Goal: Entertainment & Leisure: Browse casually

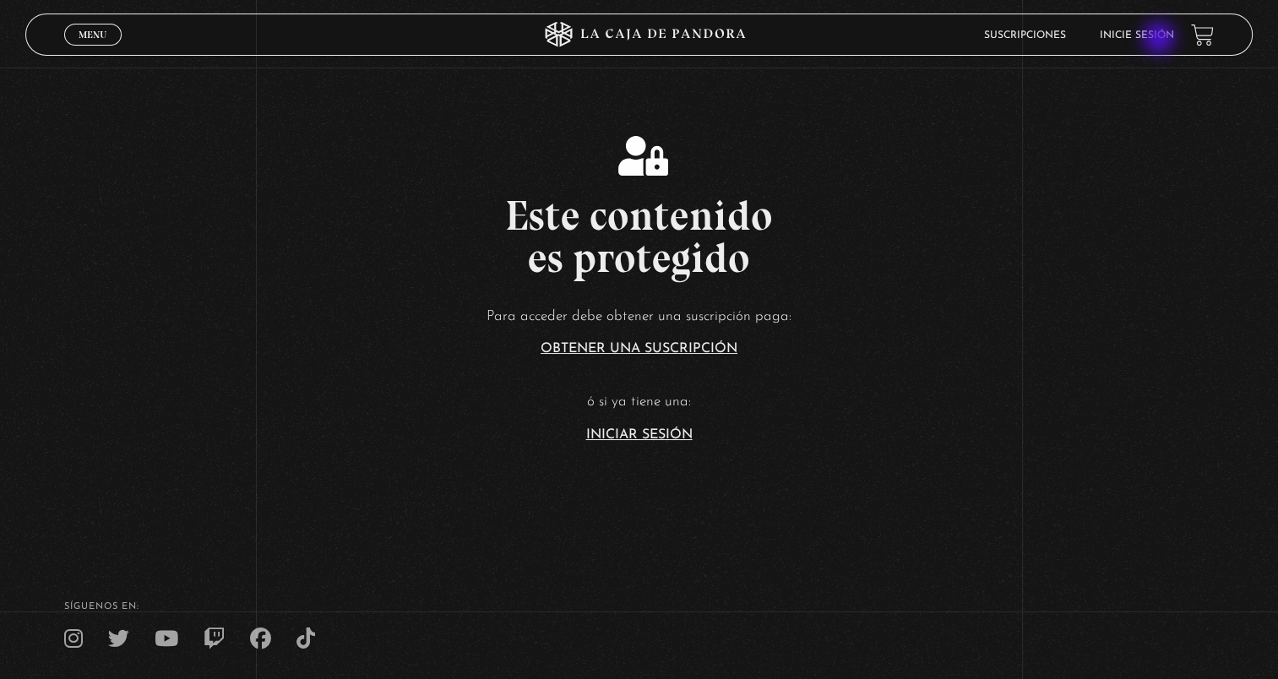
click at [1158, 37] on link "Inicie sesión" at bounding box center [1136, 35] width 74 height 10
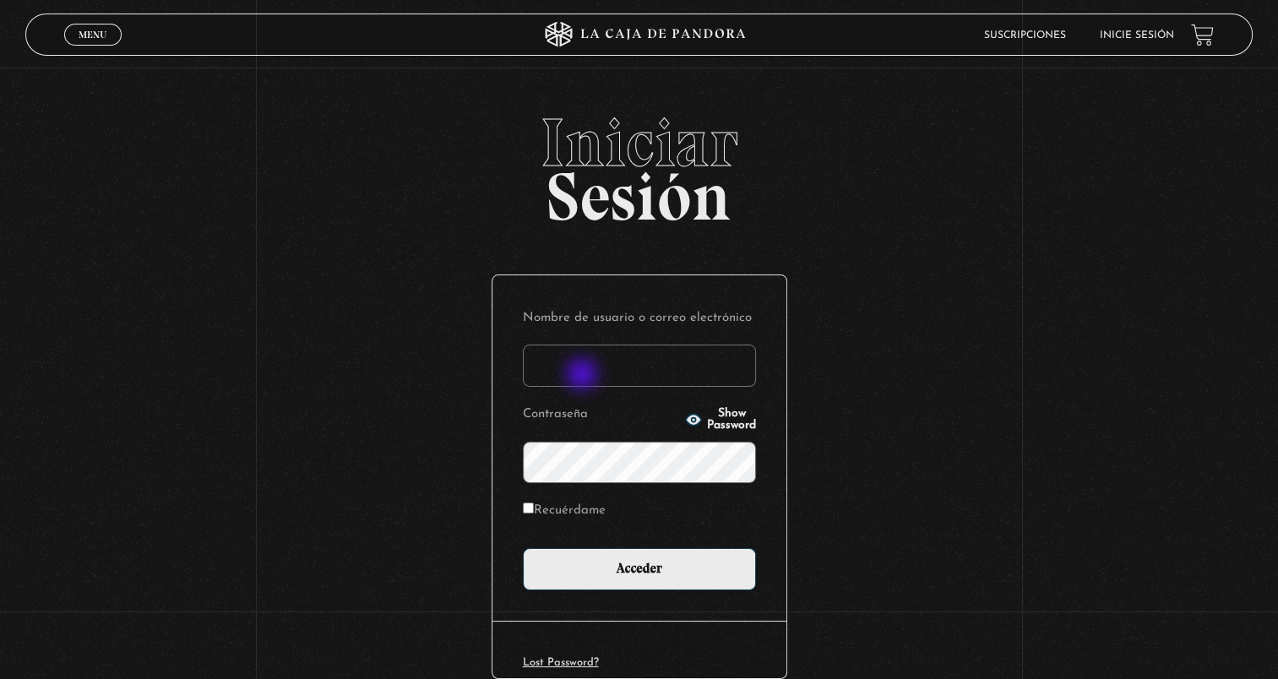
click at [583, 376] on input "Nombre de usuario o correo electrónico" at bounding box center [639, 366] width 233 height 42
type input "[EMAIL_ADDRESS][DOMAIN_NAME]"
click at [941, 439] on div "Iniciar Sesión Nombre de usuario o correo electrónico javiergroves.06@gmail.com…" at bounding box center [639, 432] width 1278 height 646
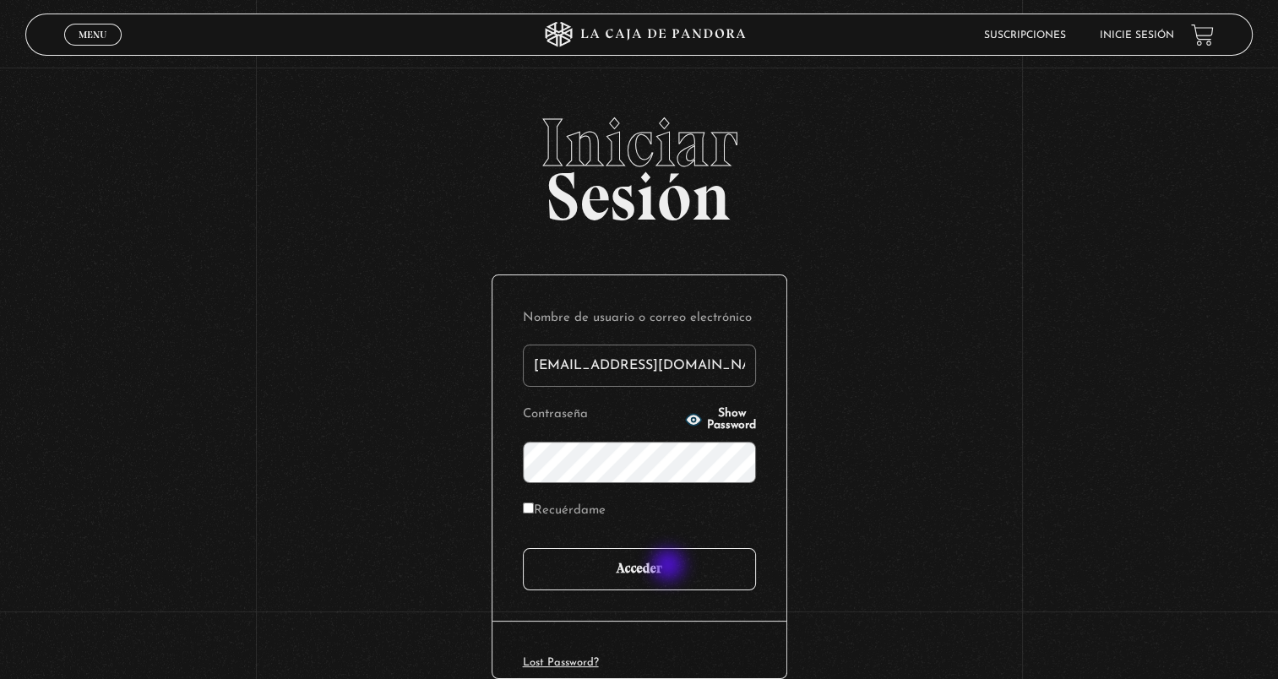
click at [670, 567] on input "Acceder" at bounding box center [639, 569] width 233 height 42
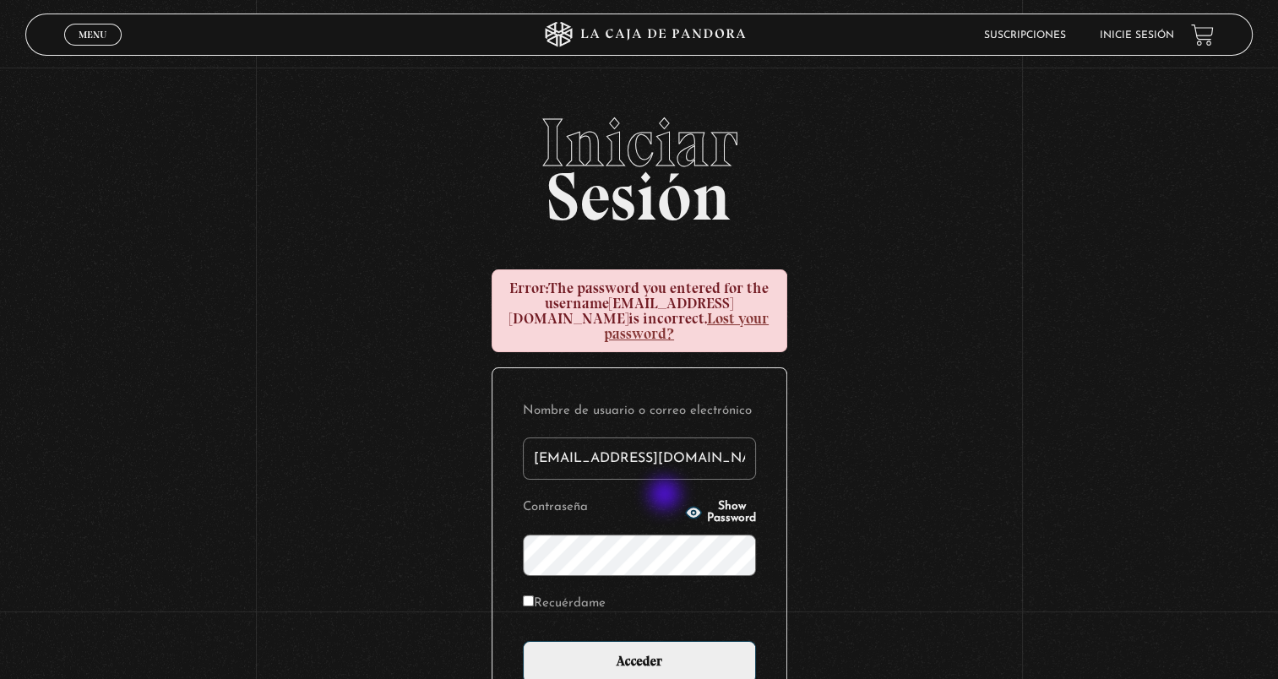
click at [691, 510] on circle "button" at bounding box center [693, 512] width 4 height 4
click at [686, 507] on icon "button" at bounding box center [693, 512] width 15 height 11
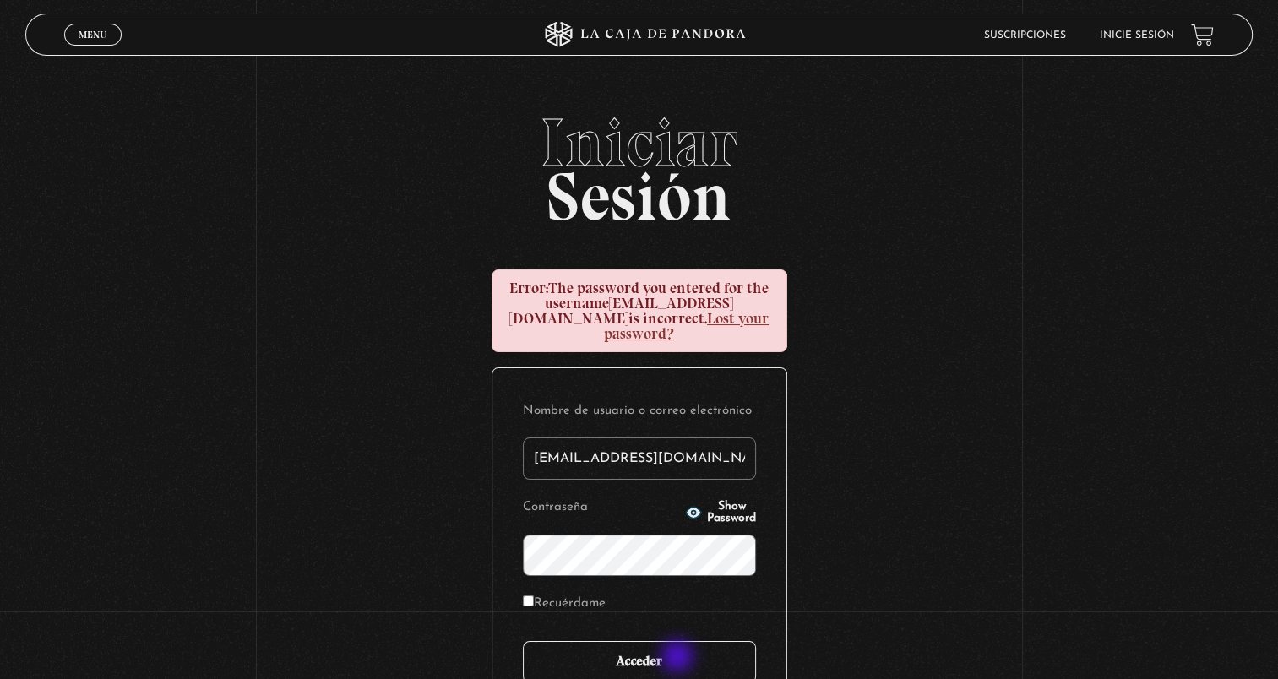
click at [679, 658] on input "Acceder" at bounding box center [639, 662] width 233 height 42
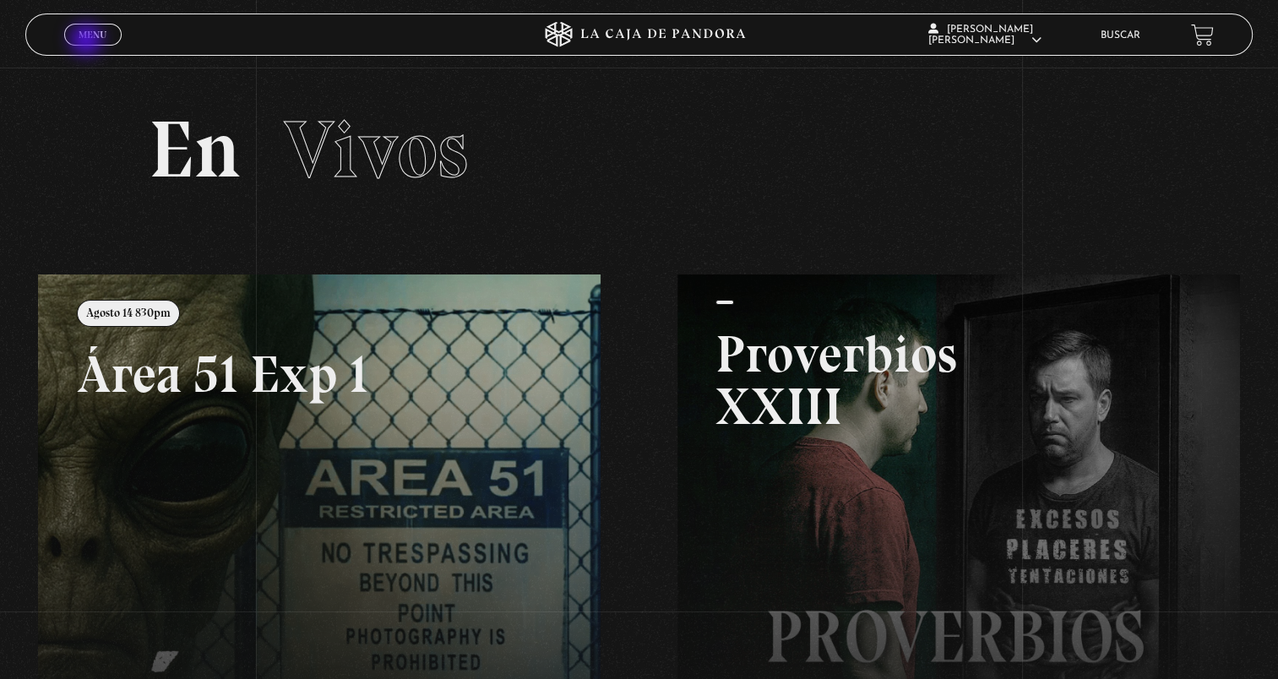
click at [88, 41] on link "Menu Cerrar" at bounding box center [92, 35] width 57 height 22
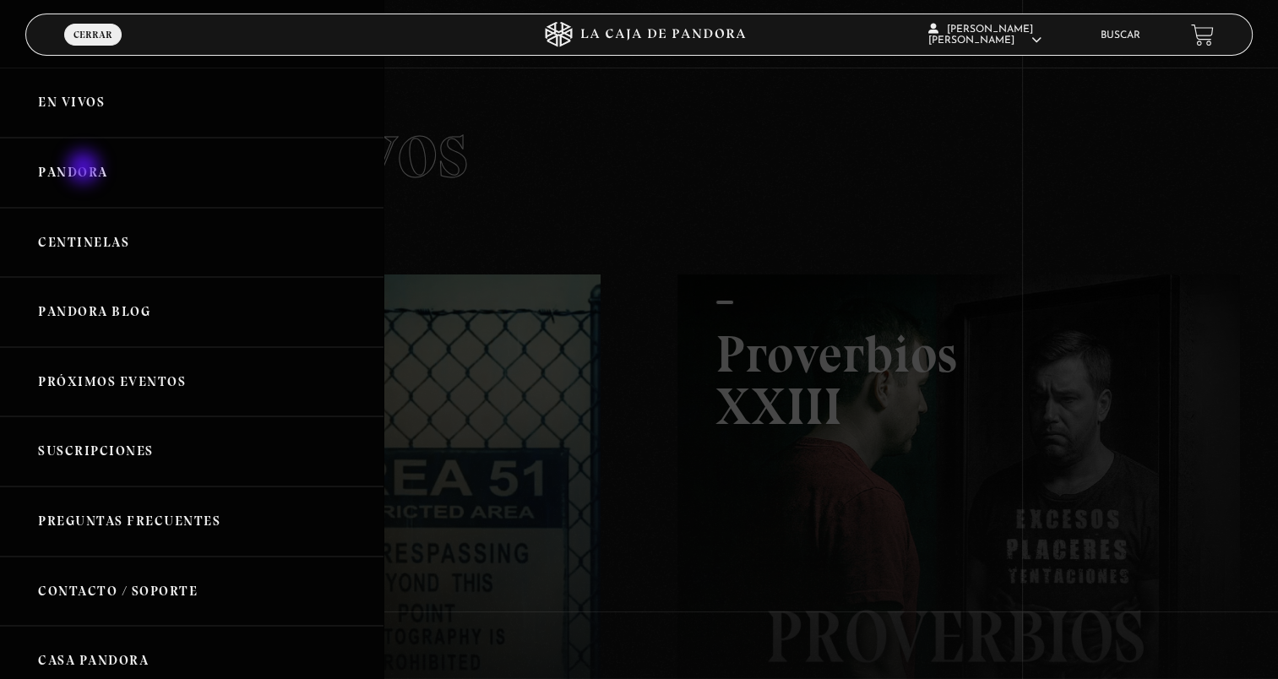
click at [85, 169] on link "Pandora" at bounding box center [191, 173] width 383 height 70
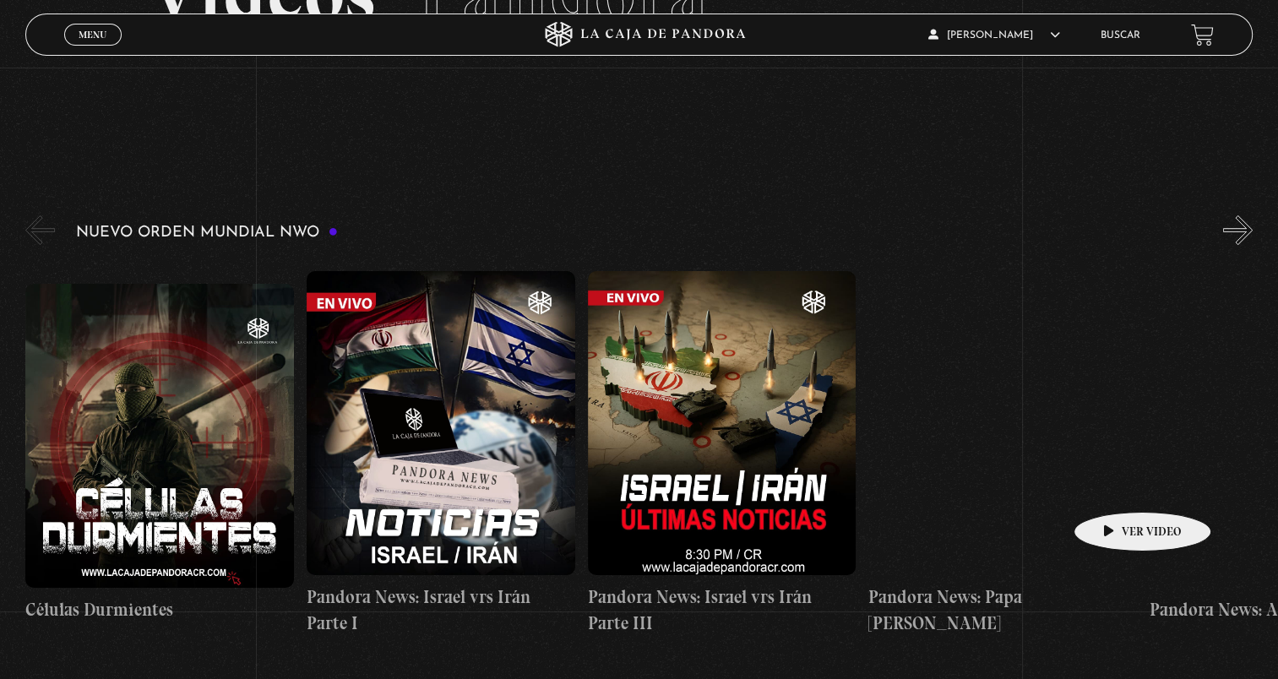
scroll to position [84, 0]
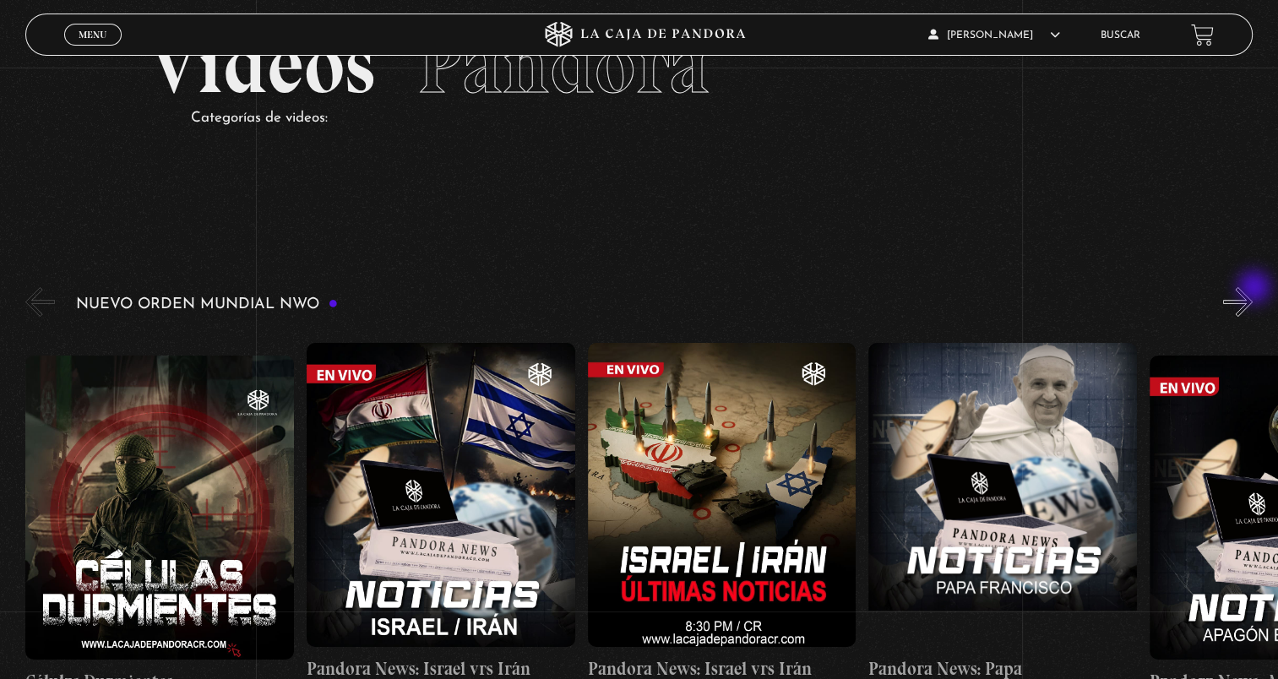
click at [1252, 287] on button "»" at bounding box center [1238, 302] width 30 height 30
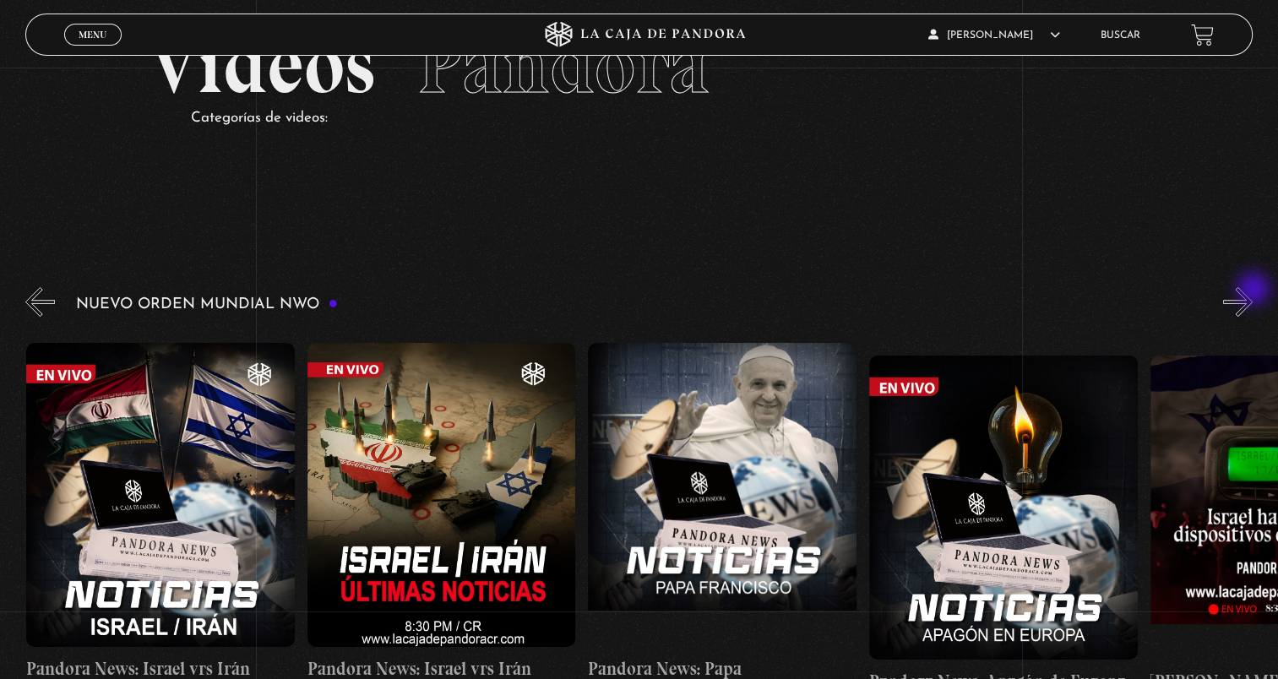
click at [1252, 290] on button "»" at bounding box center [1238, 302] width 30 height 30
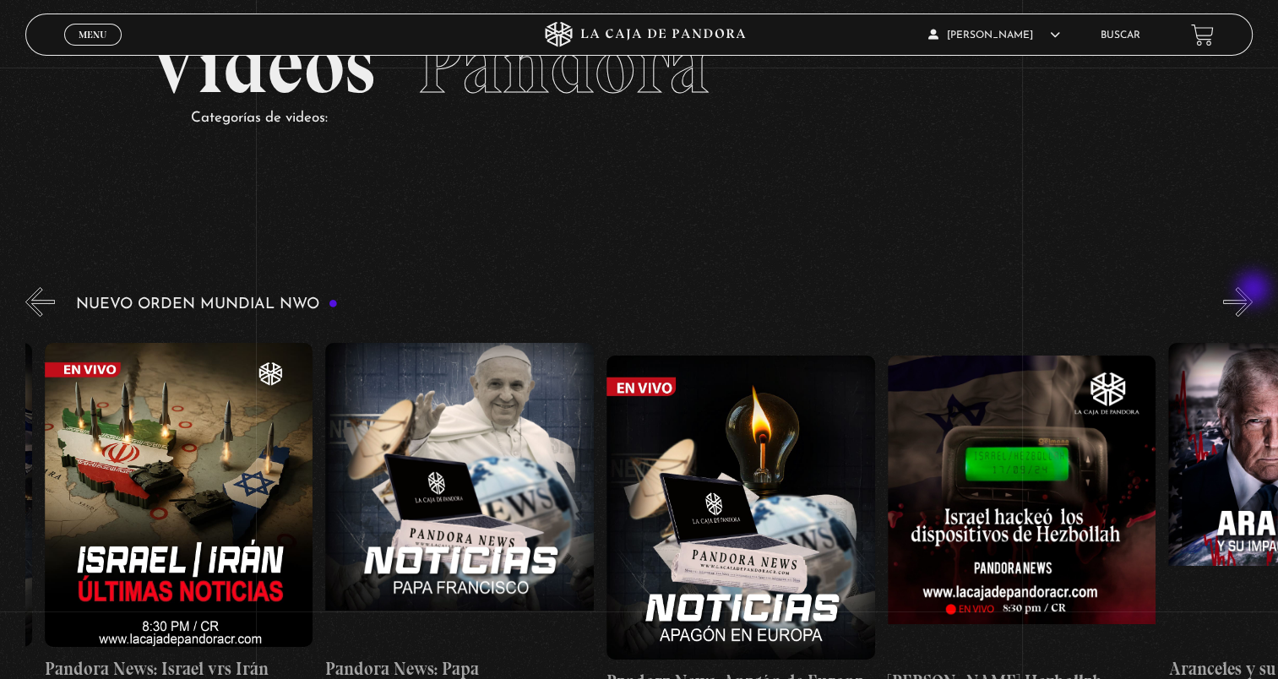
click at [1252, 290] on button "»" at bounding box center [1238, 302] width 30 height 30
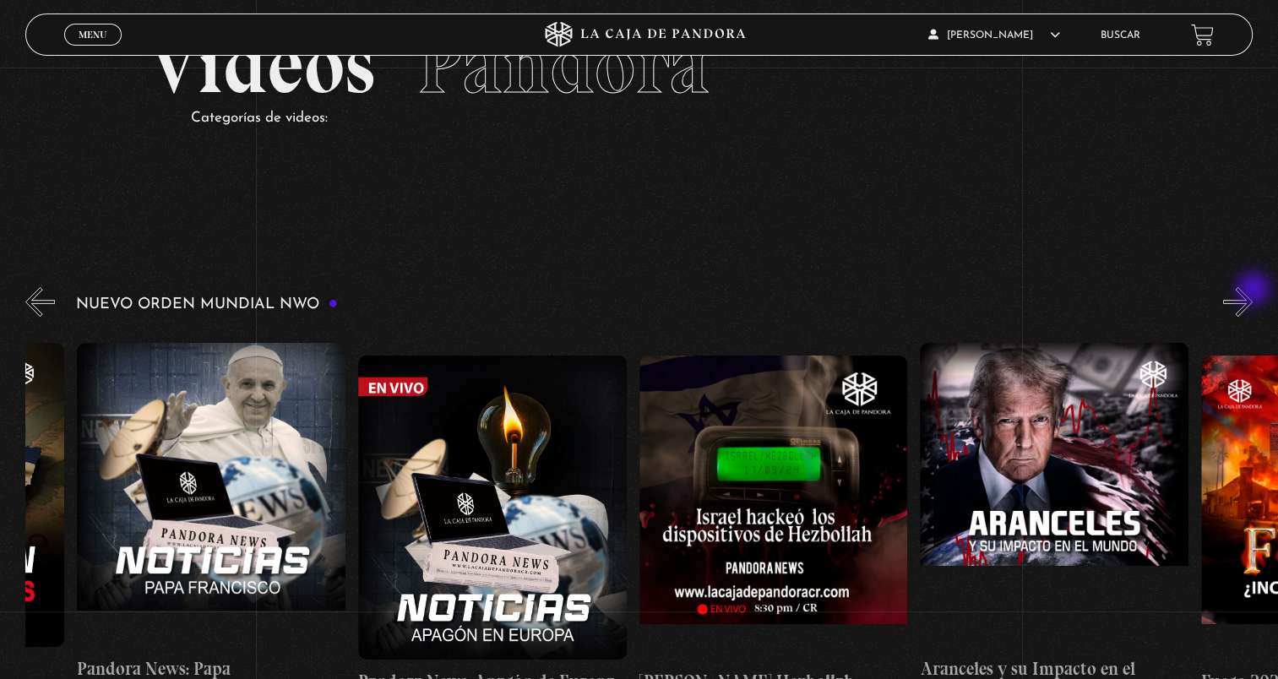
click at [1252, 290] on button "»" at bounding box center [1238, 302] width 30 height 30
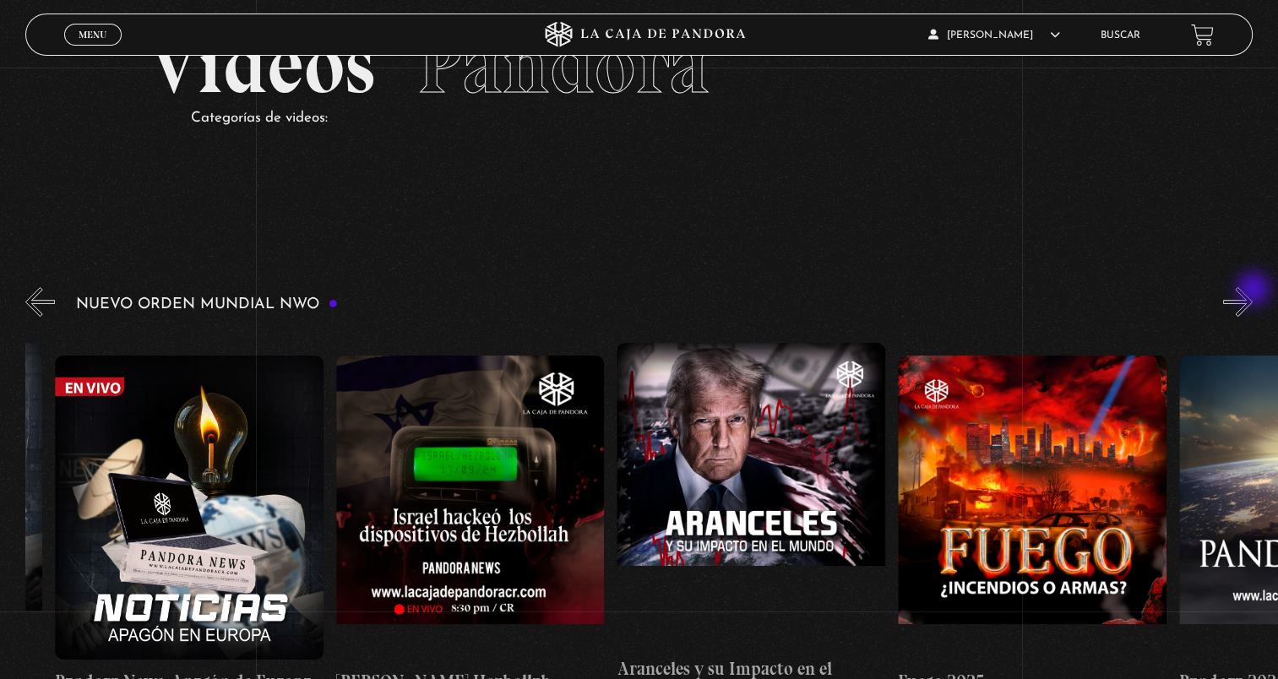
click at [1252, 290] on button "»" at bounding box center [1238, 302] width 30 height 30
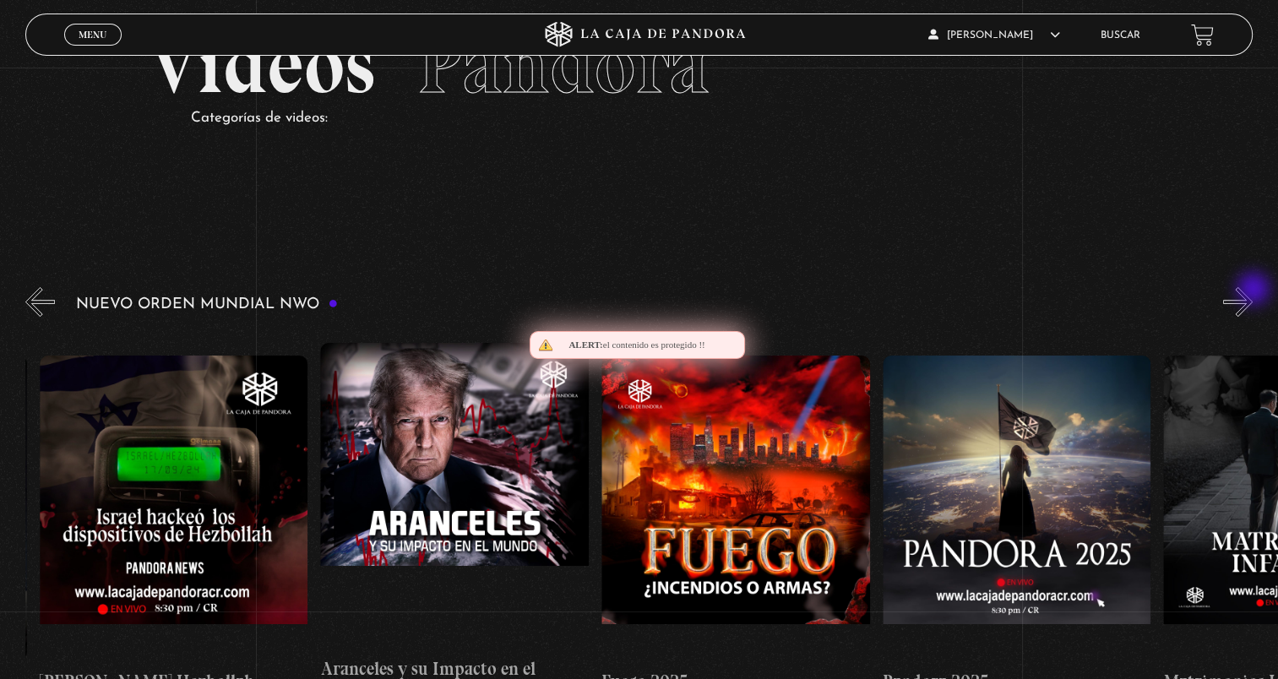
click at [1252, 290] on button "»" at bounding box center [1238, 302] width 30 height 30
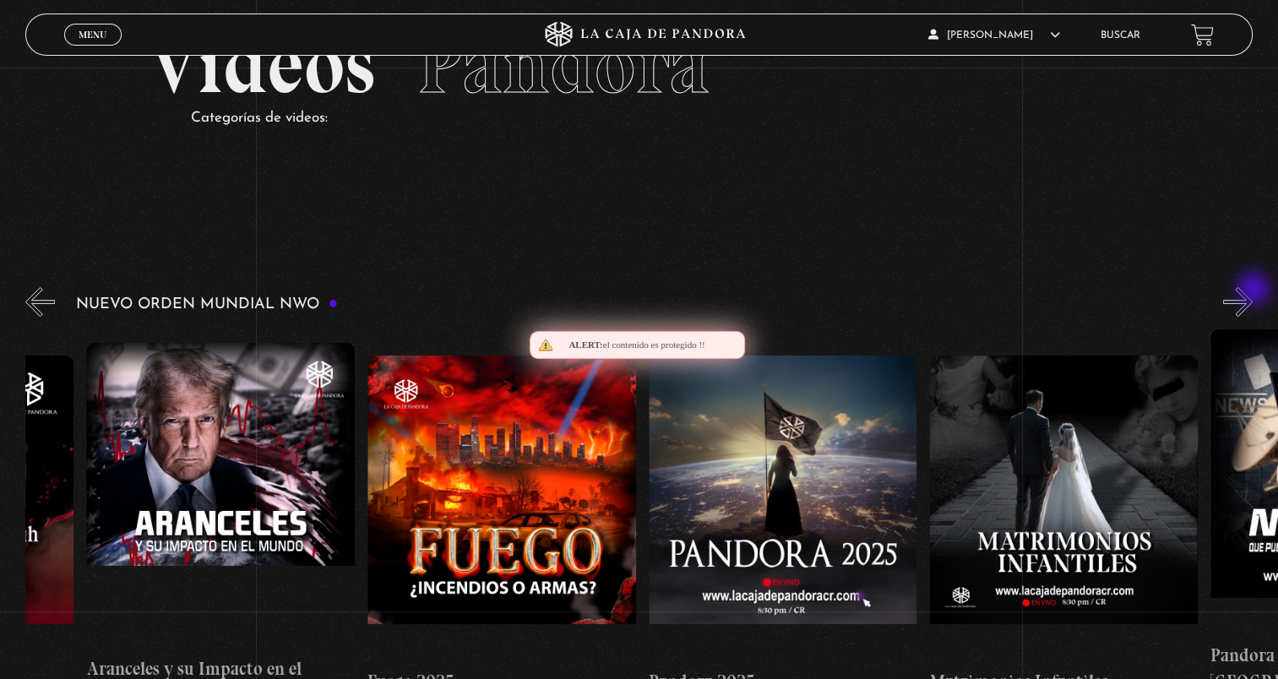
click at [1252, 290] on button "»" at bounding box center [1238, 302] width 30 height 30
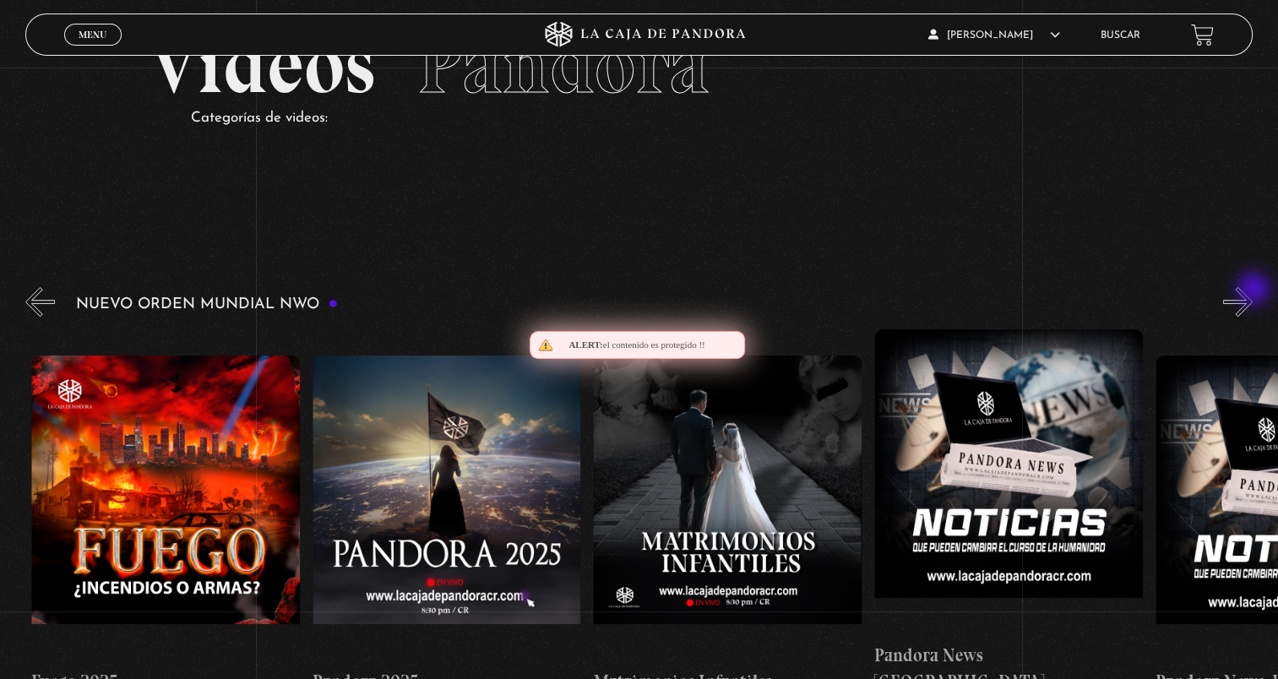
click at [1252, 290] on button "»" at bounding box center [1238, 302] width 30 height 30
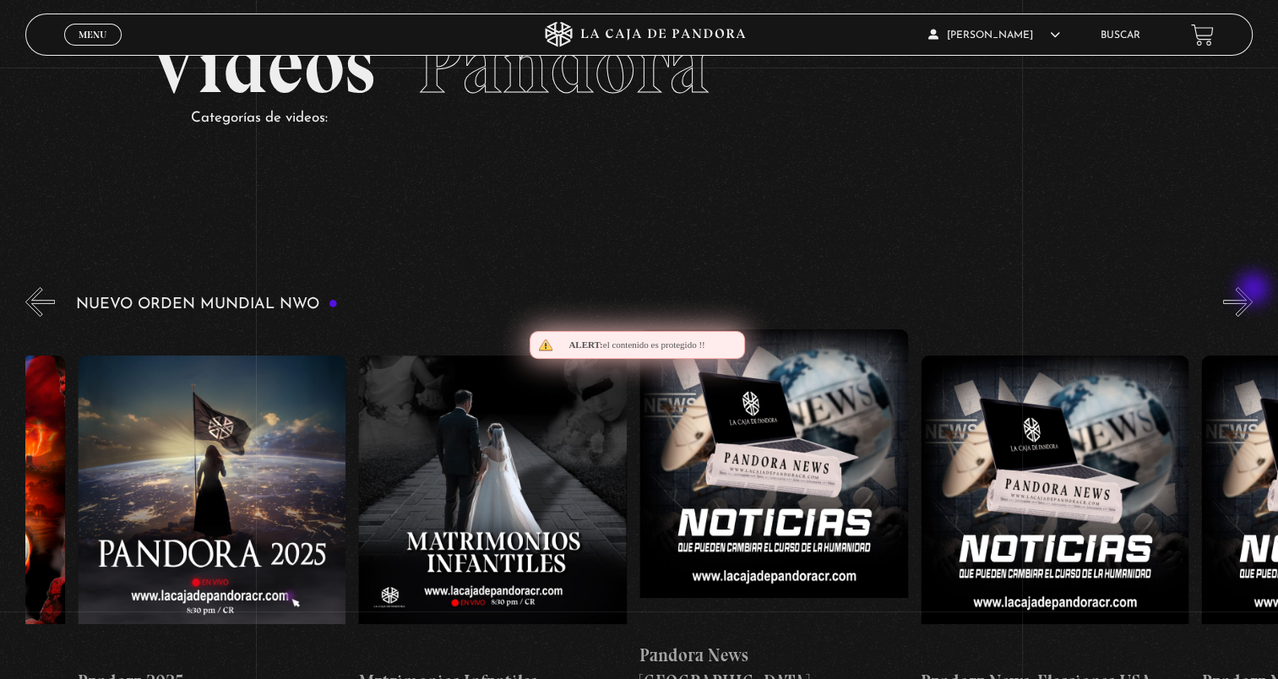
click at [1252, 290] on button "»" at bounding box center [1238, 302] width 30 height 30
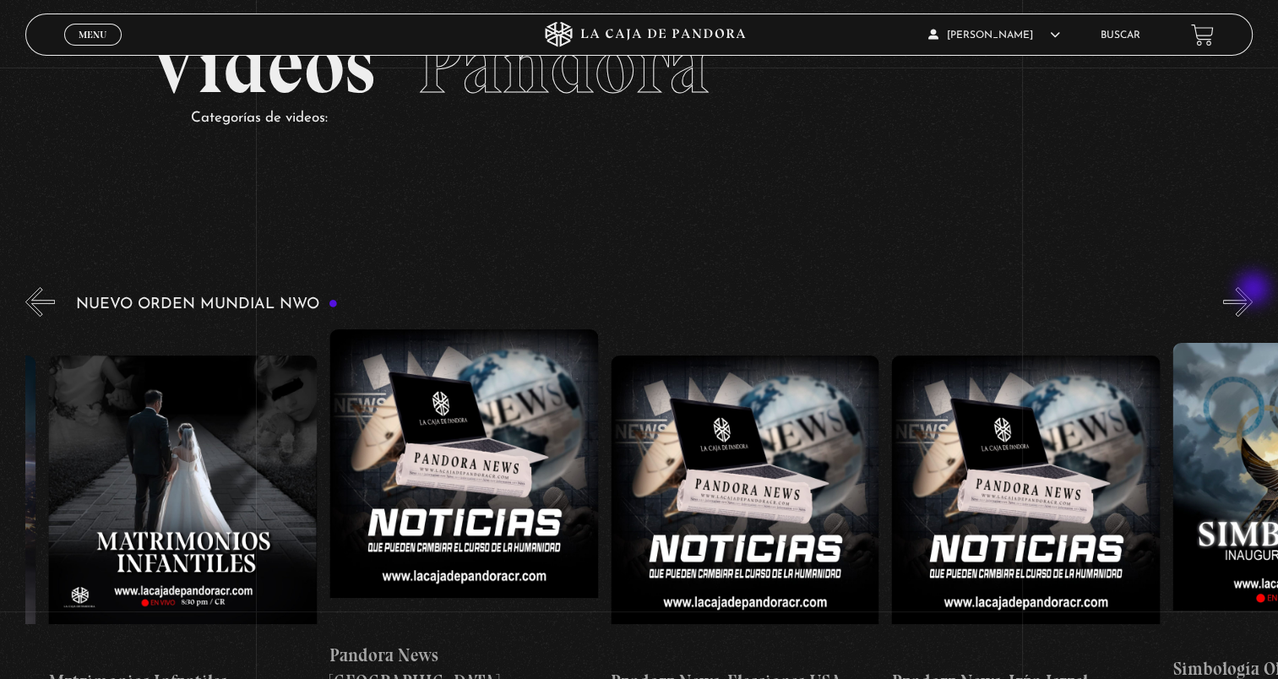
click at [1252, 290] on button "»" at bounding box center [1238, 302] width 30 height 30
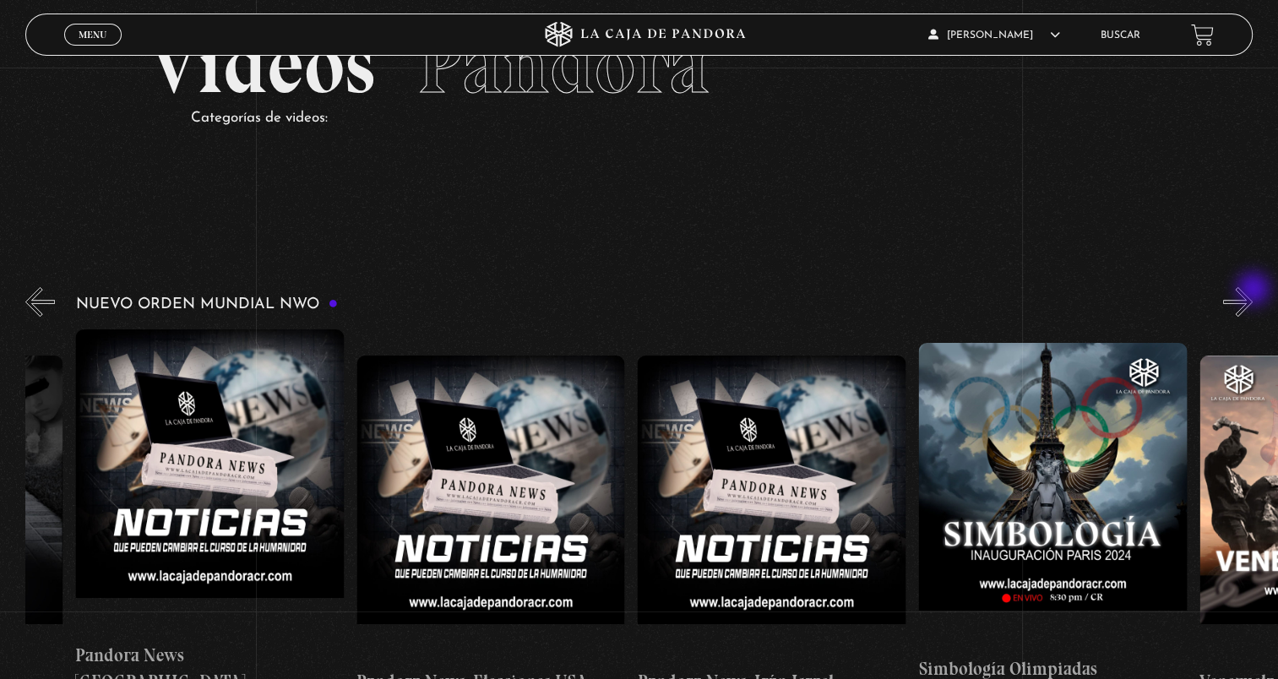
click at [1252, 290] on button "»" at bounding box center [1238, 302] width 30 height 30
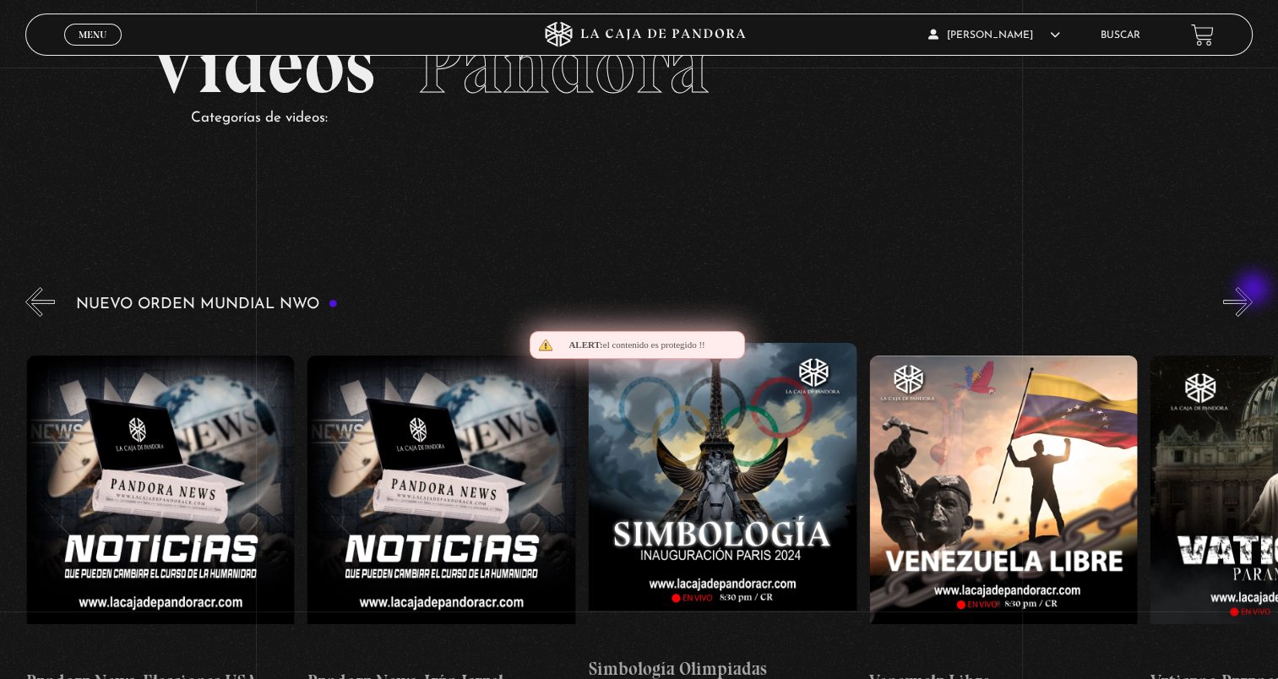
click at [1252, 290] on button "»" at bounding box center [1238, 302] width 30 height 30
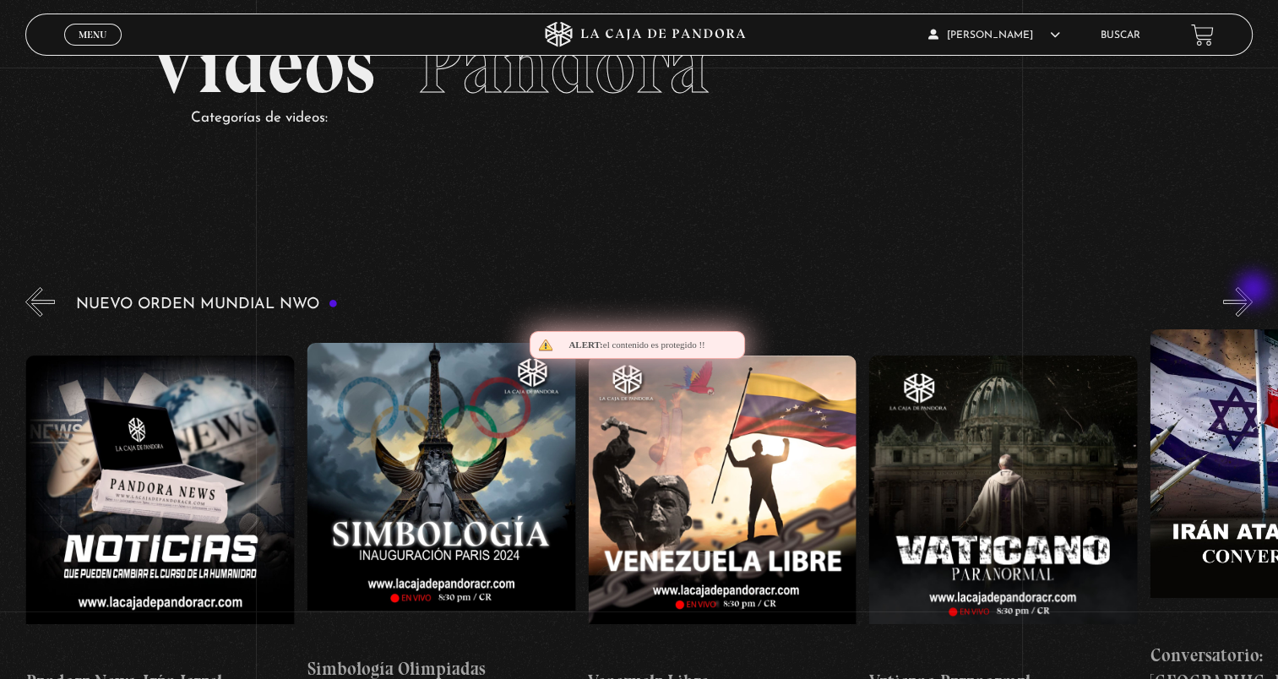
click at [1252, 290] on button "»" at bounding box center [1238, 302] width 30 height 30
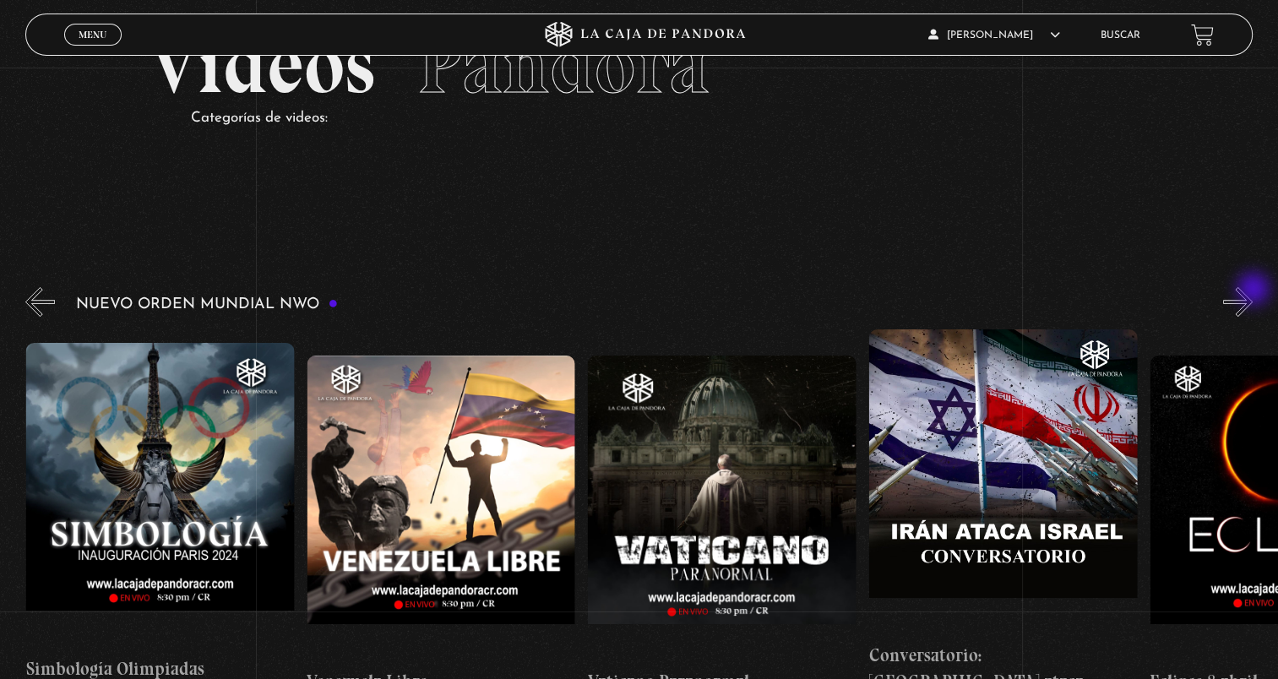
click at [1252, 290] on button "»" at bounding box center [1238, 302] width 30 height 30
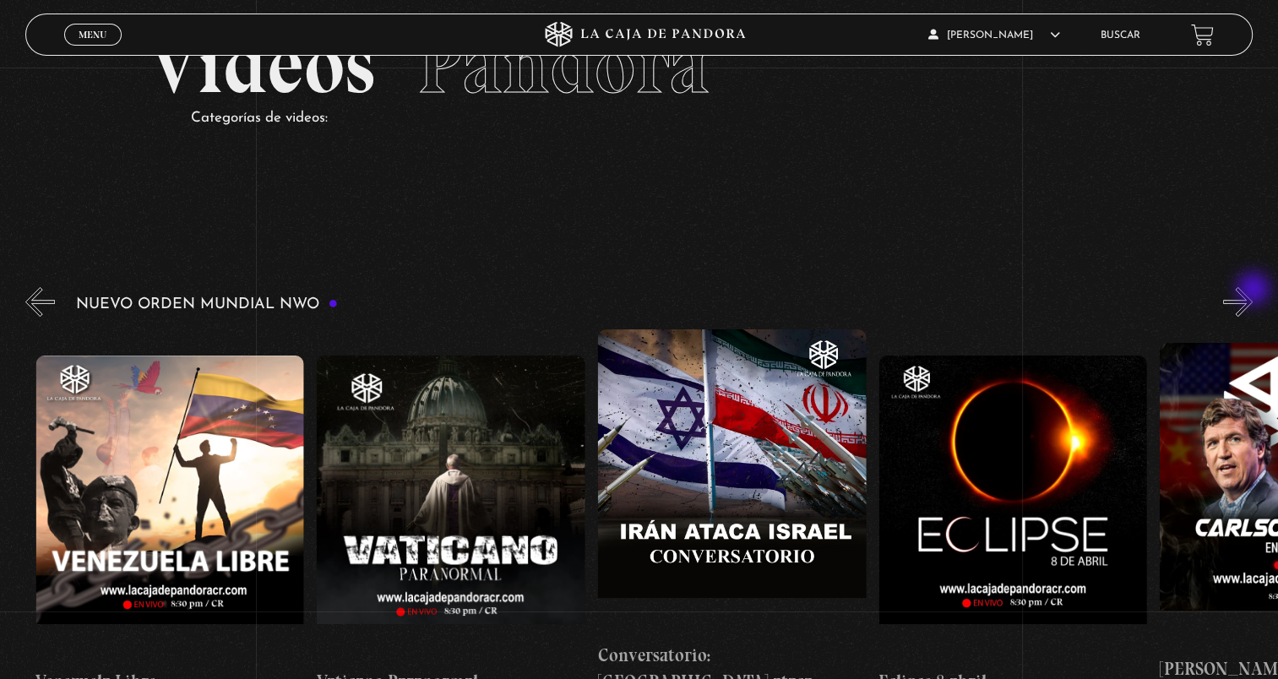
click at [1252, 290] on button "»" at bounding box center [1238, 302] width 30 height 30
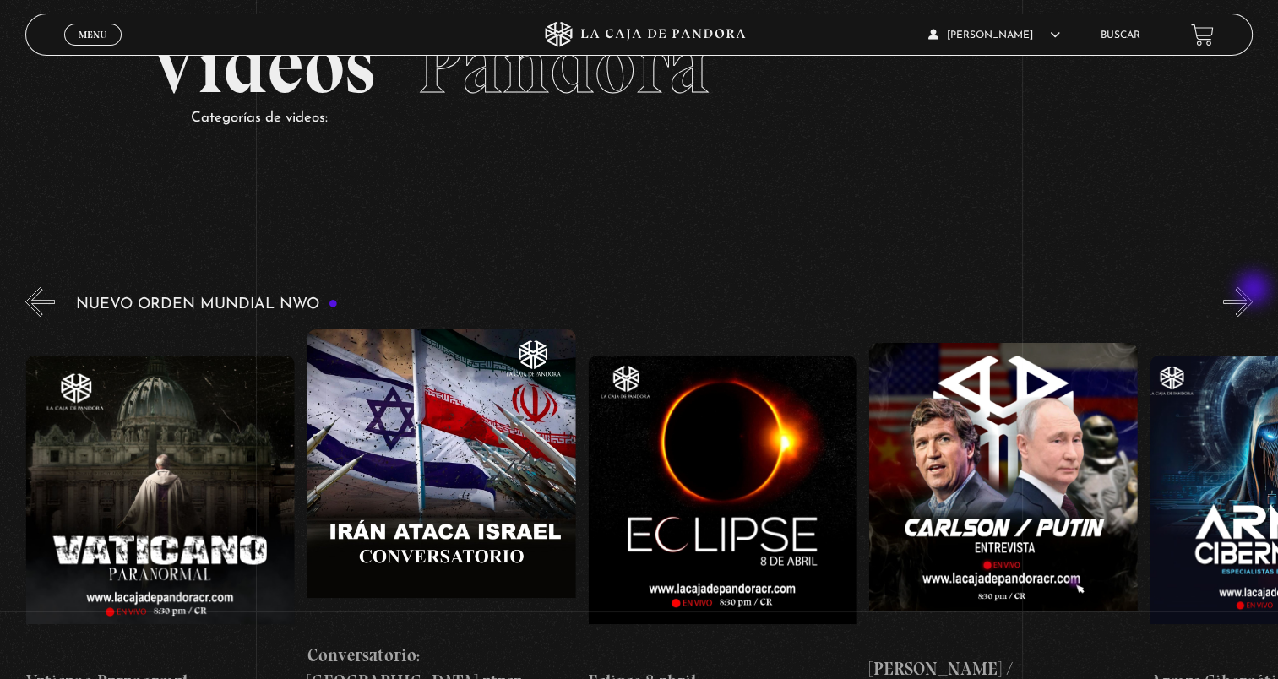
click at [1252, 290] on button "»" at bounding box center [1238, 302] width 30 height 30
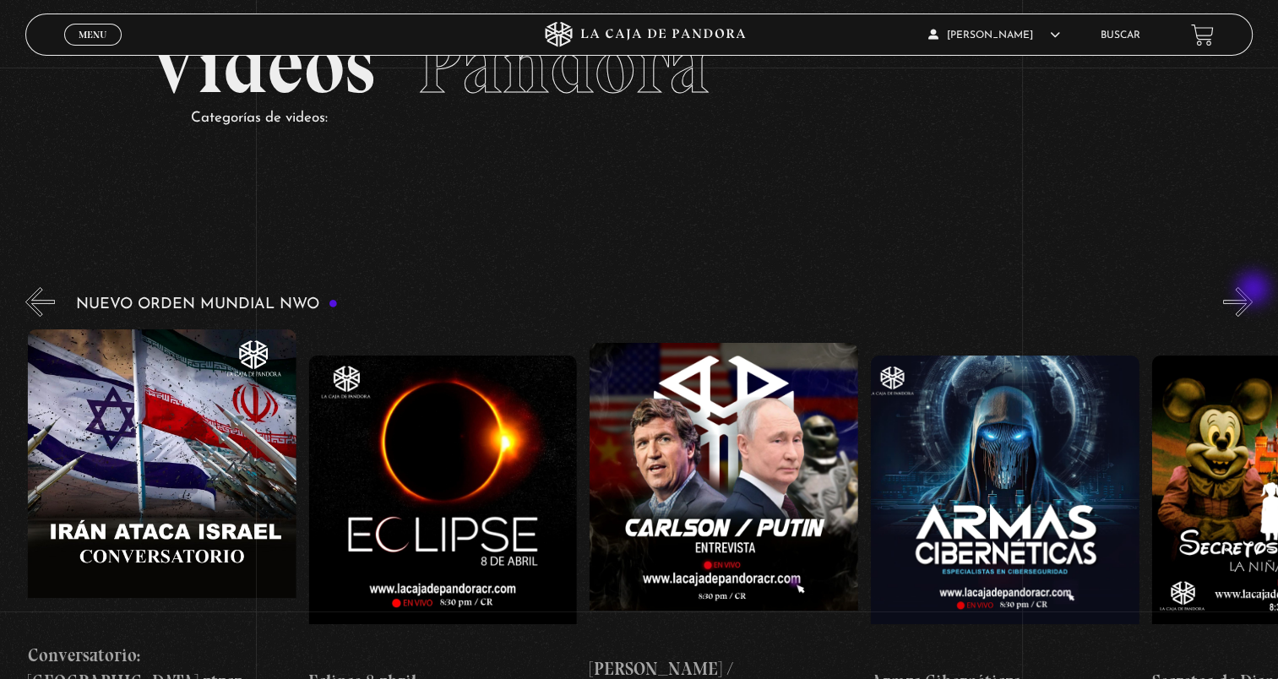
click at [1252, 290] on button "»" at bounding box center [1238, 302] width 30 height 30
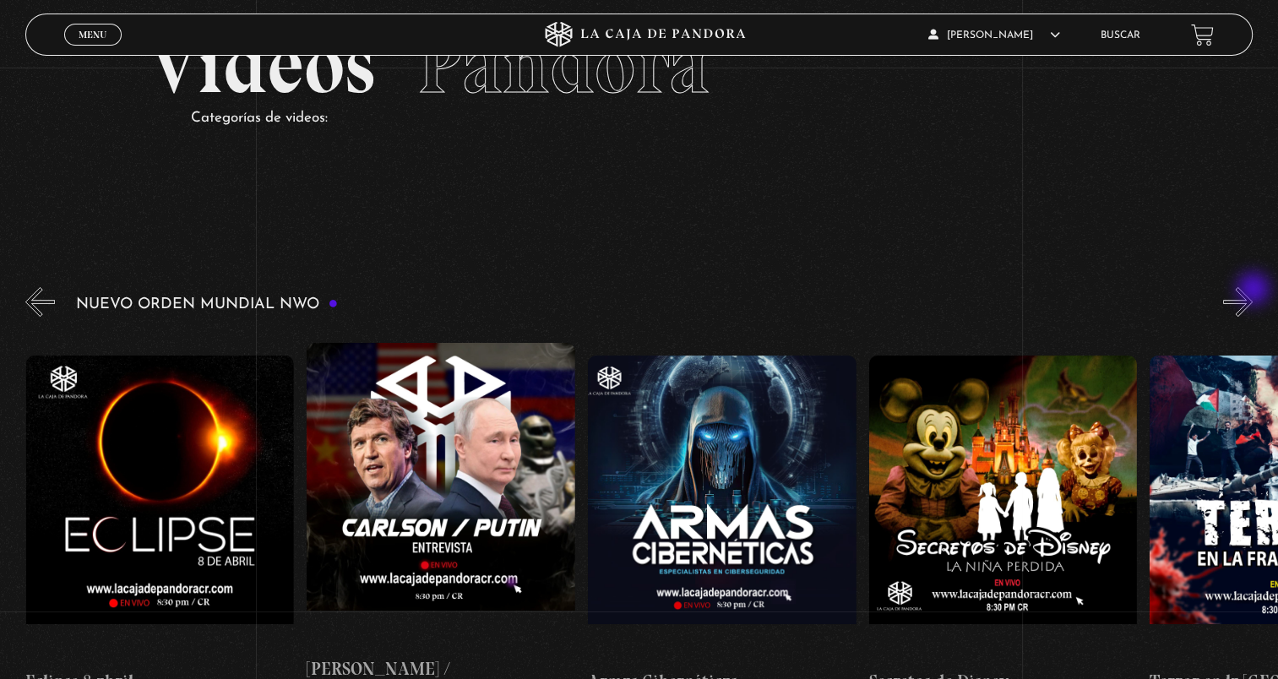
click at [1252, 290] on button "»" at bounding box center [1238, 302] width 30 height 30
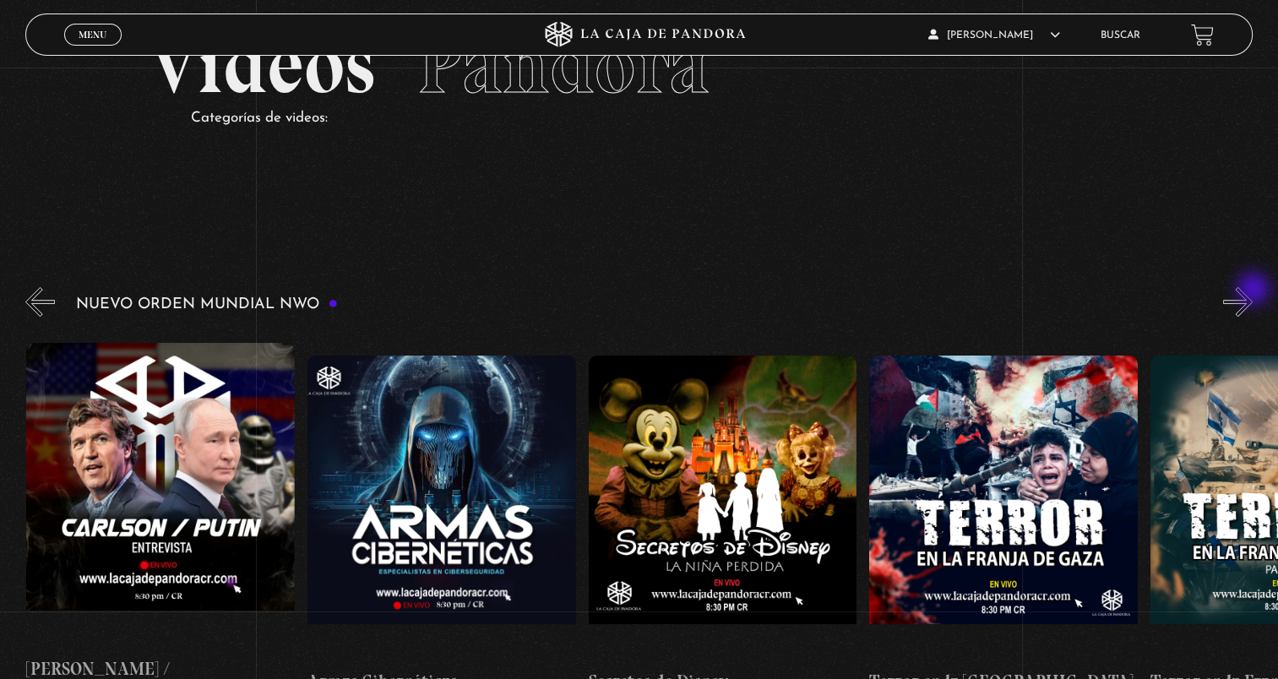
scroll to position [0, 5056]
click at [1252, 290] on button "»" at bounding box center [1238, 302] width 30 height 30
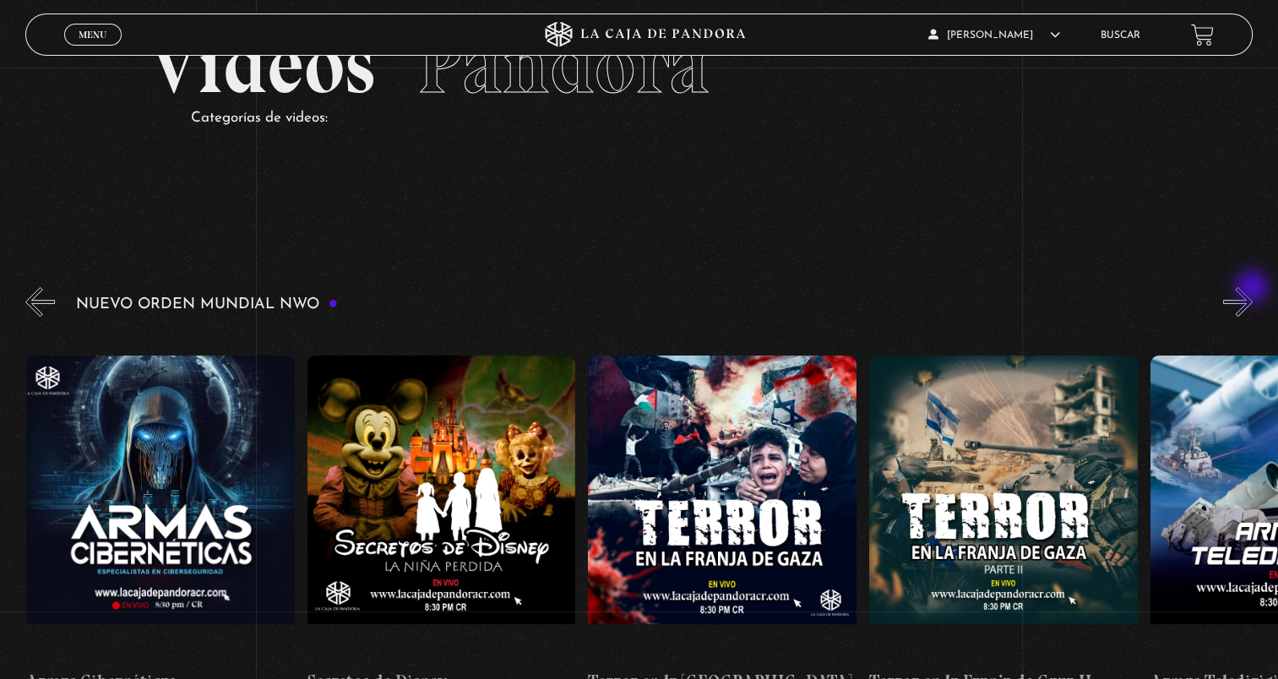
scroll to position [0, 5337]
click at [1252, 289] on button "»" at bounding box center [1238, 302] width 30 height 30
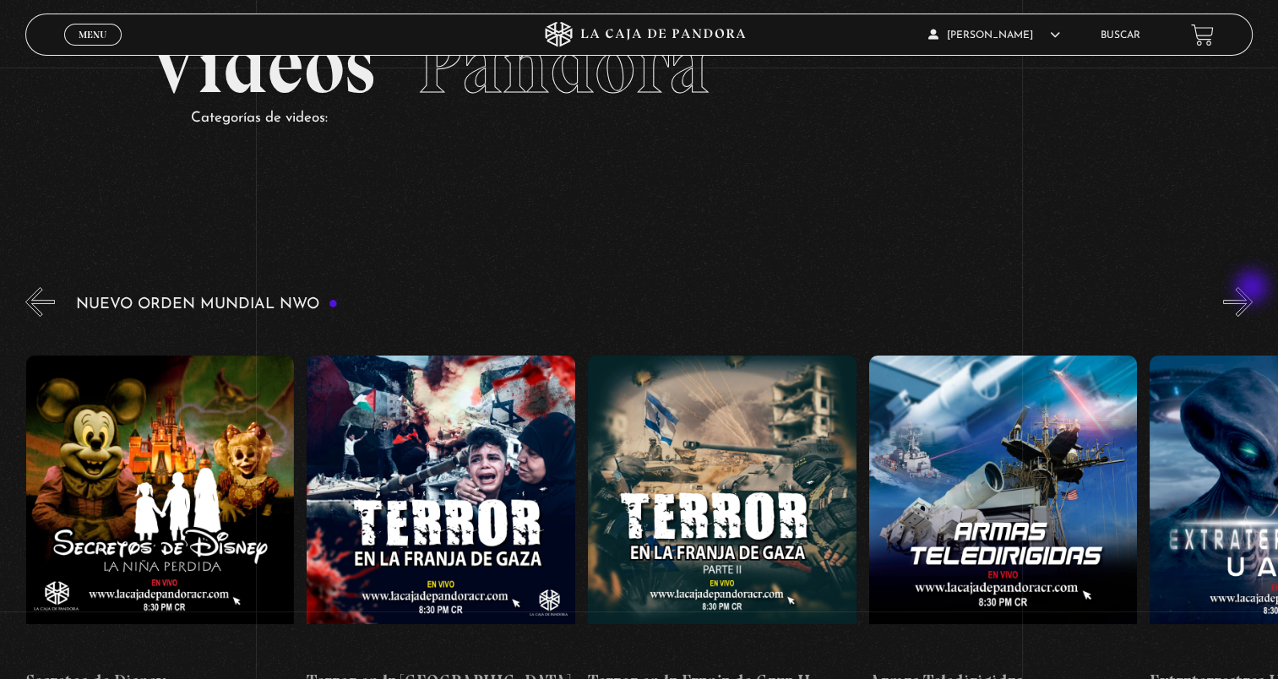
click at [1252, 289] on button "»" at bounding box center [1238, 302] width 30 height 30
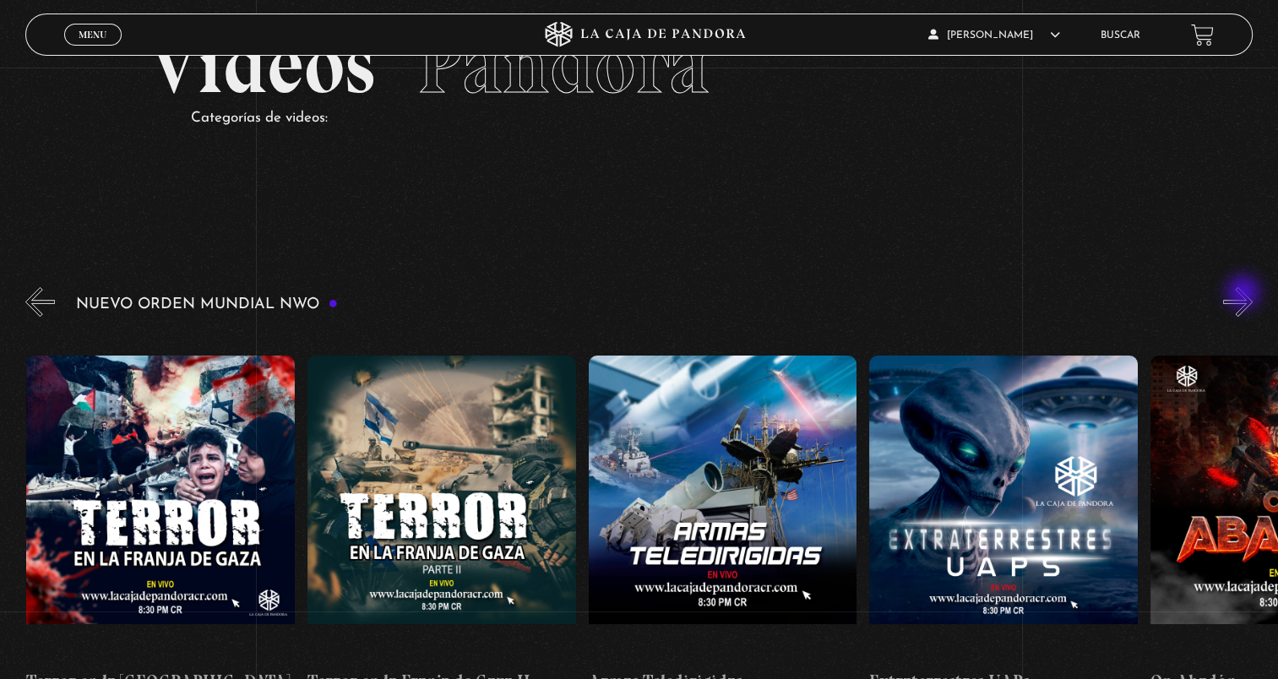
click at [1245, 294] on button "»" at bounding box center [1238, 302] width 30 height 30
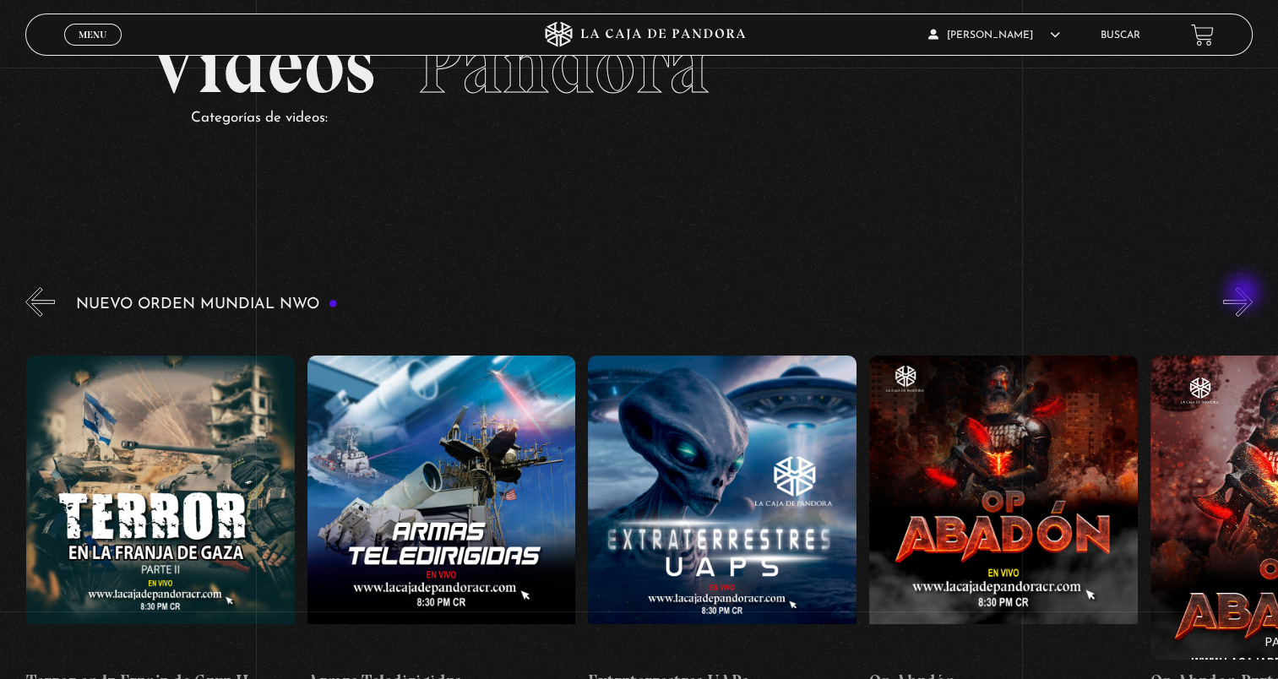
click at [1245, 294] on button "»" at bounding box center [1238, 302] width 30 height 30
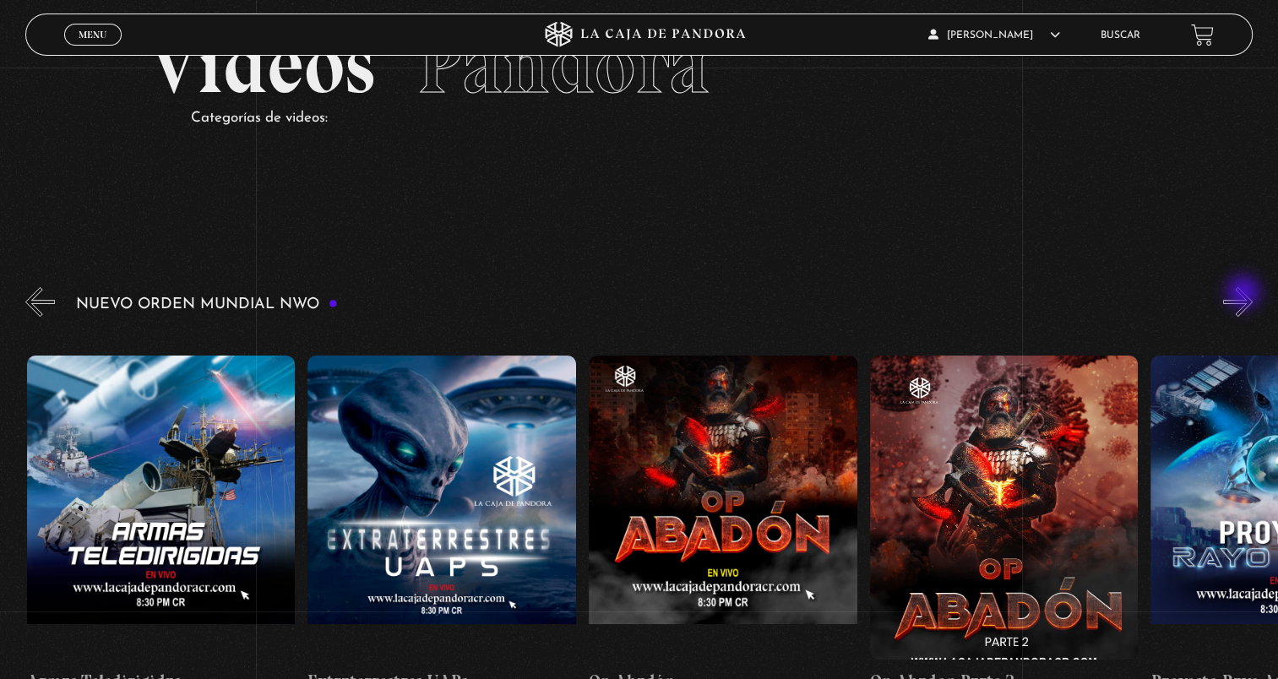
scroll to position [0, 6461]
click at [1241, 294] on button "»" at bounding box center [1238, 302] width 30 height 30
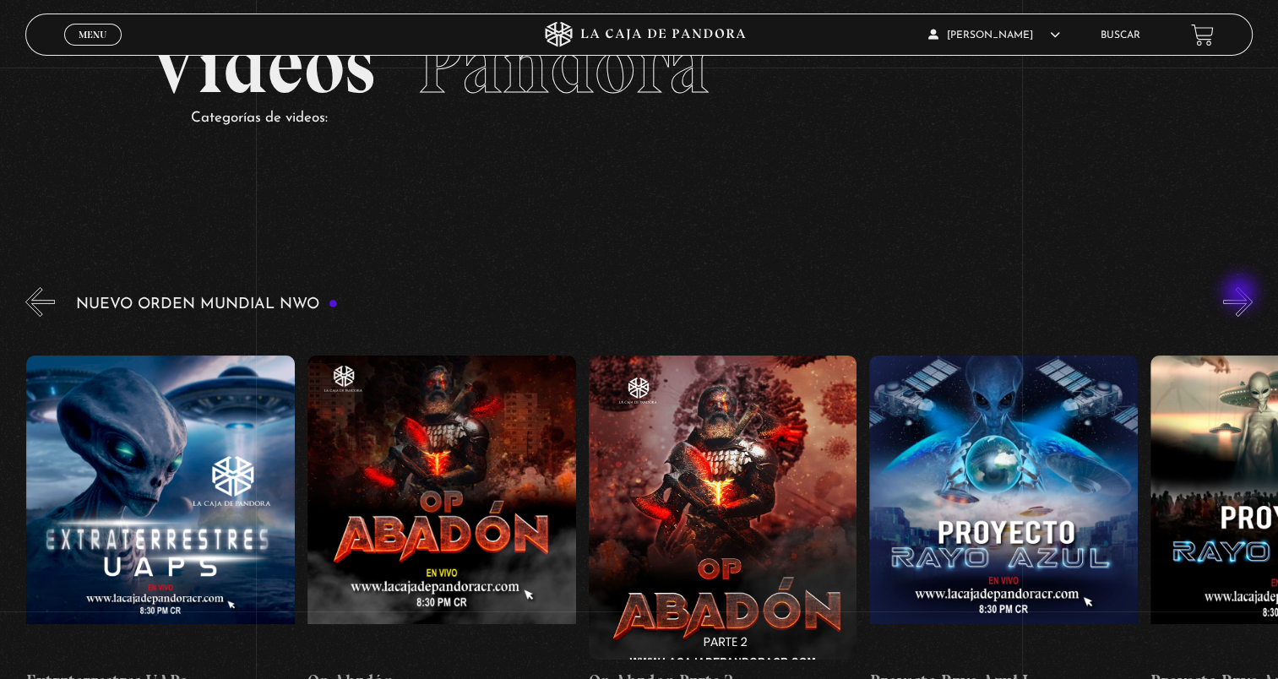
scroll to position [0, 6742]
click at [1243, 303] on button "»" at bounding box center [1238, 302] width 30 height 30
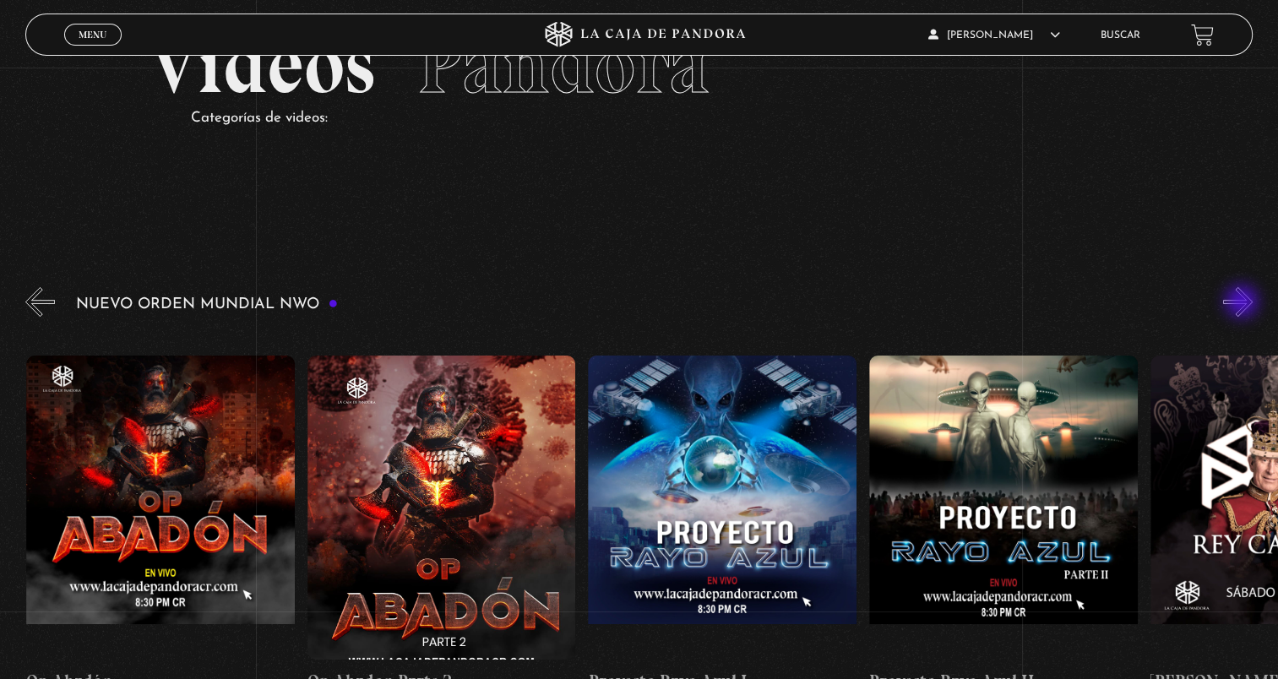
scroll to position [0, 7022]
click at [1243, 303] on button "»" at bounding box center [1238, 302] width 30 height 30
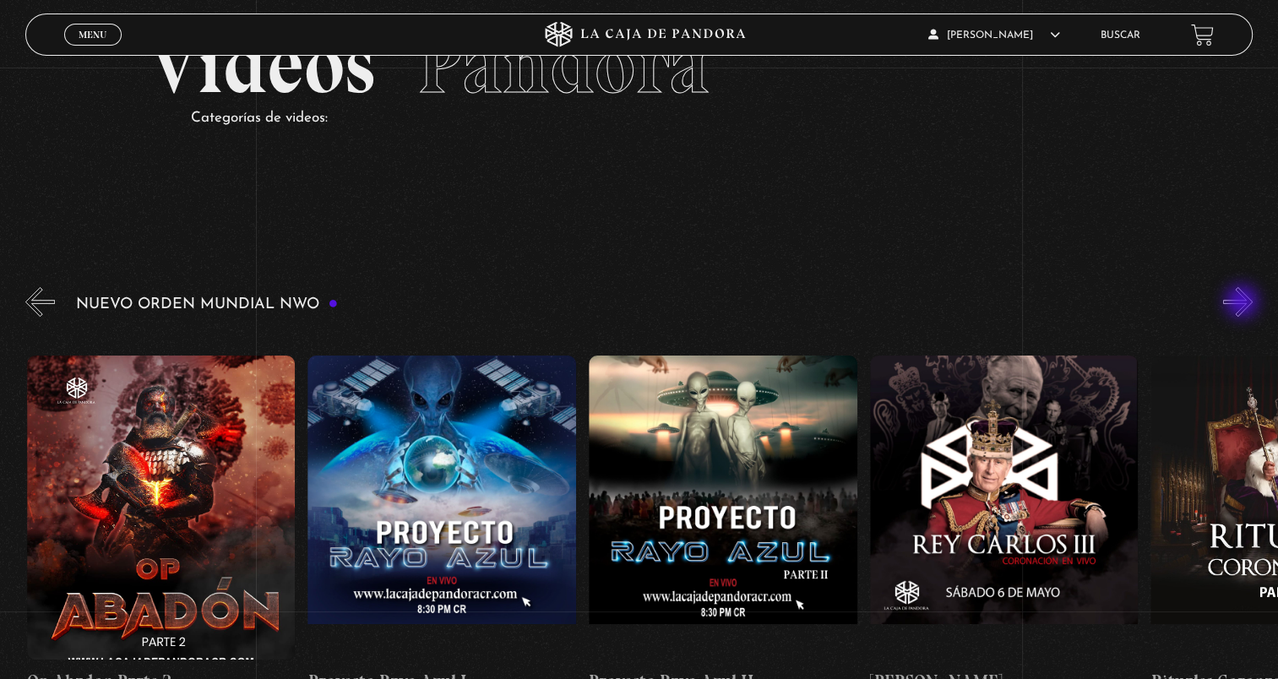
click at [1243, 303] on button "»" at bounding box center [1238, 302] width 30 height 30
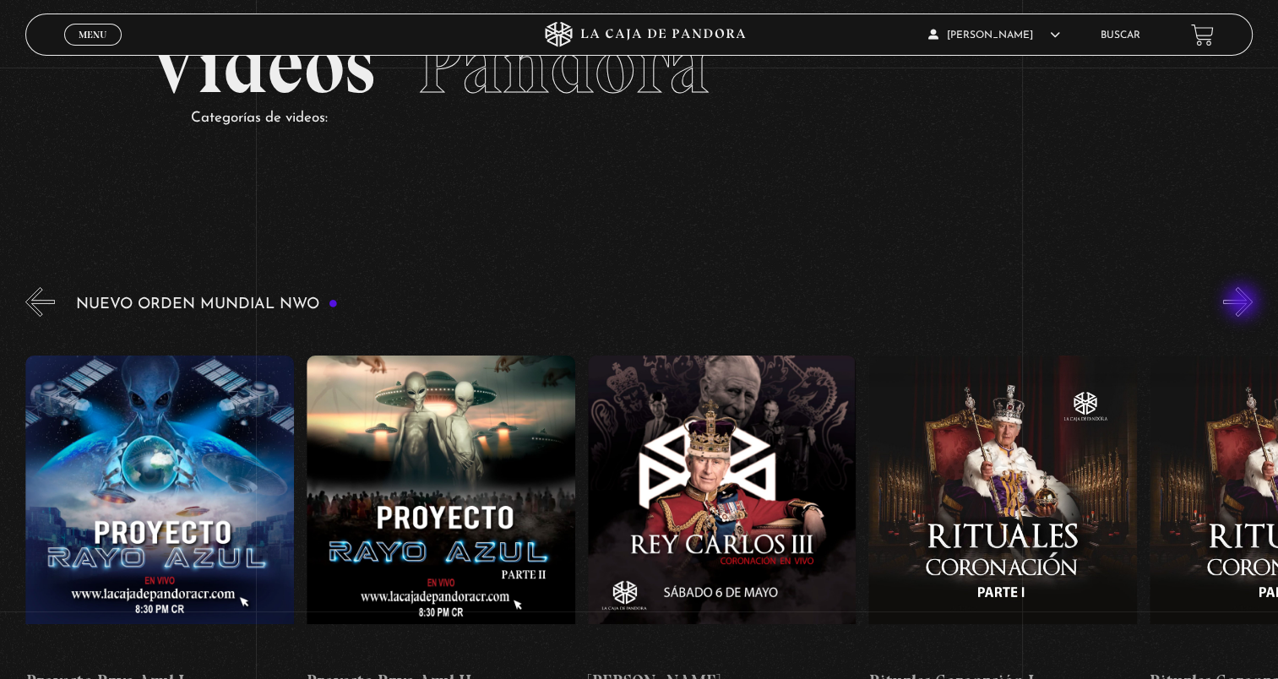
click at [1243, 303] on button "»" at bounding box center [1238, 302] width 30 height 30
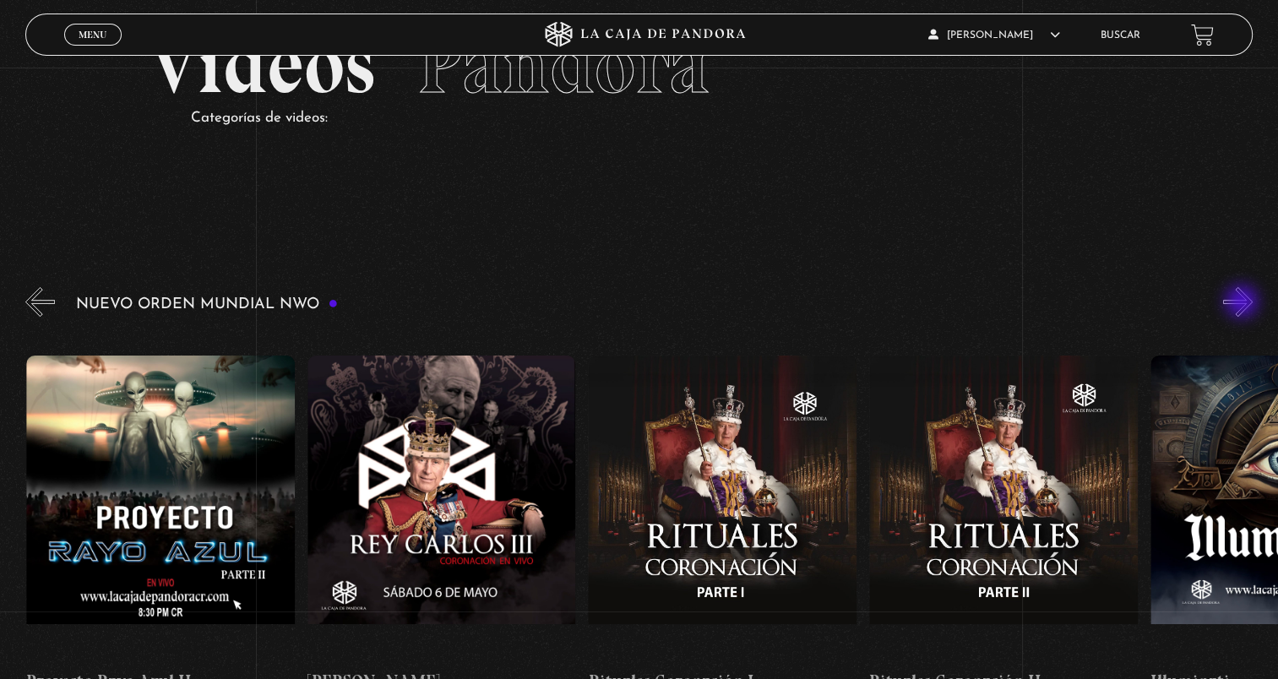
click at [1243, 303] on button "»" at bounding box center [1238, 302] width 30 height 30
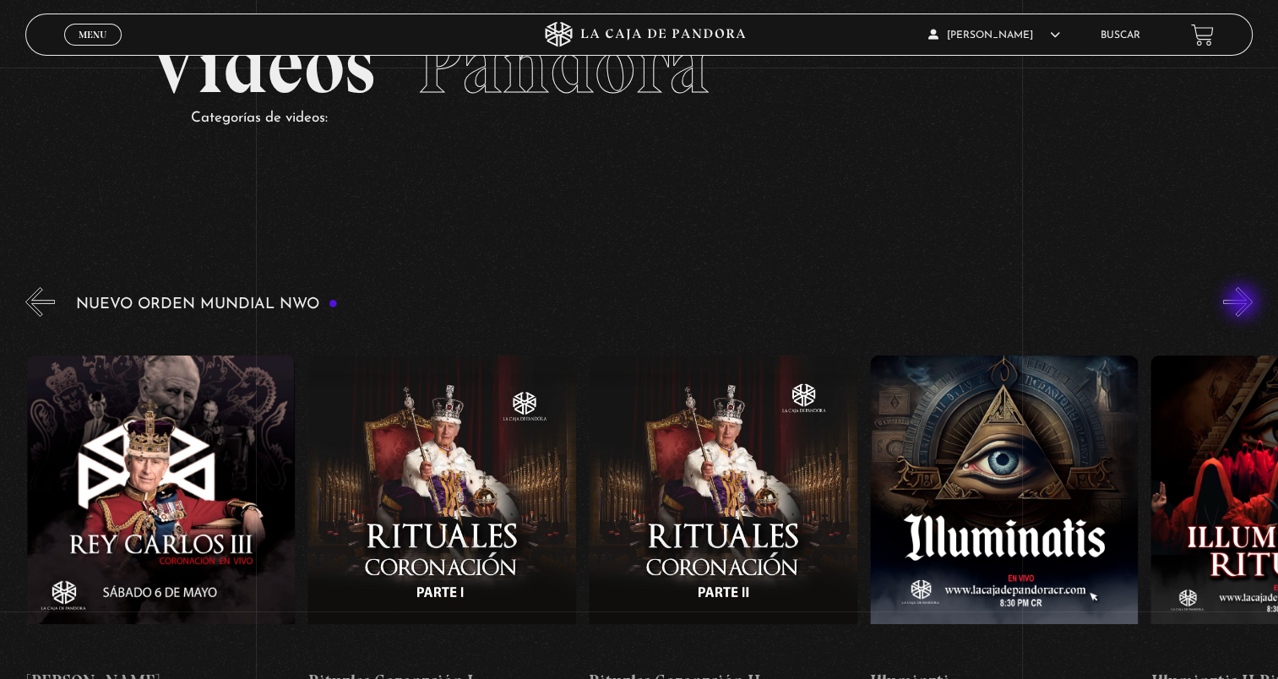
scroll to position [0, 8146]
click at [1243, 303] on button "»" at bounding box center [1238, 302] width 30 height 30
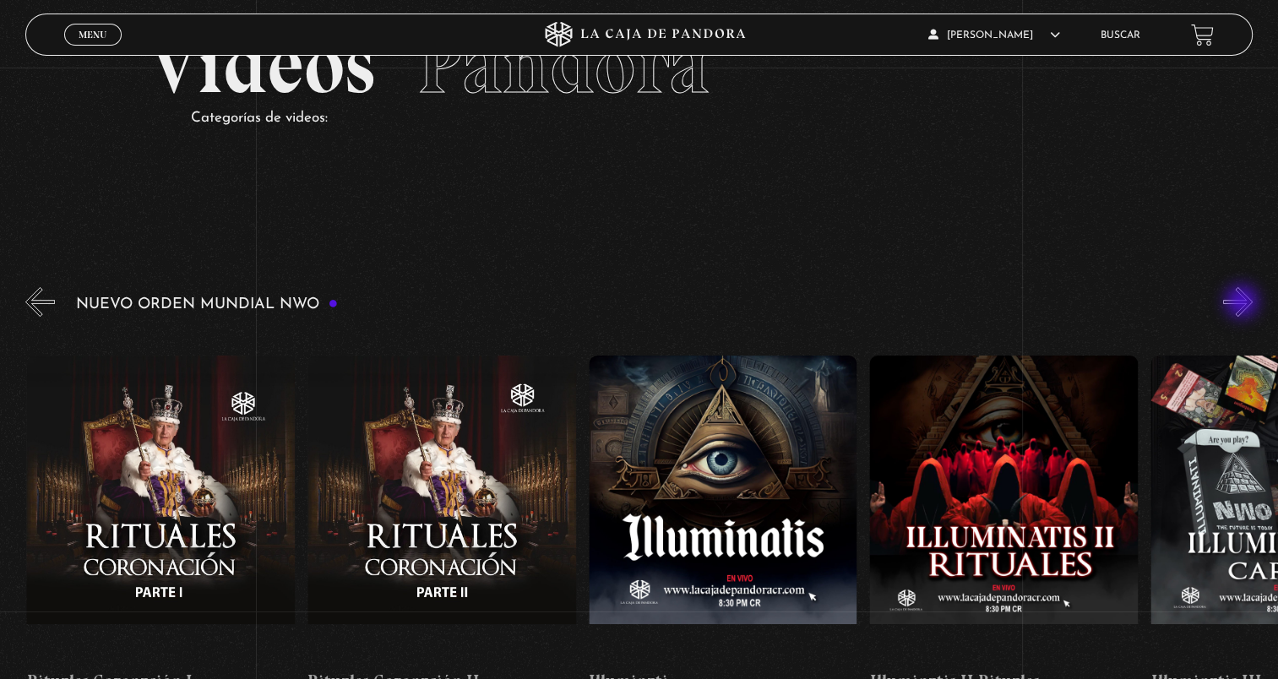
scroll to position [0, 8427]
click at [1243, 303] on button "»" at bounding box center [1238, 302] width 30 height 30
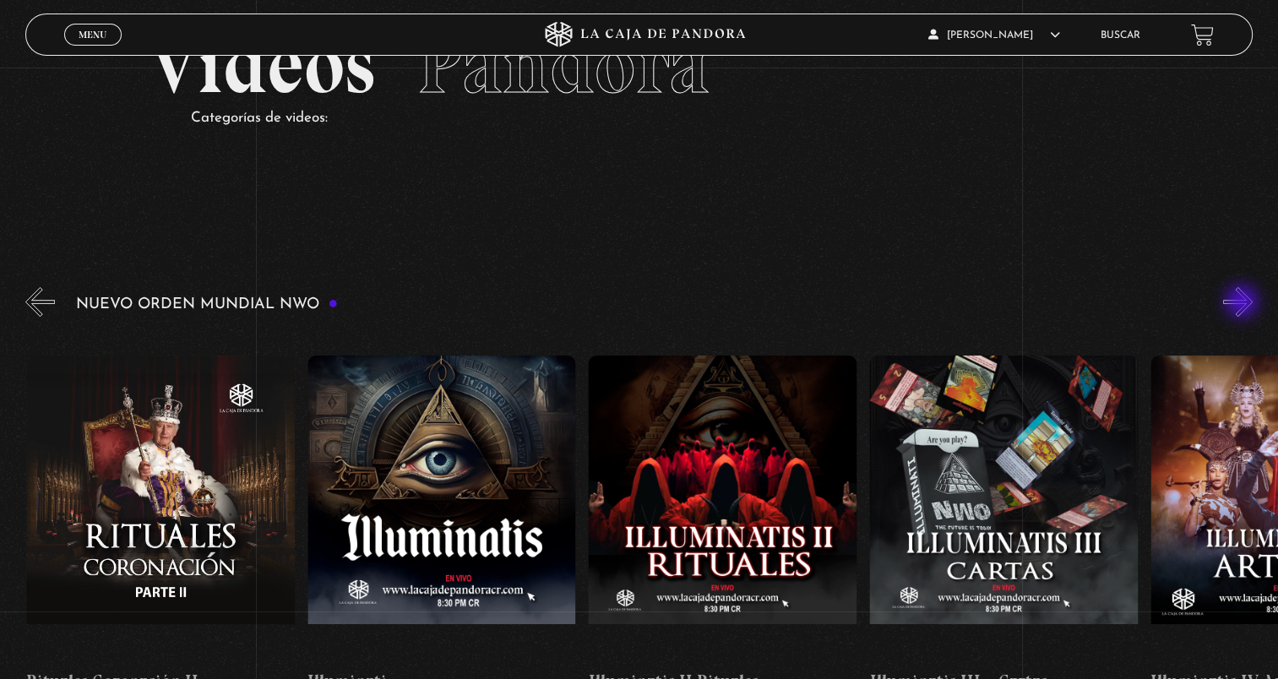
scroll to position [0, 8708]
click at [1252, 297] on button "»" at bounding box center [1238, 302] width 30 height 30
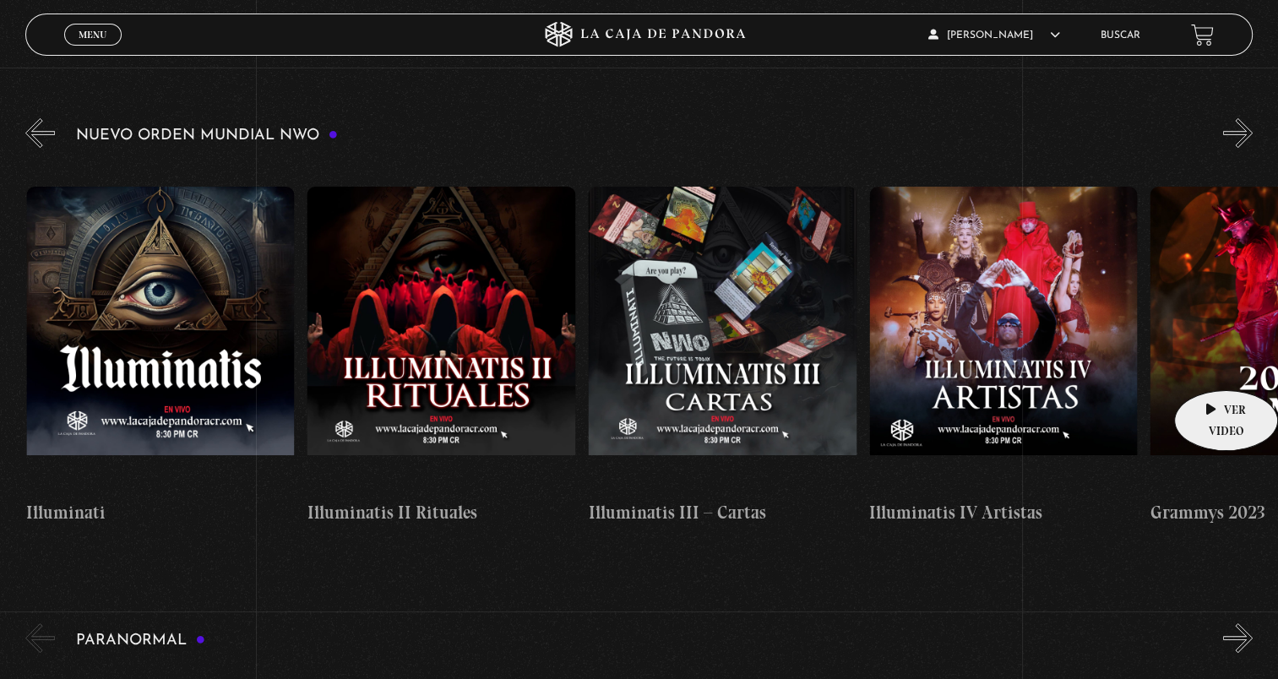
scroll to position [84, 0]
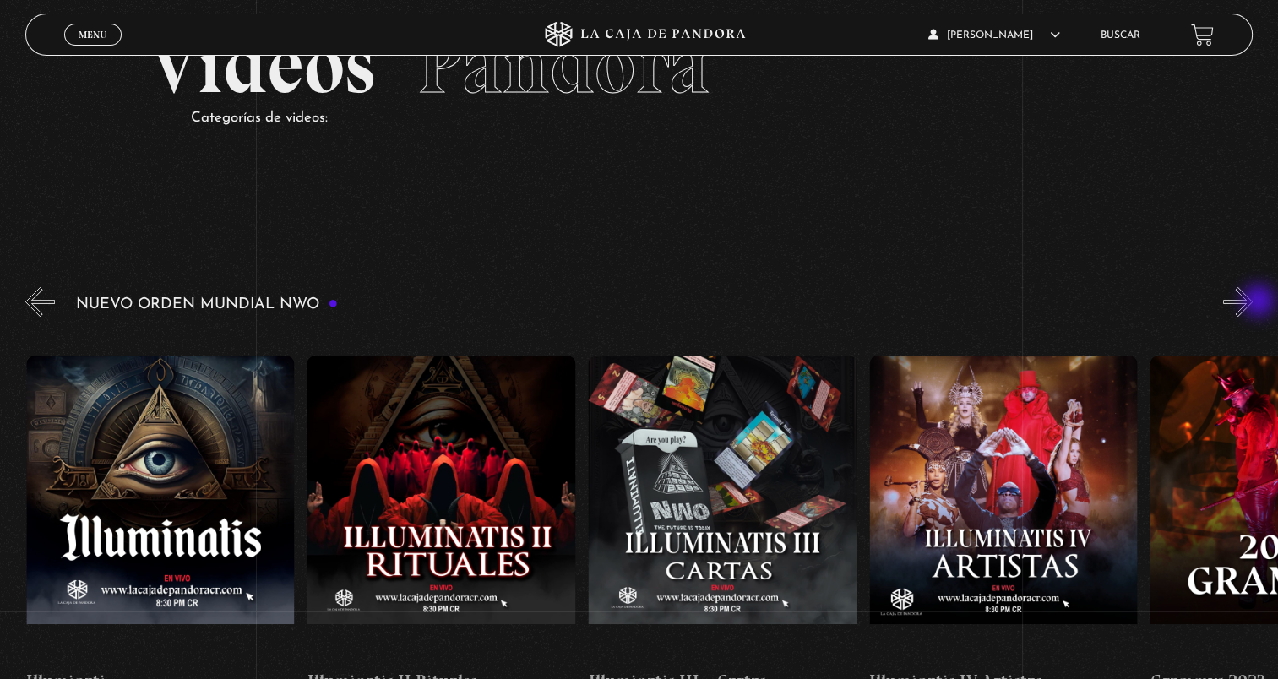
click at [1252, 302] on button "»" at bounding box center [1238, 302] width 30 height 30
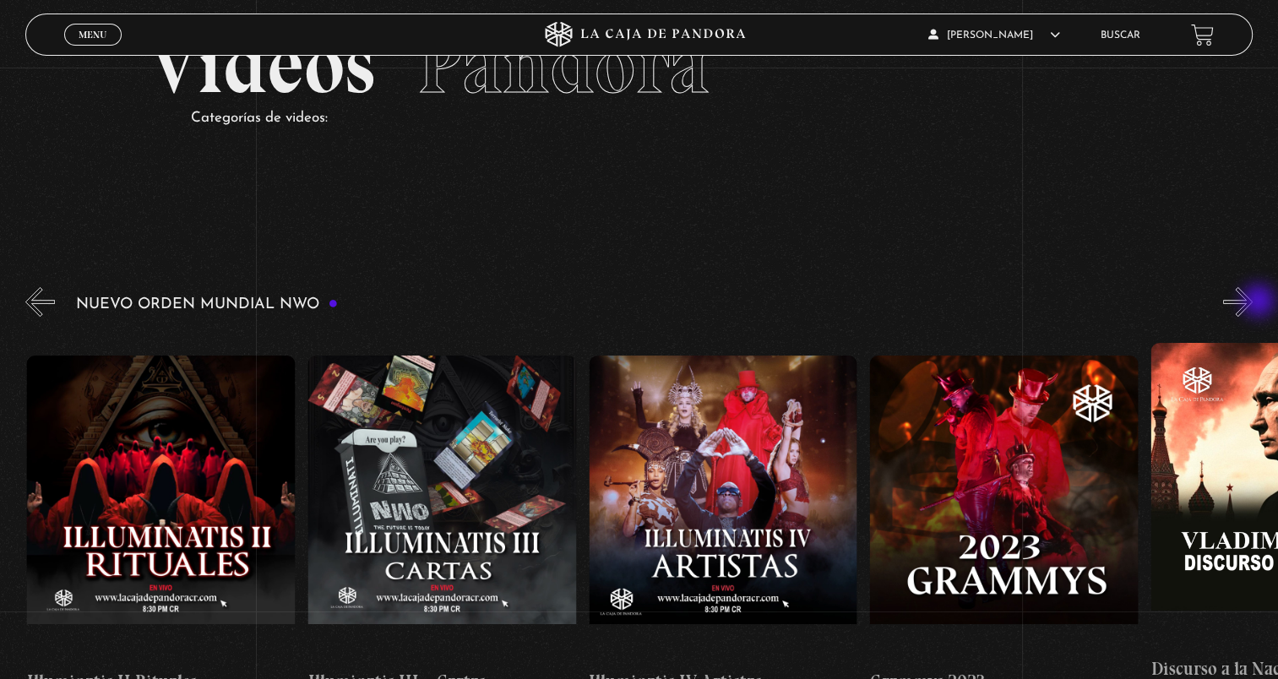
click at [1252, 302] on button "»" at bounding box center [1238, 302] width 30 height 30
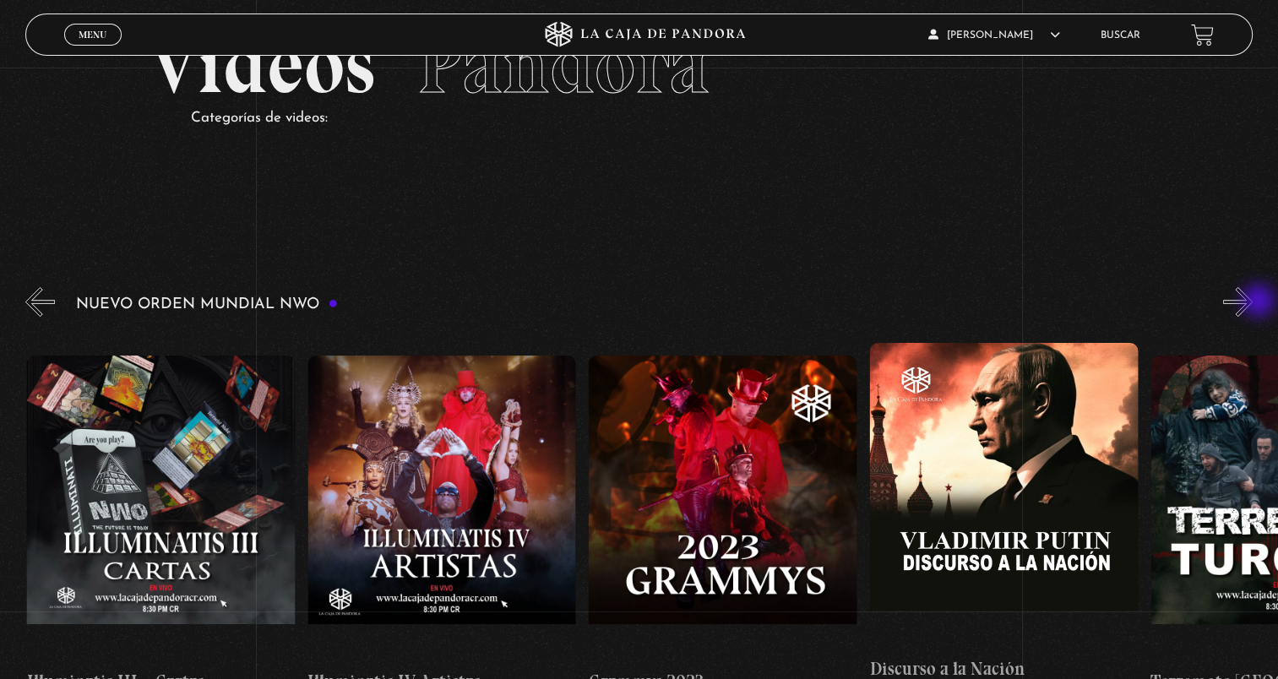
click at [1252, 302] on button "»" at bounding box center [1238, 302] width 30 height 30
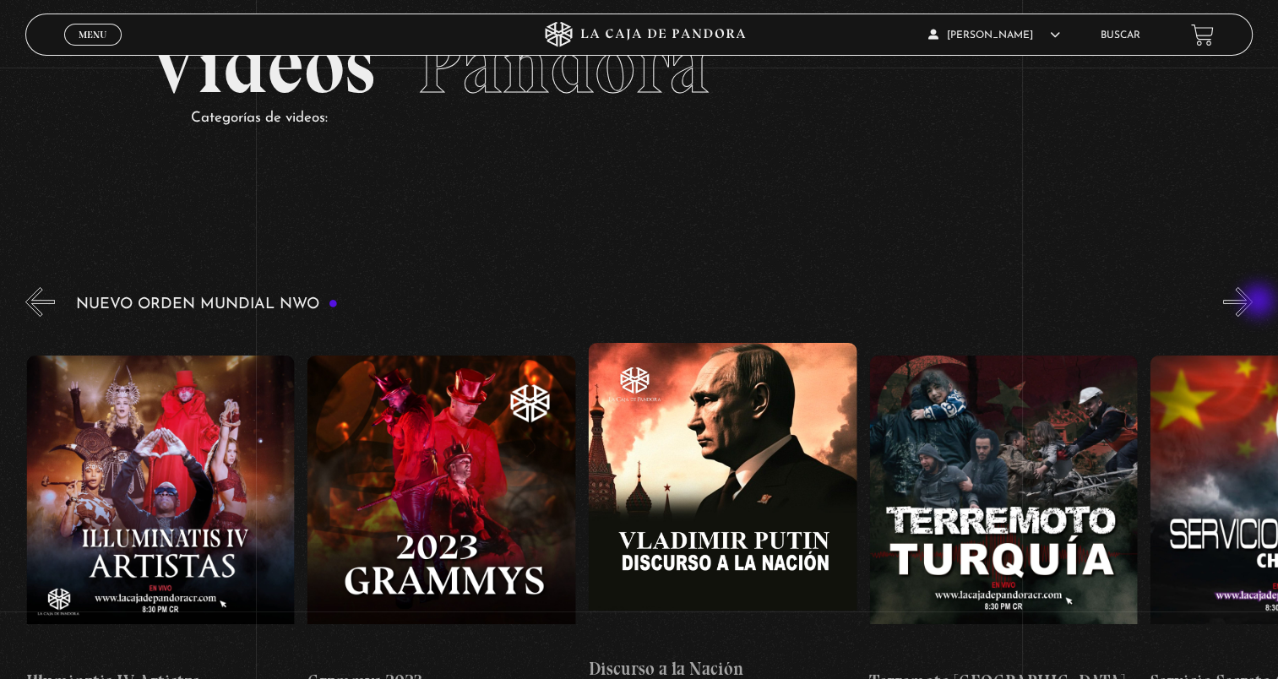
scroll to position [0, 9832]
click at [1246, 293] on button "»" at bounding box center [1238, 302] width 30 height 30
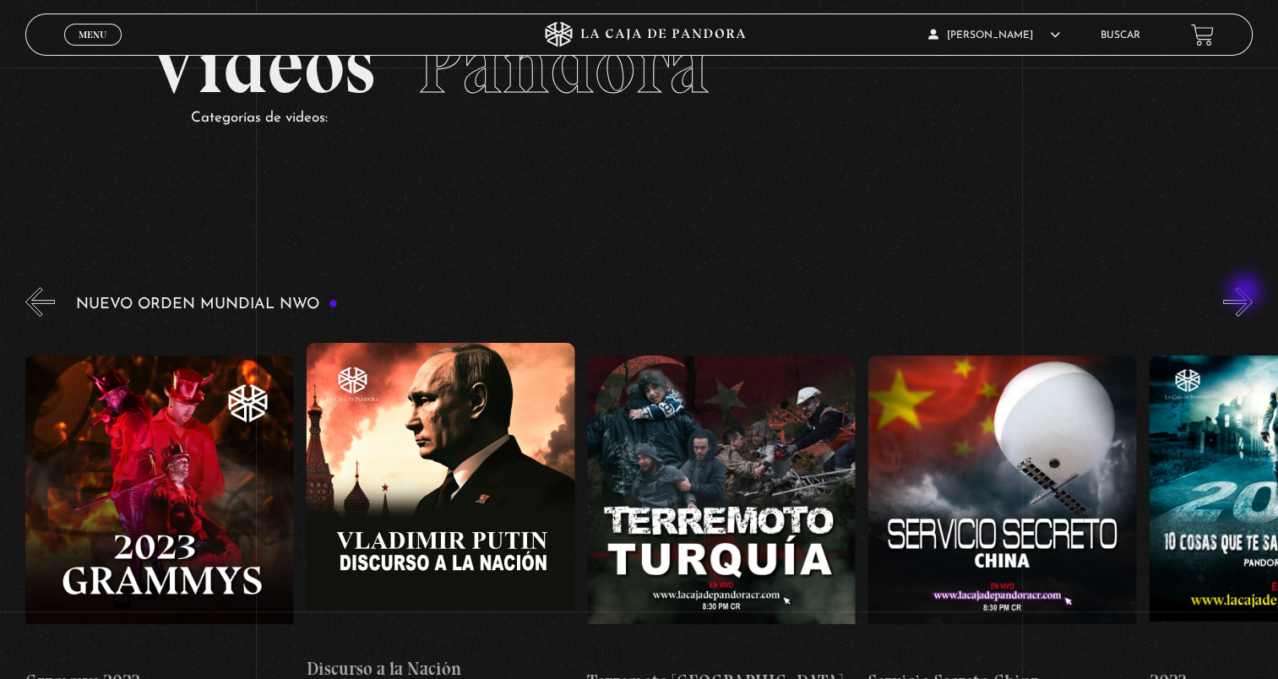
click at [1246, 293] on button "»" at bounding box center [1238, 302] width 30 height 30
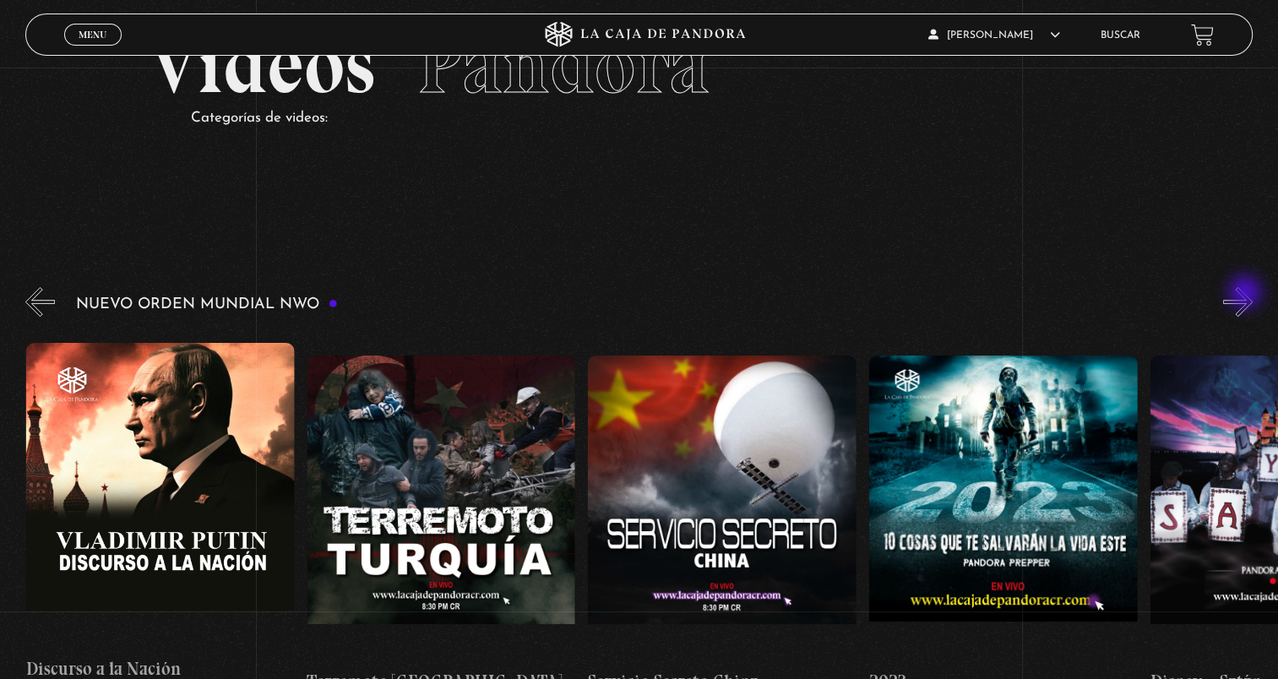
scroll to position [0, 10393]
click at [1246, 294] on button "»" at bounding box center [1238, 302] width 30 height 30
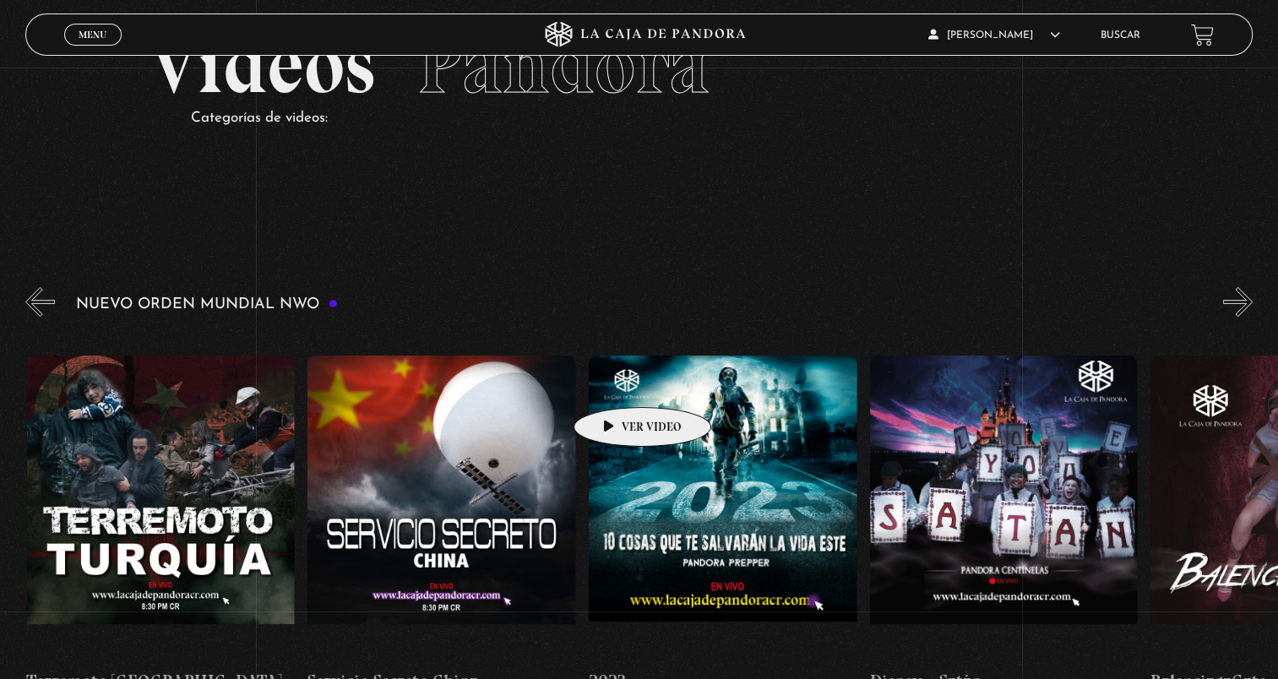
scroll to position [0, 10674]
click at [1243, 302] on button "»" at bounding box center [1238, 302] width 30 height 30
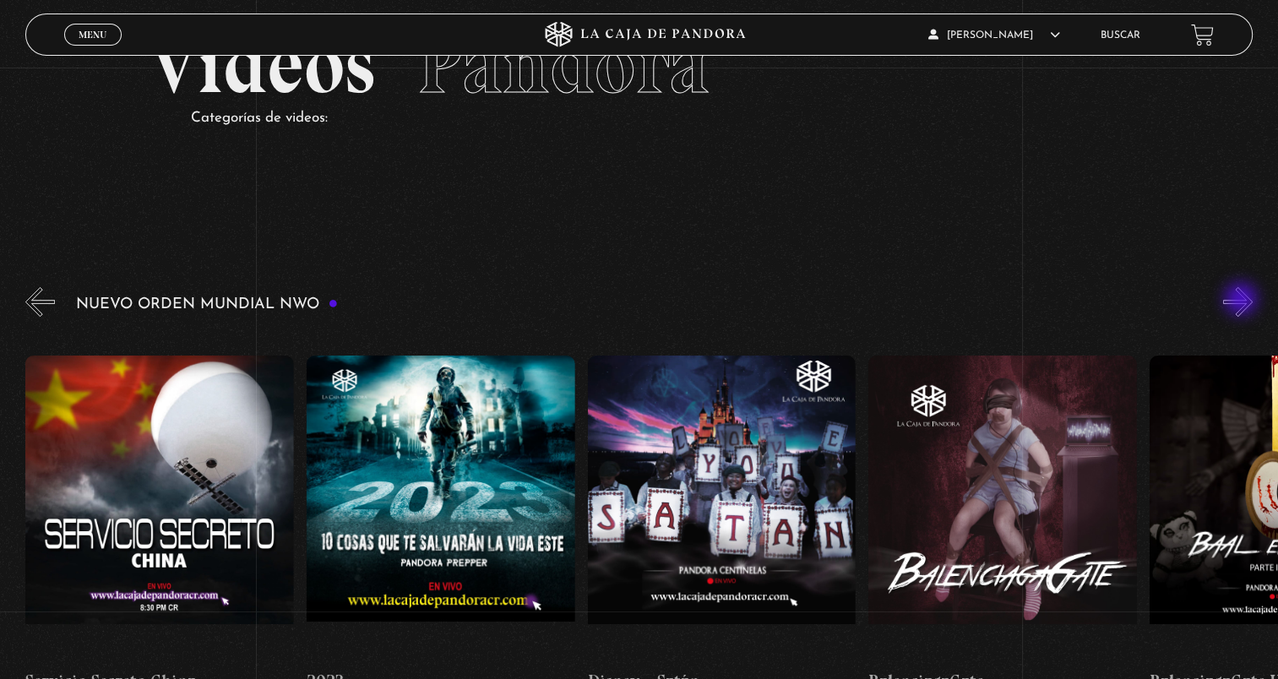
click at [1242, 301] on button "»" at bounding box center [1238, 302] width 30 height 30
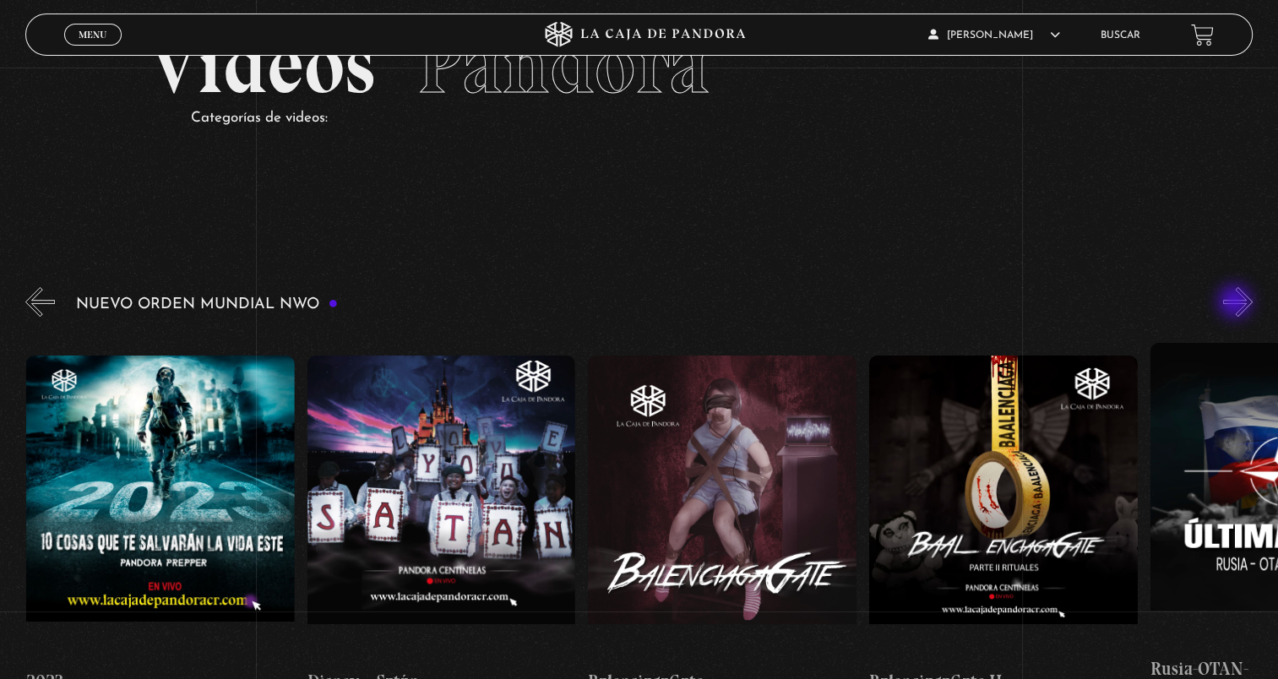
click at [1236, 303] on button "»" at bounding box center [1238, 302] width 30 height 30
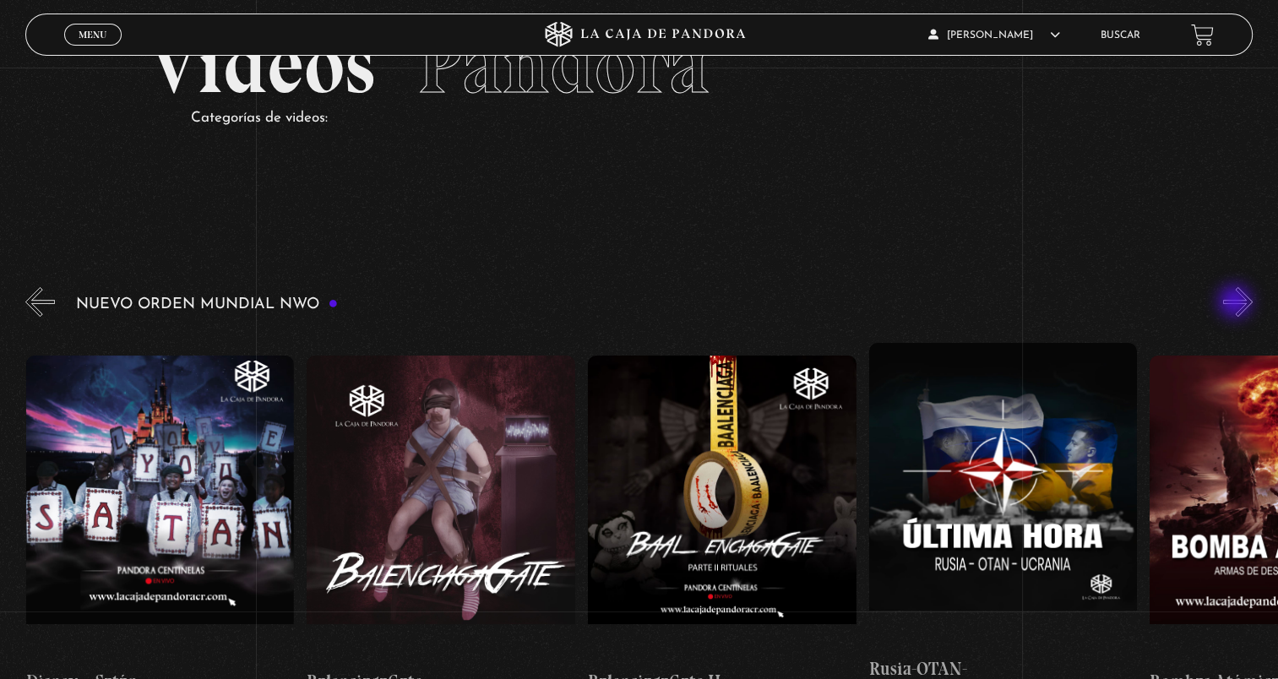
click at [1236, 303] on button "»" at bounding box center [1238, 302] width 30 height 30
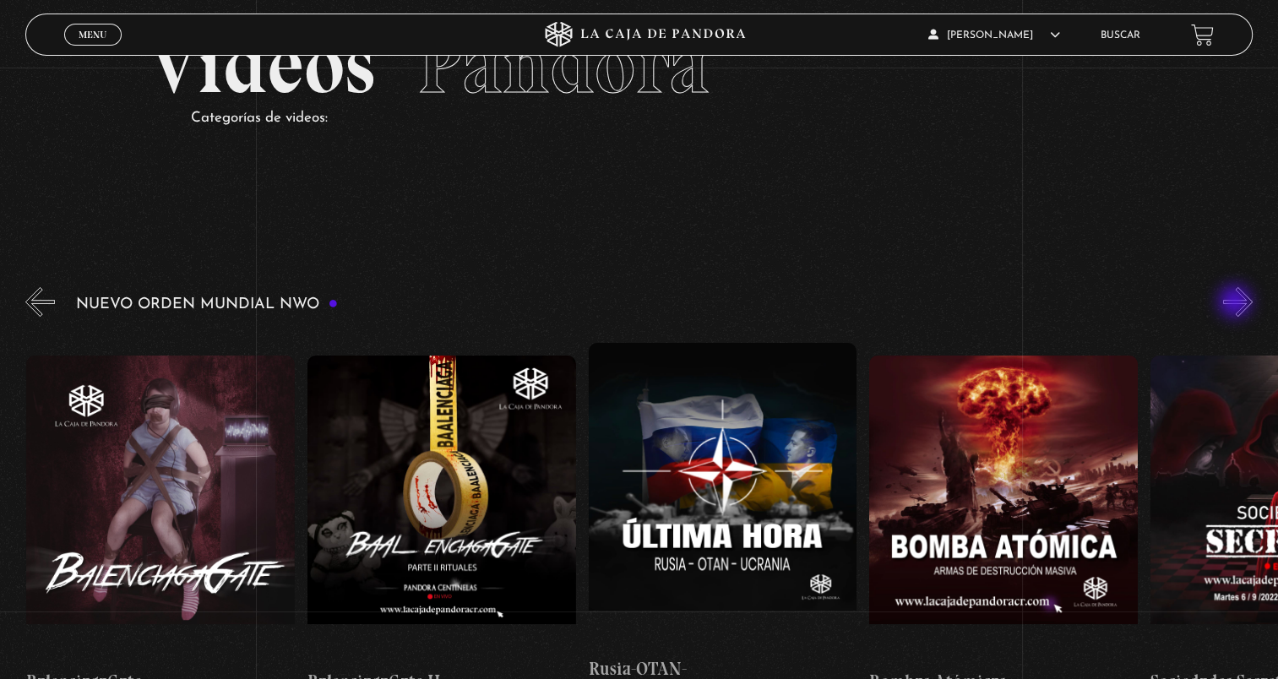
click at [1236, 303] on button "»" at bounding box center [1238, 302] width 30 height 30
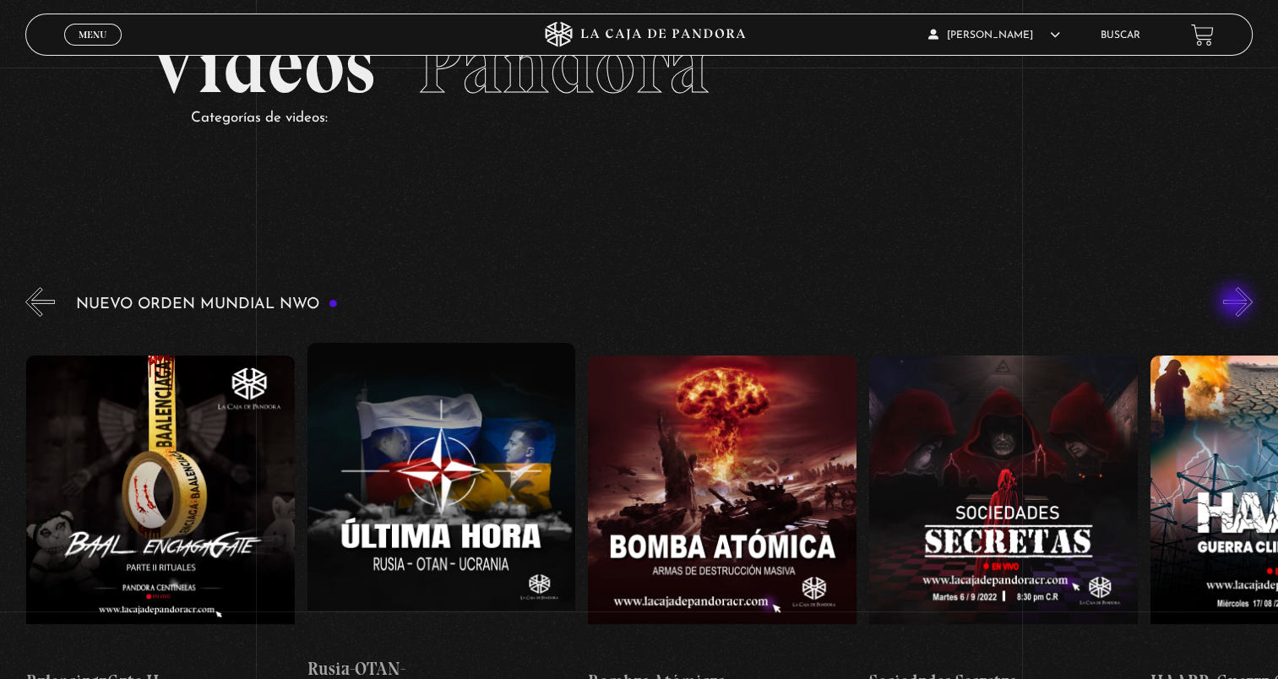
click at [1236, 303] on button "»" at bounding box center [1238, 302] width 30 height 30
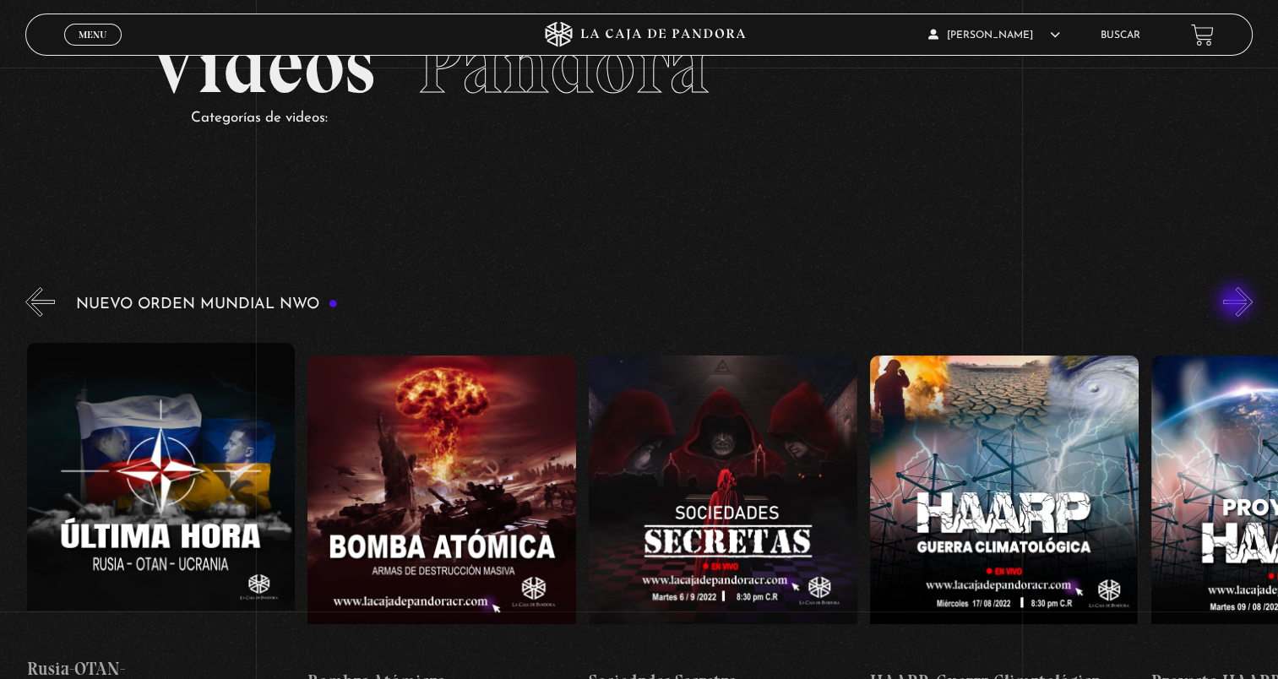
scroll to position [0, 12360]
click at [1236, 303] on button "»" at bounding box center [1238, 302] width 30 height 30
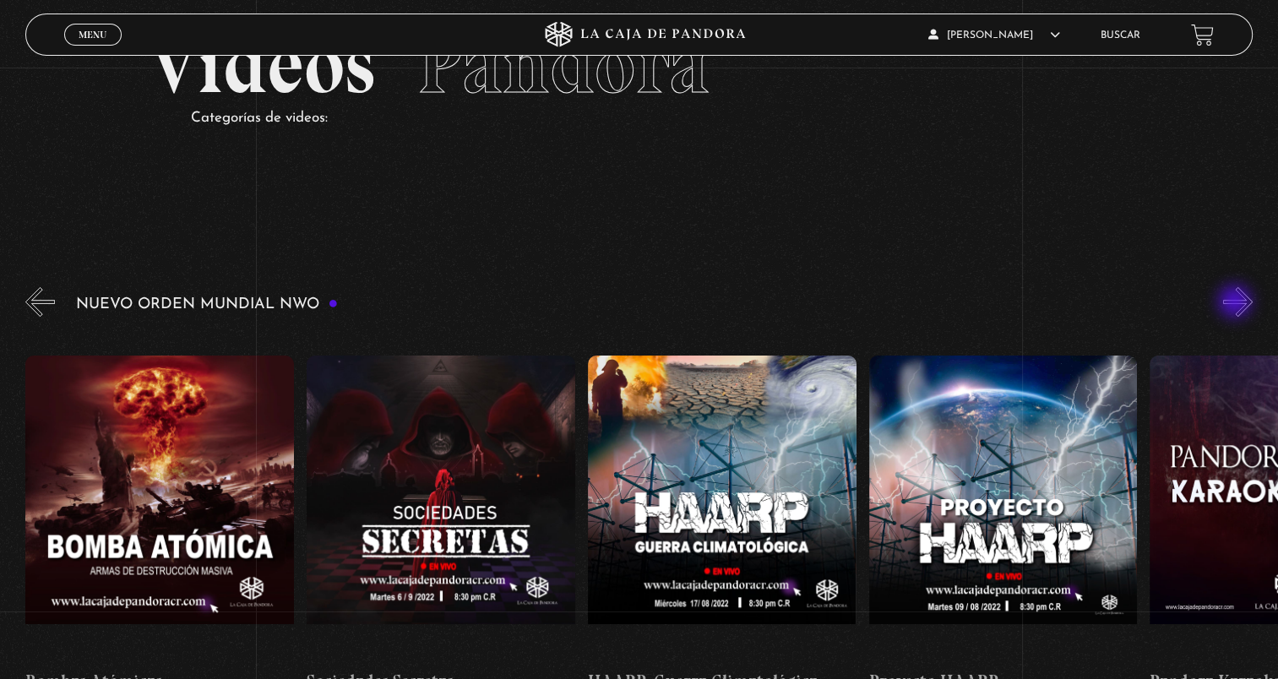
click at [1236, 303] on button "»" at bounding box center [1238, 302] width 30 height 30
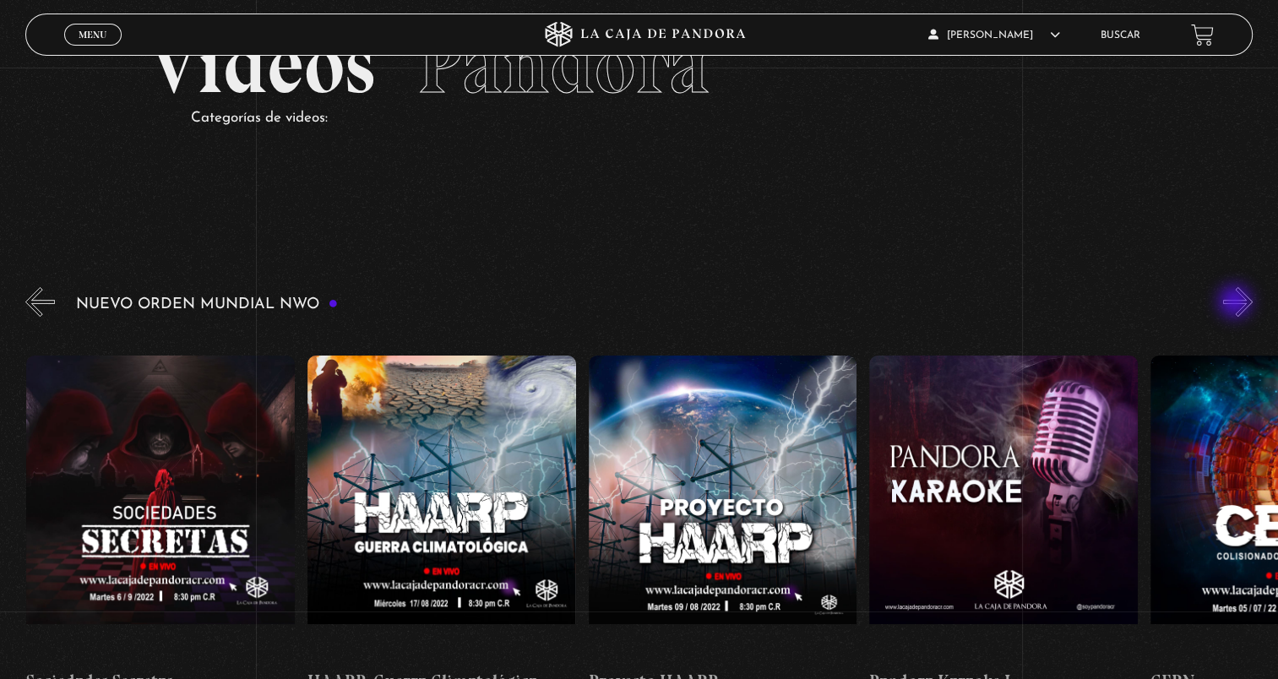
click at [1236, 303] on button "»" at bounding box center [1238, 302] width 30 height 30
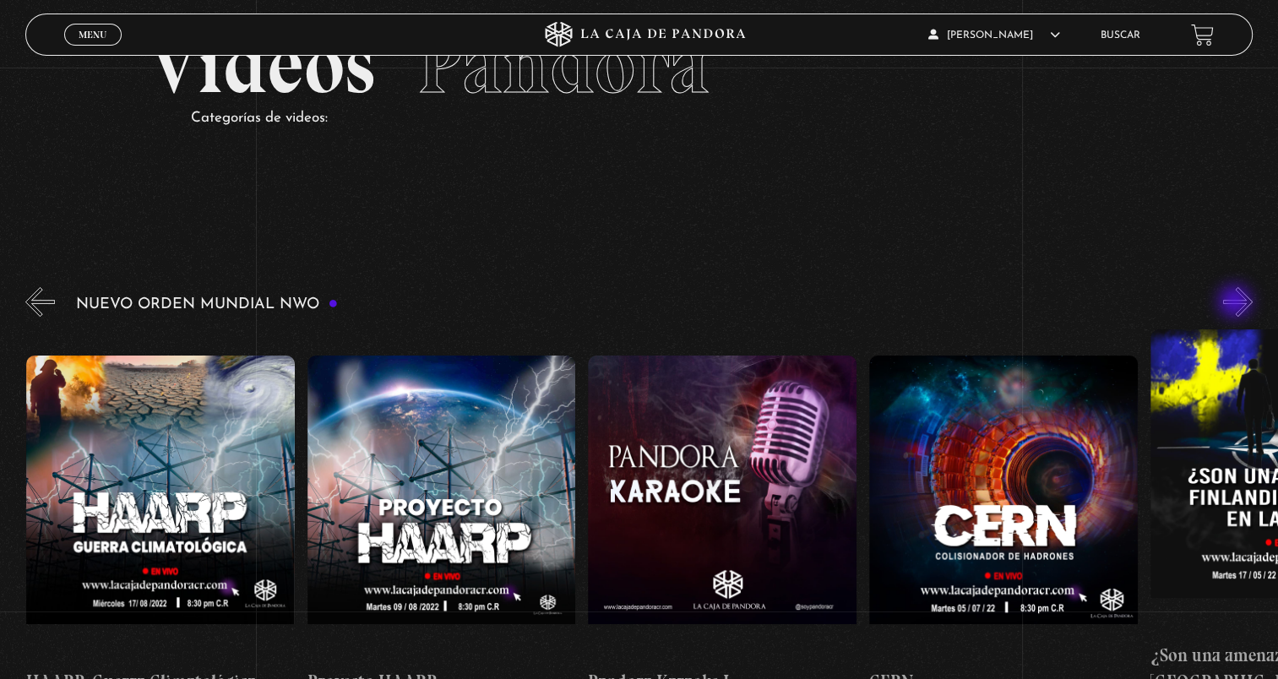
click at [1236, 303] on button "»" at bounding box center [1238, 302] width 30 height 30
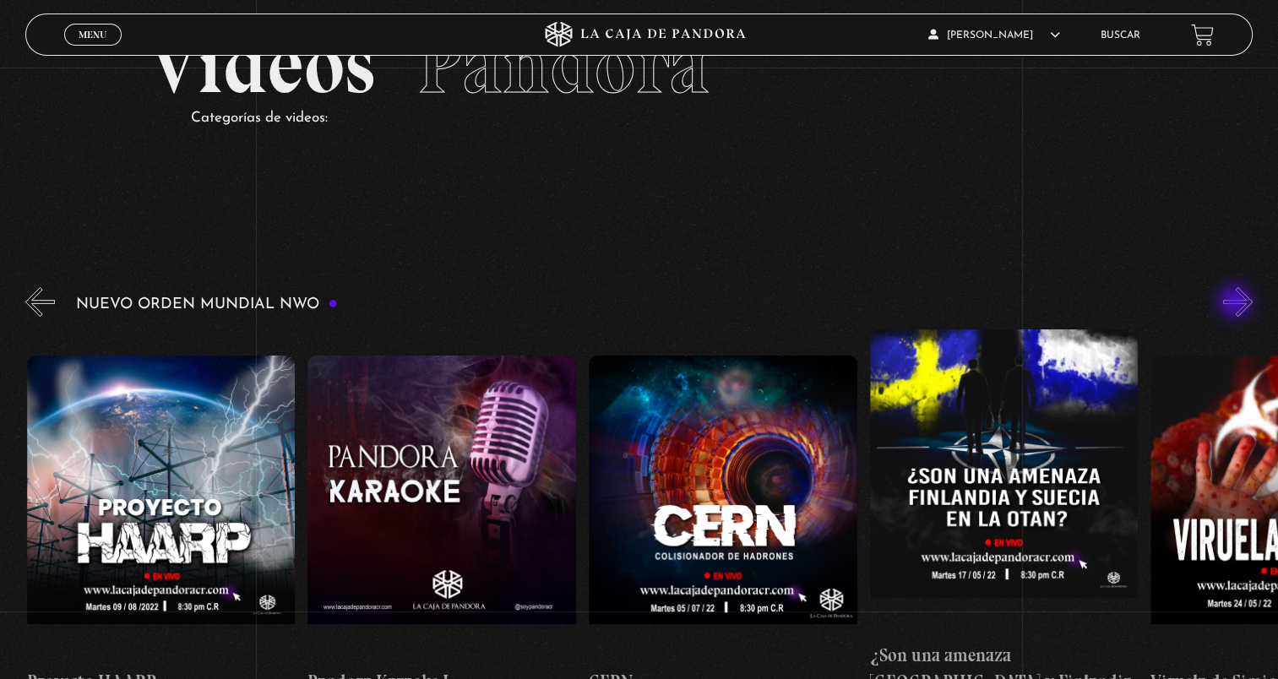
scroll to position [0, 13484]
click at [1236, 303] on button "»" at bounding box center [1238, 302] width 30 height 30
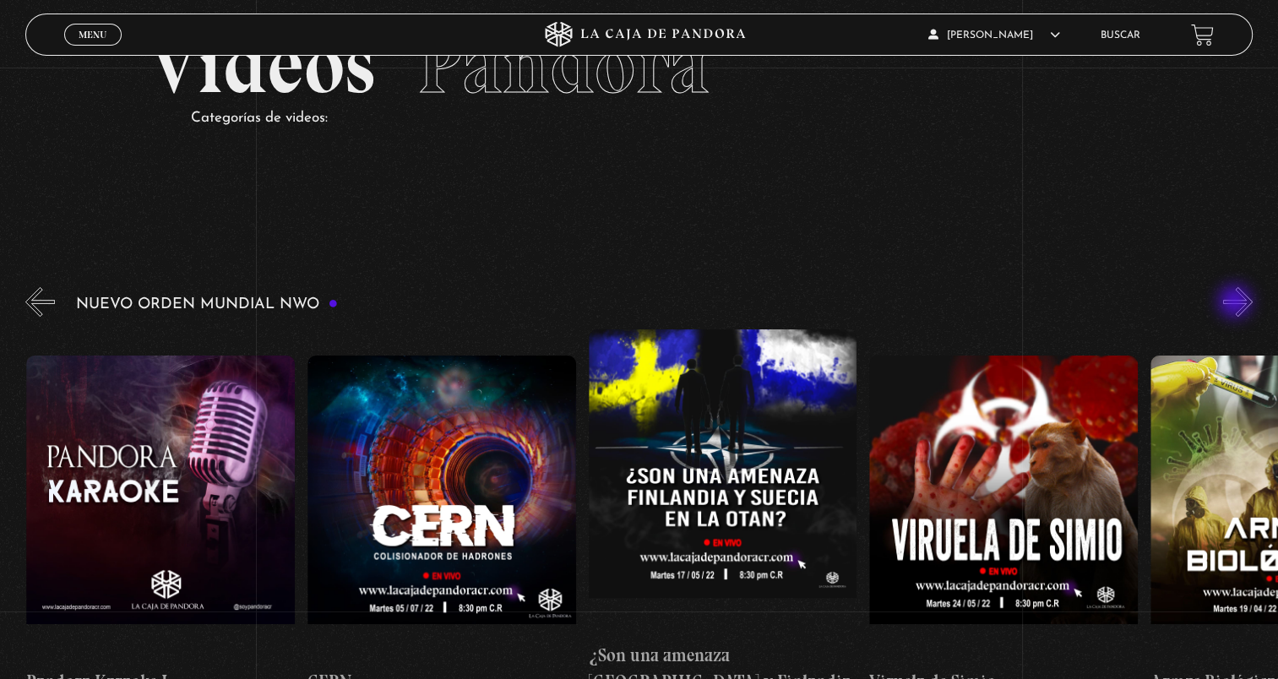
scroll to position [0, 13764]
click at [1236, 303] on button "»" at bounding box center [1238, 302] width 30 height 30
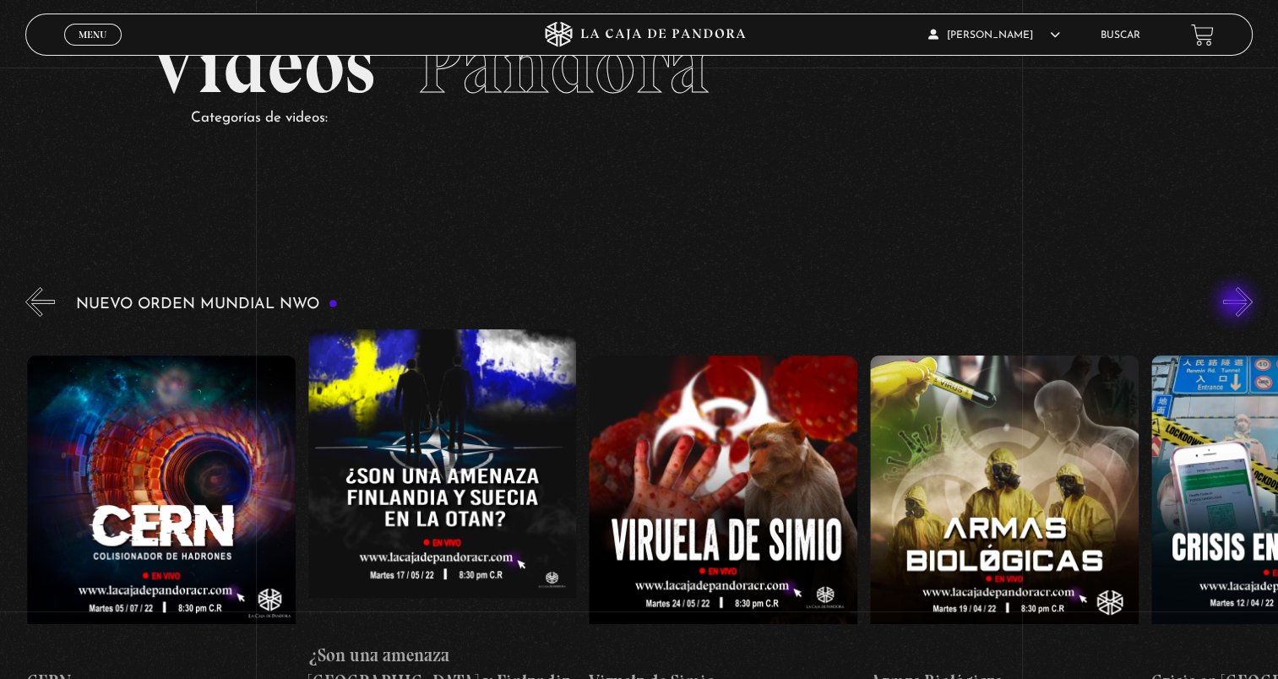
click at [1236, 303] on button "»" at bounding box center [1238, 302] width 30 height 30
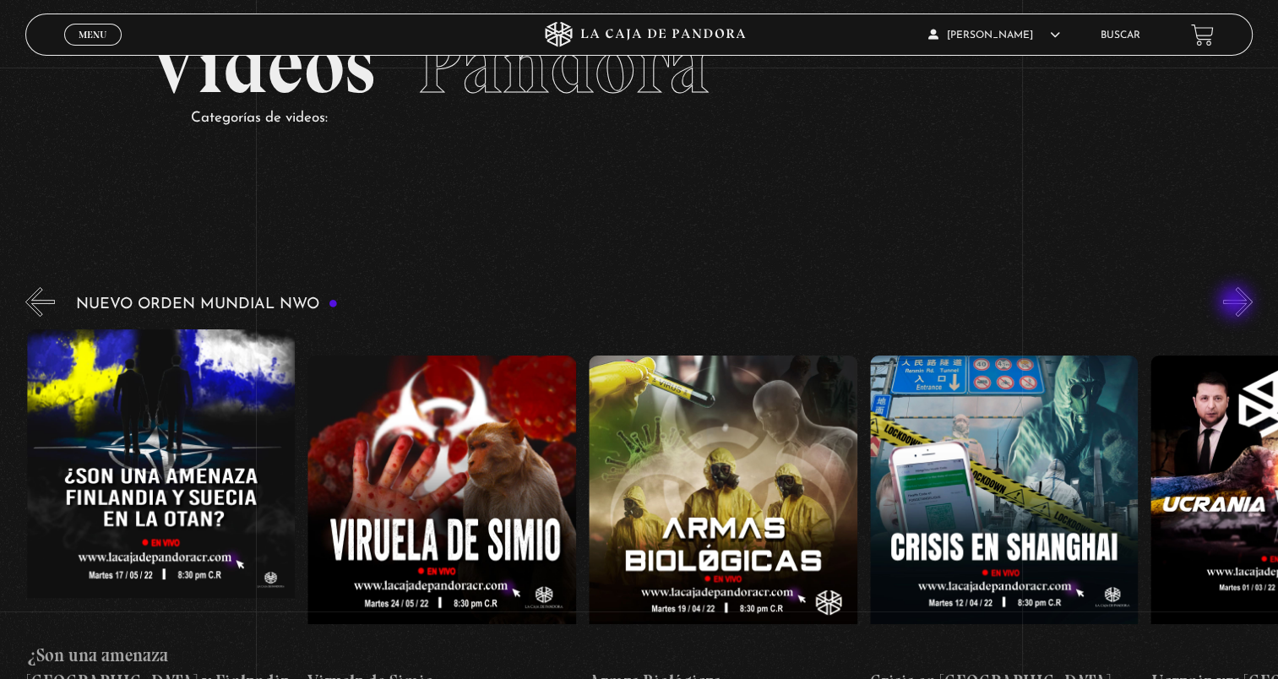
click at [1236, 303] on button "»" at bounding box center [1238, 302] width 30 height 30
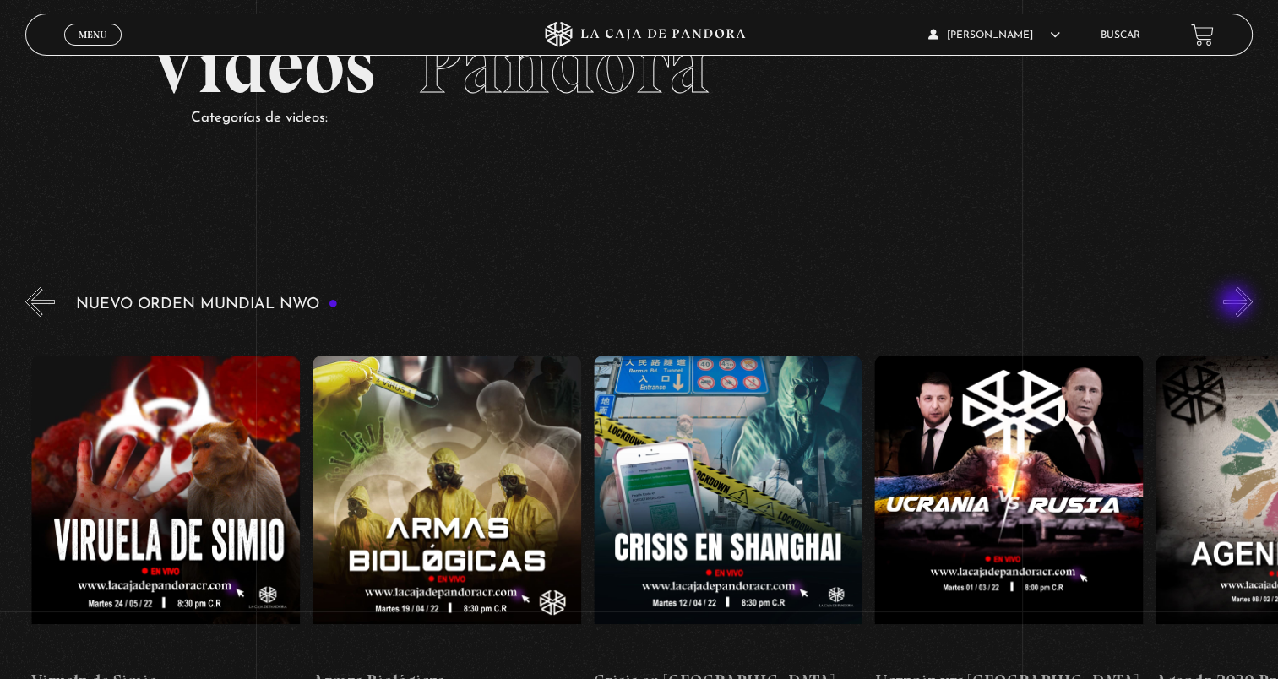
scroll to position [0, 14607]
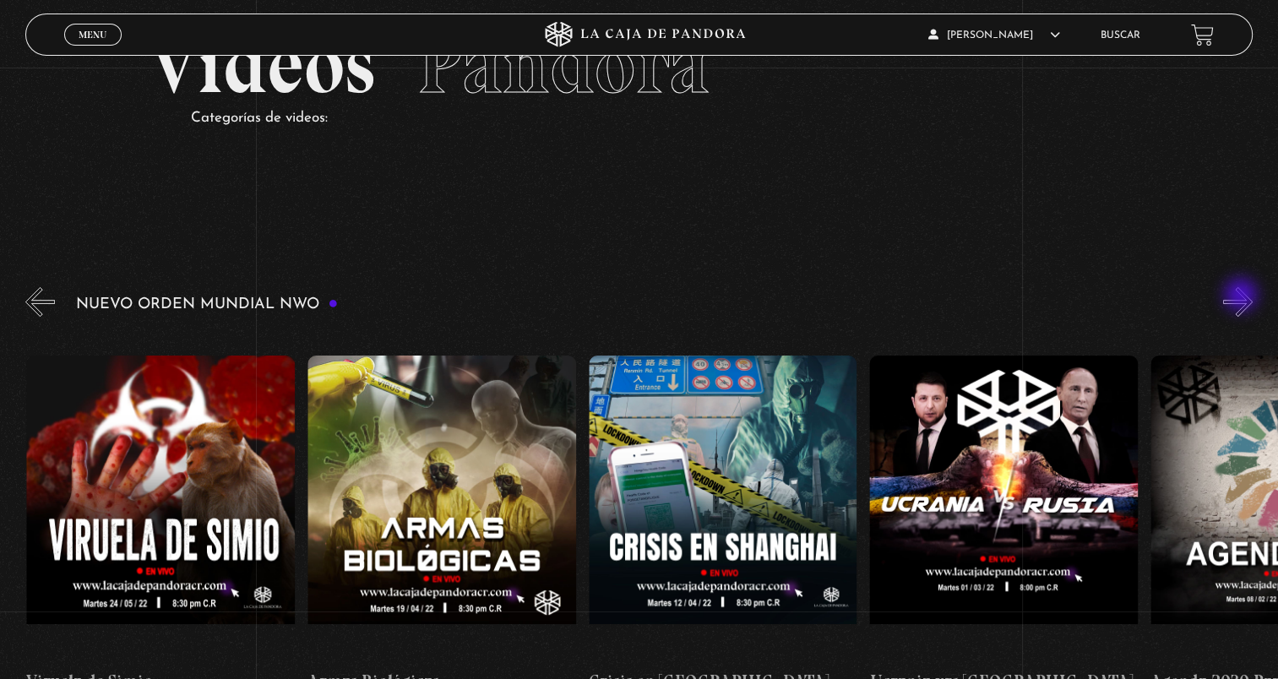
click at [1243, 296] on button "»" at bounding box center [1238, 302] width 30 height 30
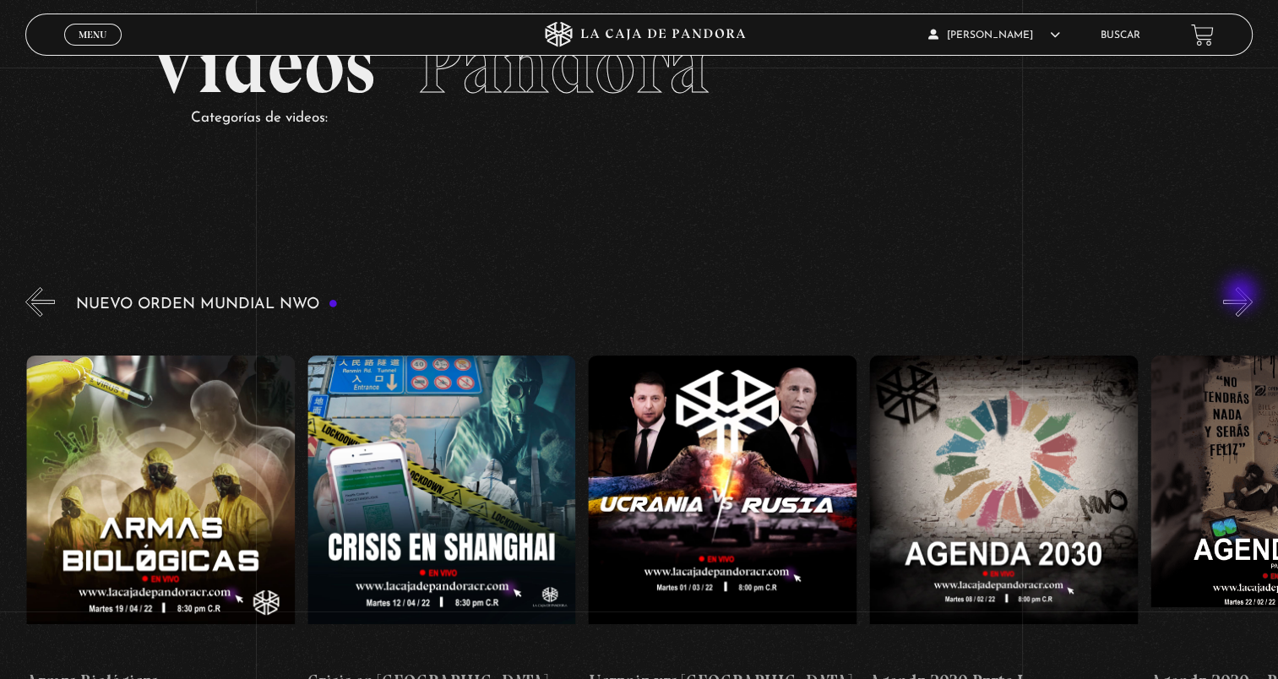
click at [1242, 295] on button "»" at bounding box center [1238, 302] width 30 height 30
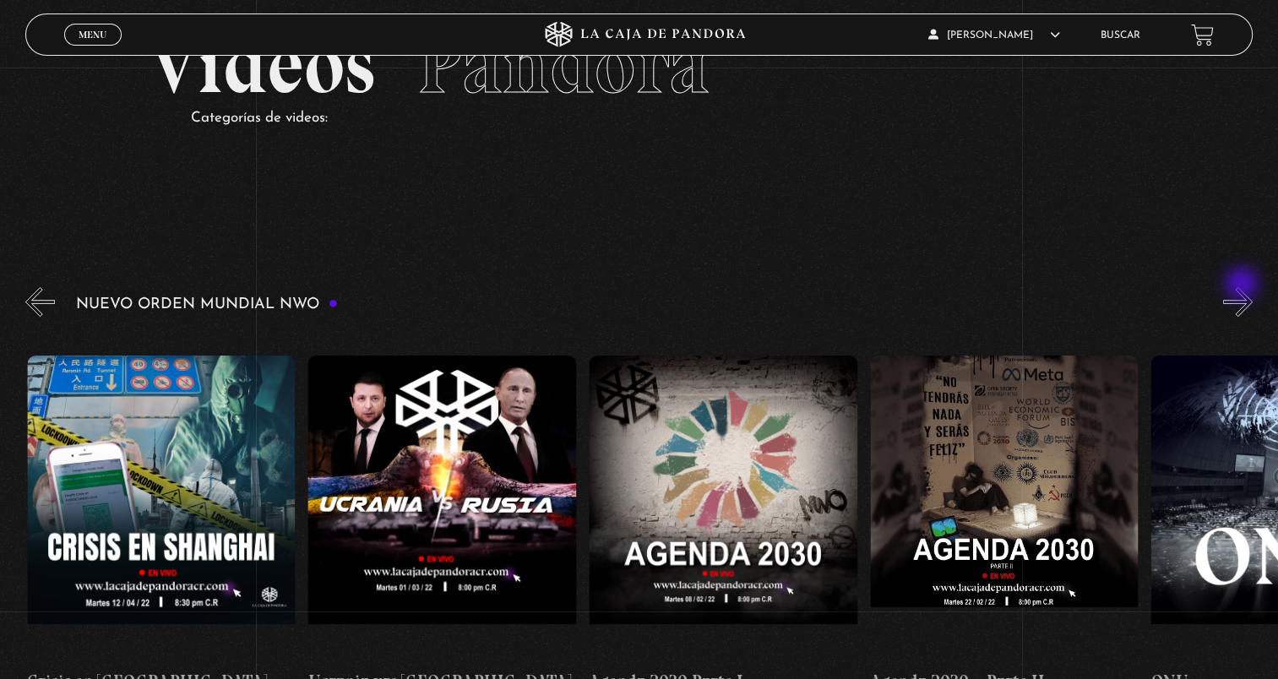
scroll to position [0, 15169]
click at [1252, 301] on button "»" at bounding box center [1238, 302] width 30 height 30
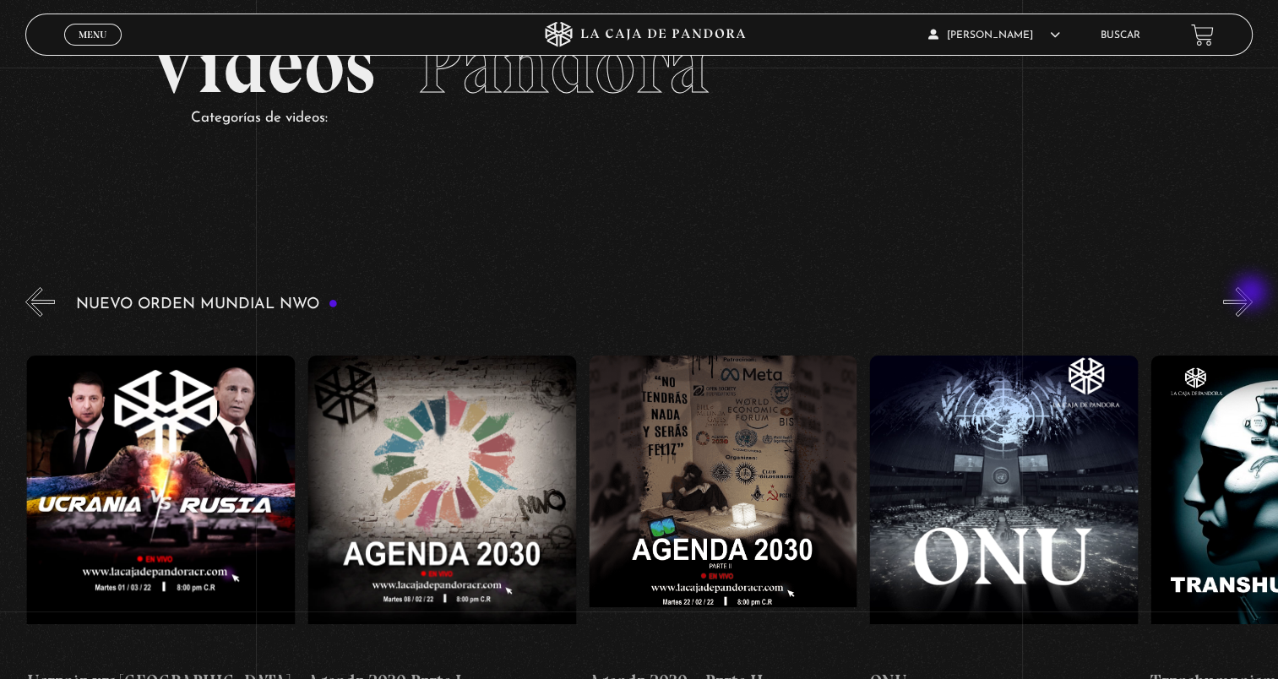
scroll to position [0, 15449]
click at [1252, 294] on button "»" at bounding box center [1238, 302] width 30 height 30
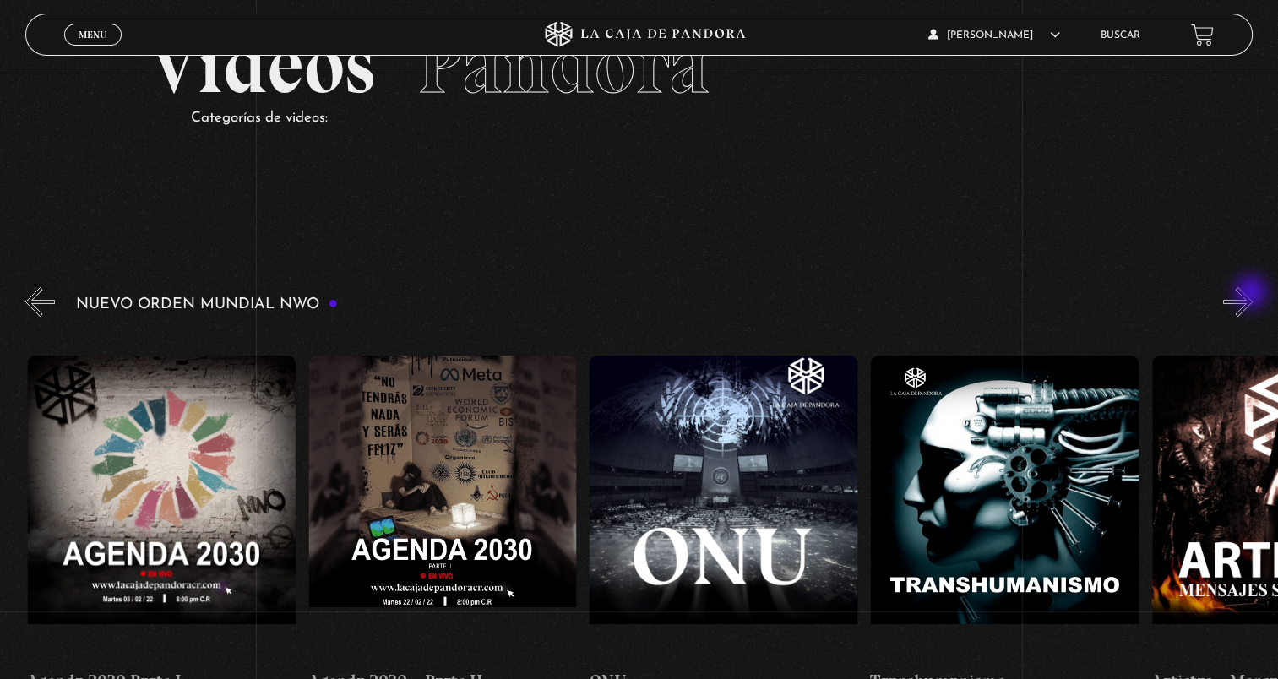
click at [1252, 294] on button "»" at bounding box center [1238, 302] width 30 height 30
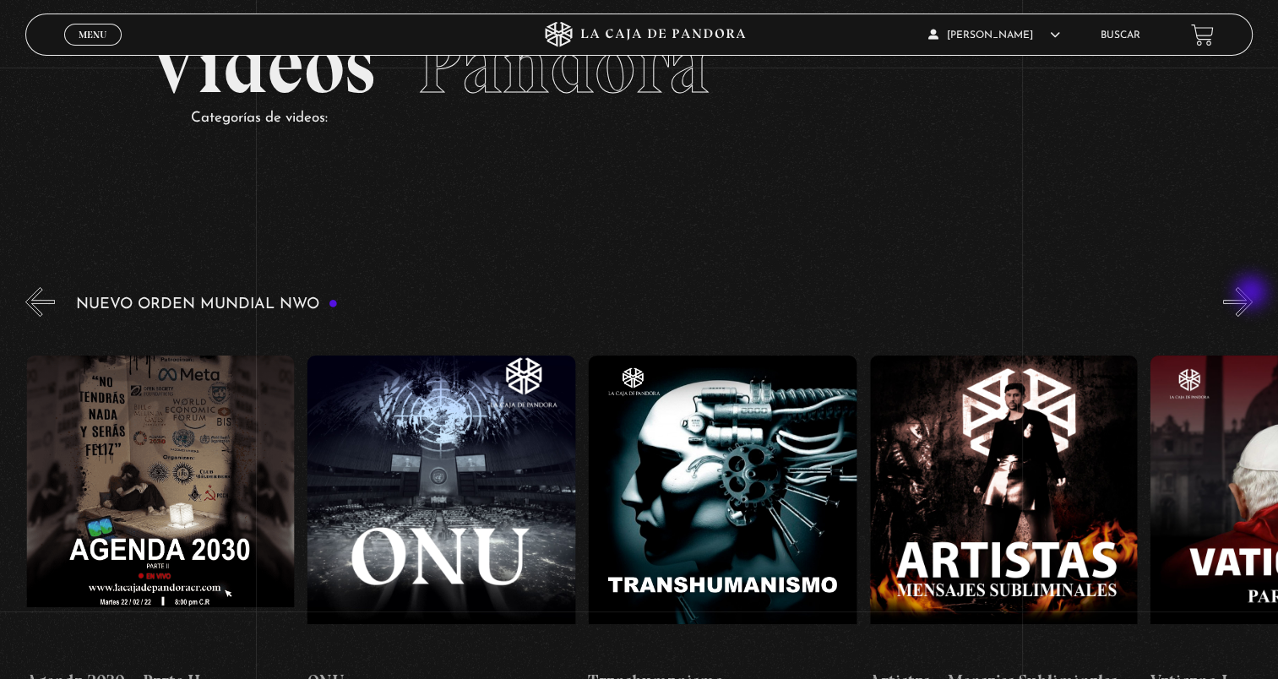
click at [1252, 294] on button "»" at bounding box center [1238, 302] width 30 height 30
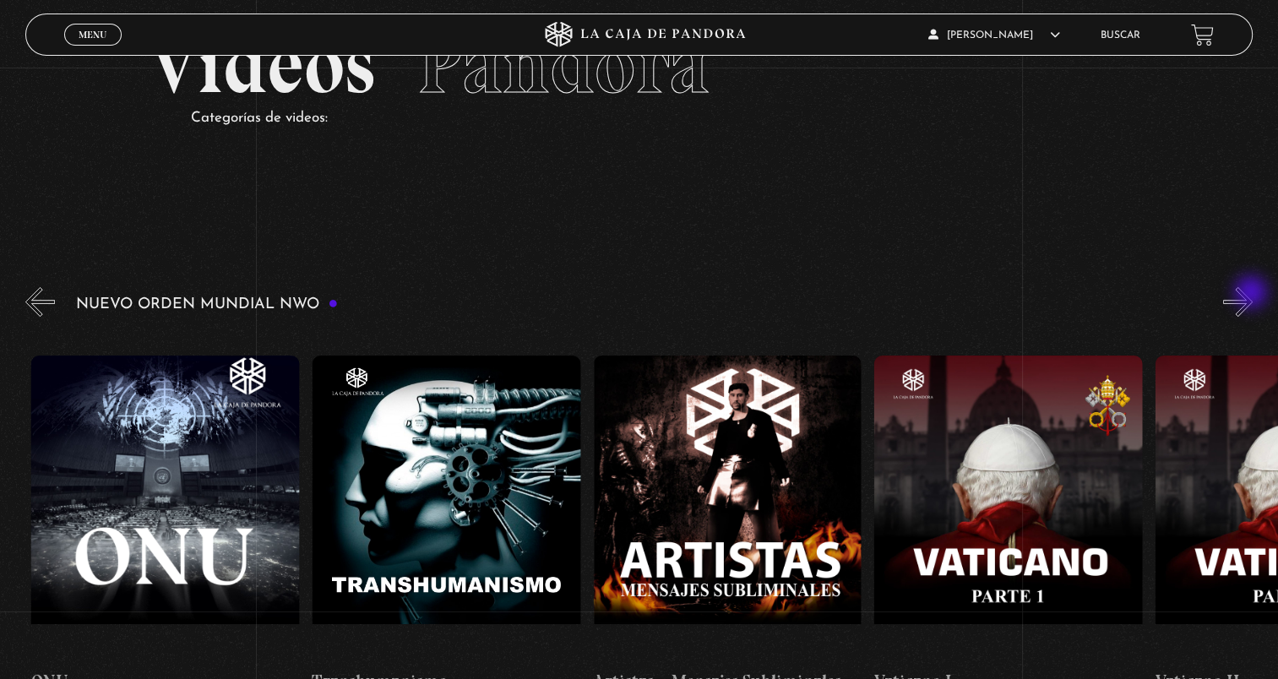
click at [1252, 294] on button "»" at bounding box center [1238, 302] width 30 height 30
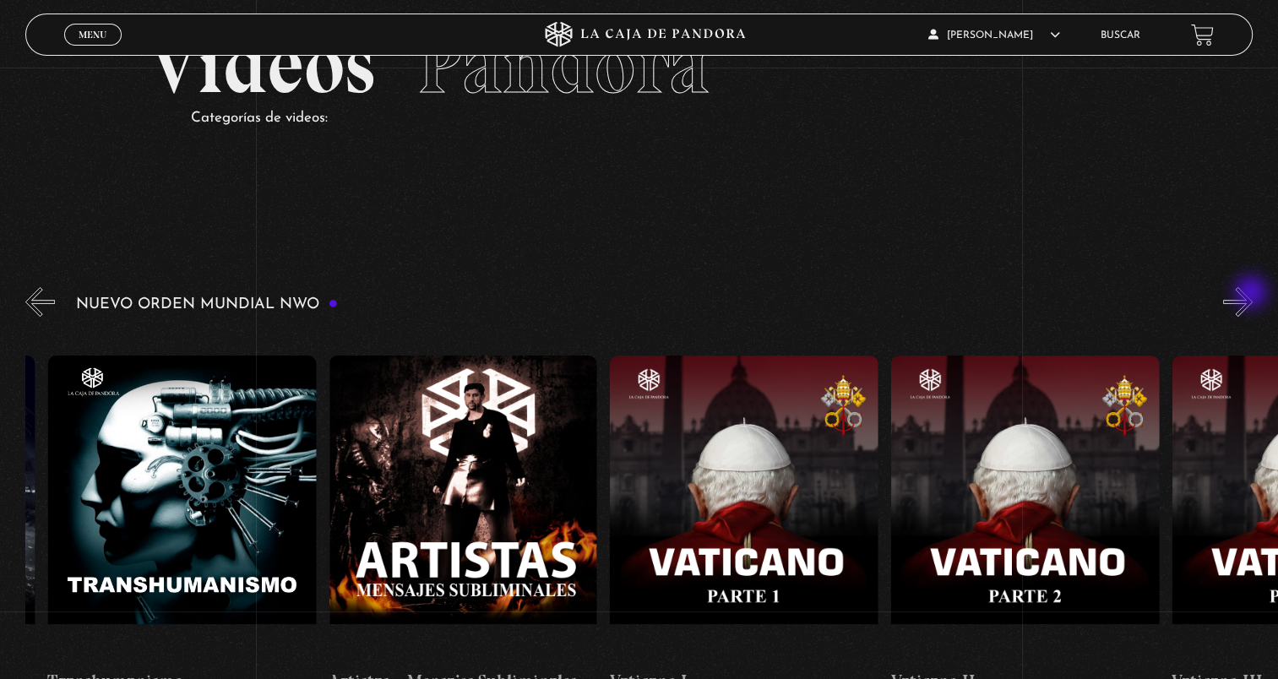
click at [1252, 294] on button "»" at bounding box center [1238, 302] width 30 height 30
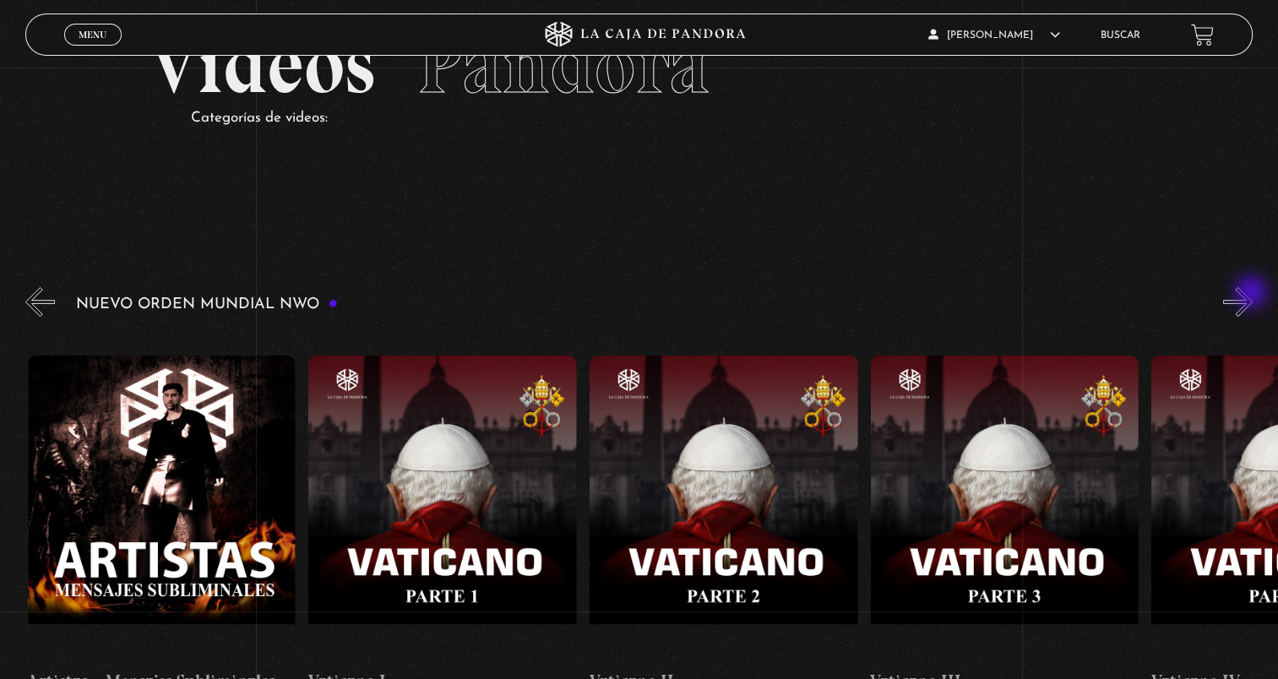
click at [1252, 294] on button "»" at bounding box center [1238, 302] width 30 height 30
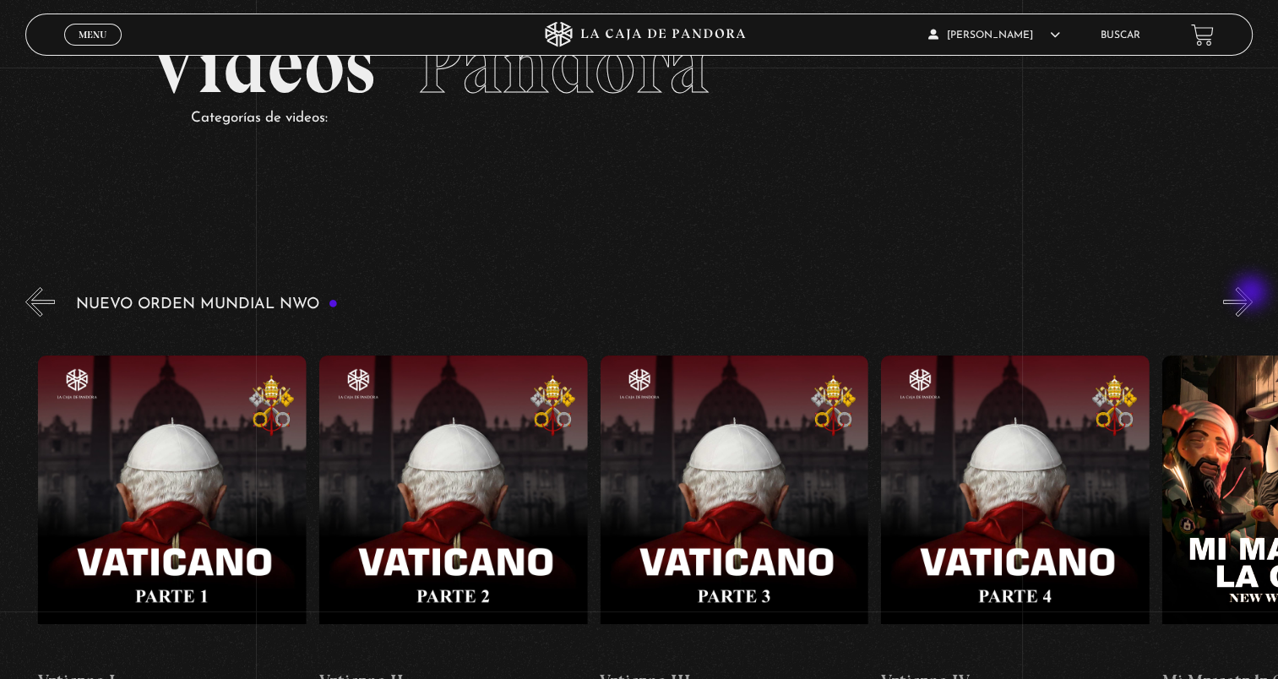
click at [1252, 294] on button "»" at bounding box center [1238, 302] width 30 height 30
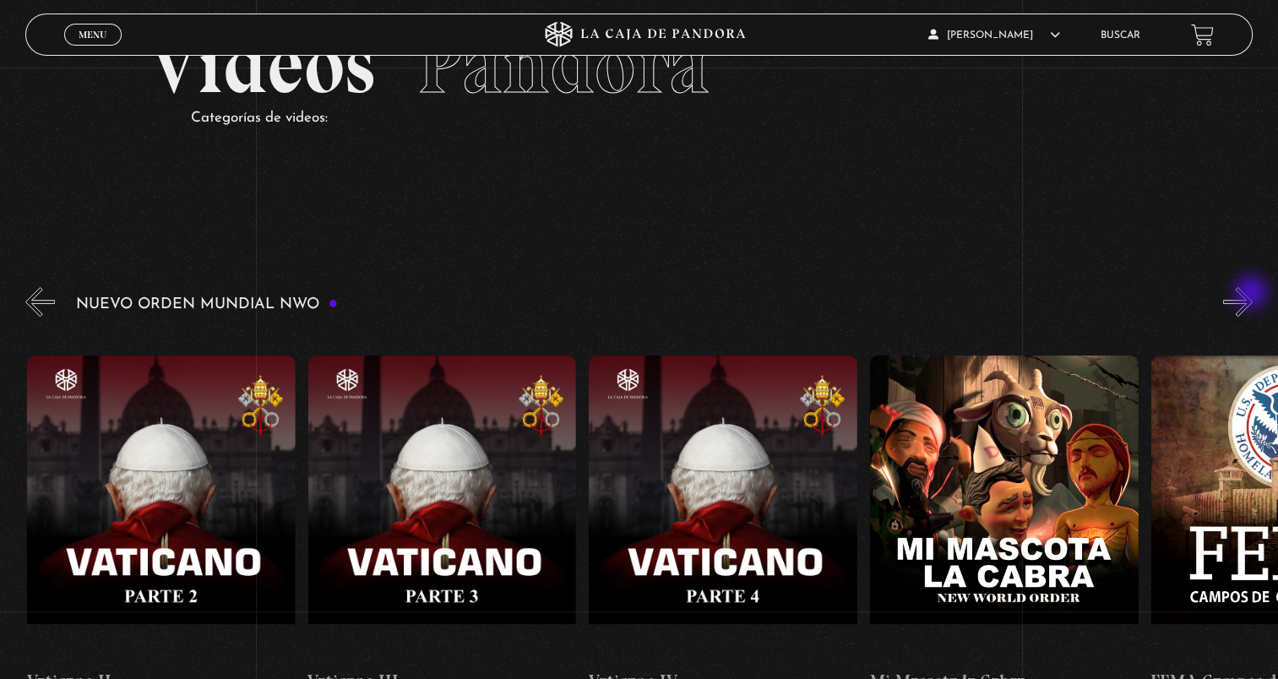
click at [1252, 294] on button "»" at bounding box center [1238, 302] width 30 height 30
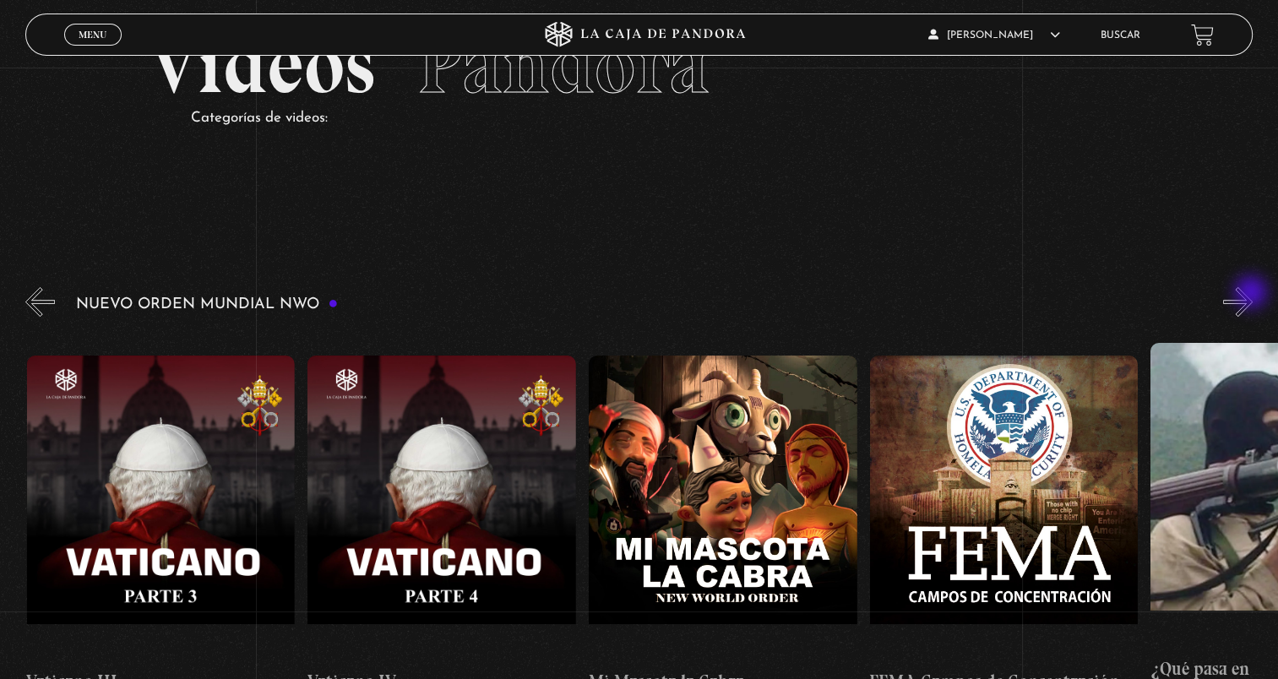
scroll to position [0, 17697]
click at [1252, 294] on button "»" at bounding box center [1238, 302] width 30 height 30
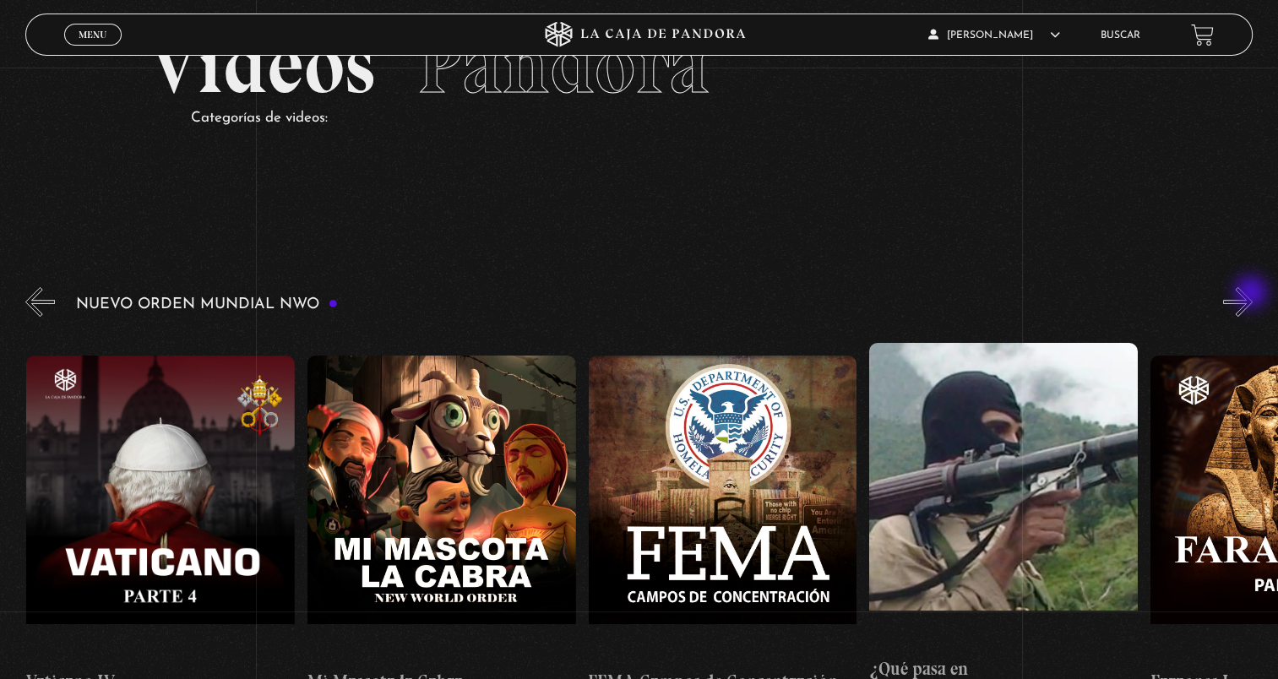
click at [1252, 294] on button "»" at bounding box center [1238, 302] width 30 height 30
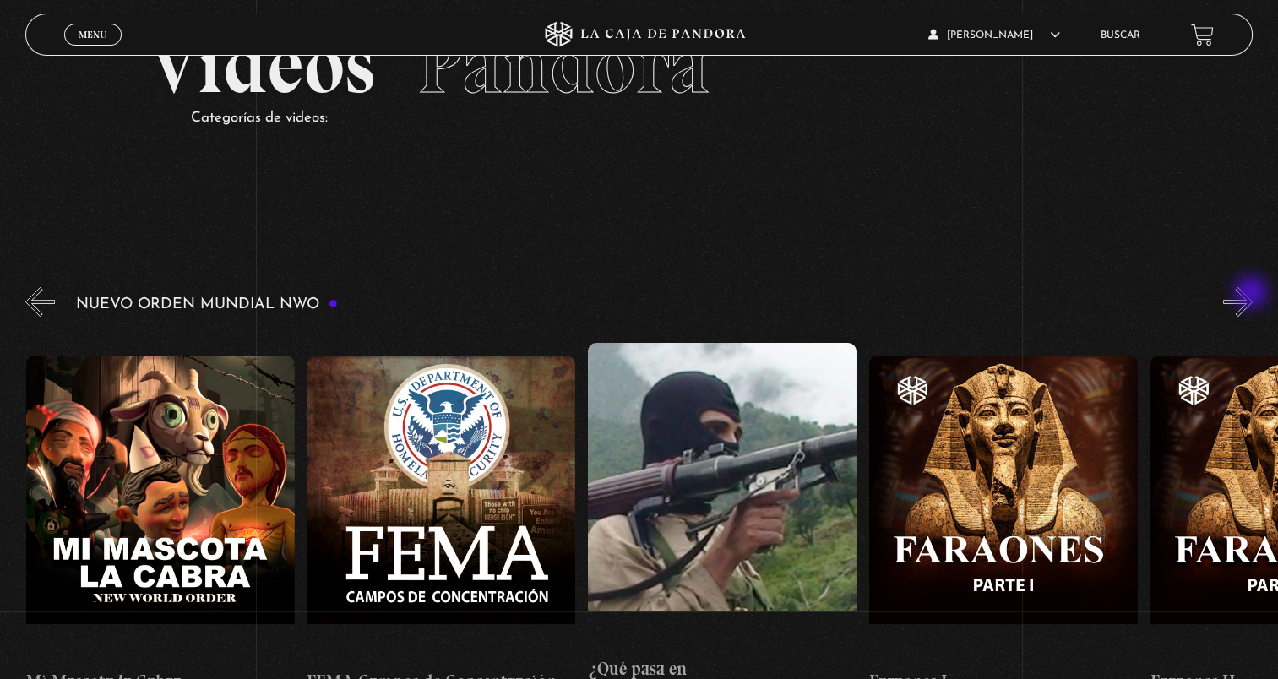
click at [1252, 294] on button "»" at bounding box center [1238, 302] width 30 height 30
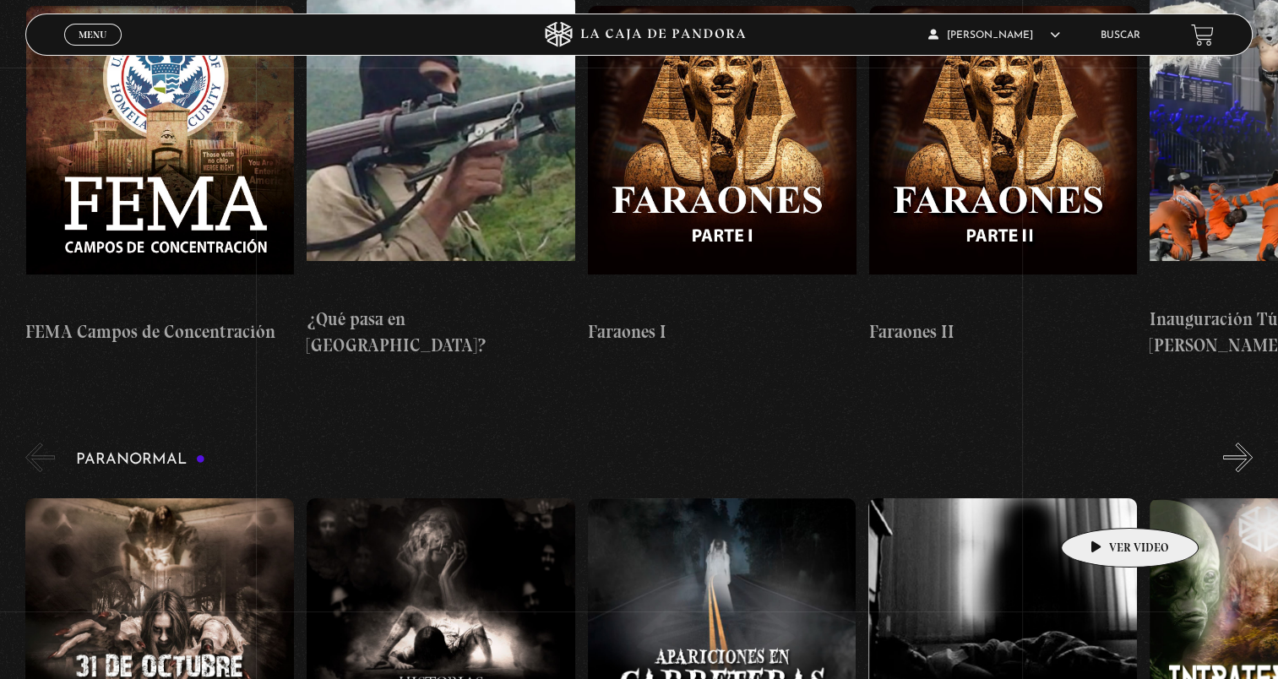
scroll to position [507, 0]
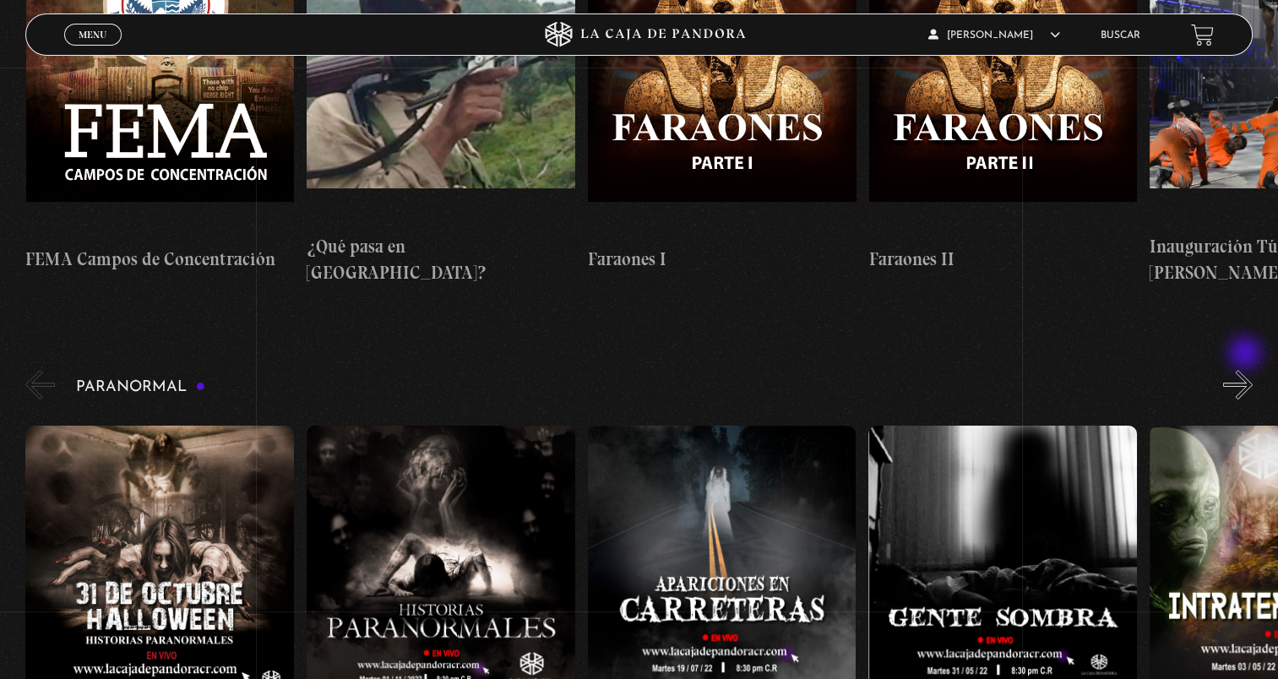
click at [1246, 370] on button "»" at bounding box center [1238, 385] width 30 height 30
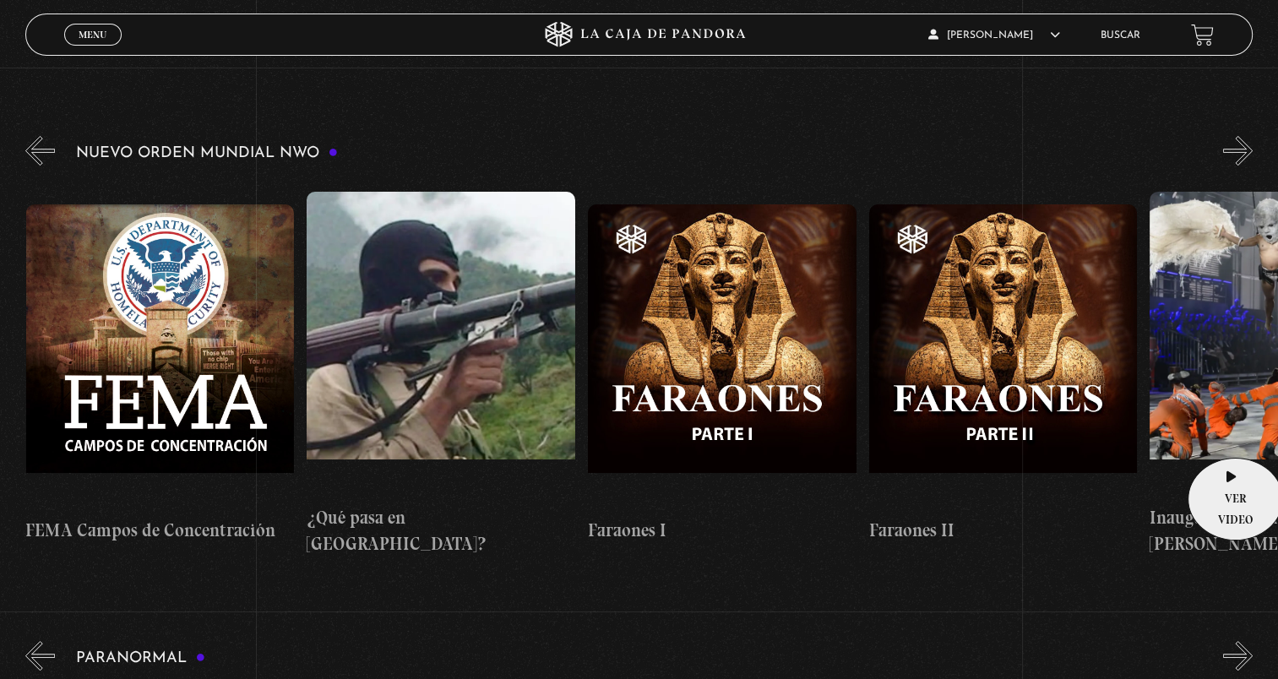
scroll to position [84, 0]
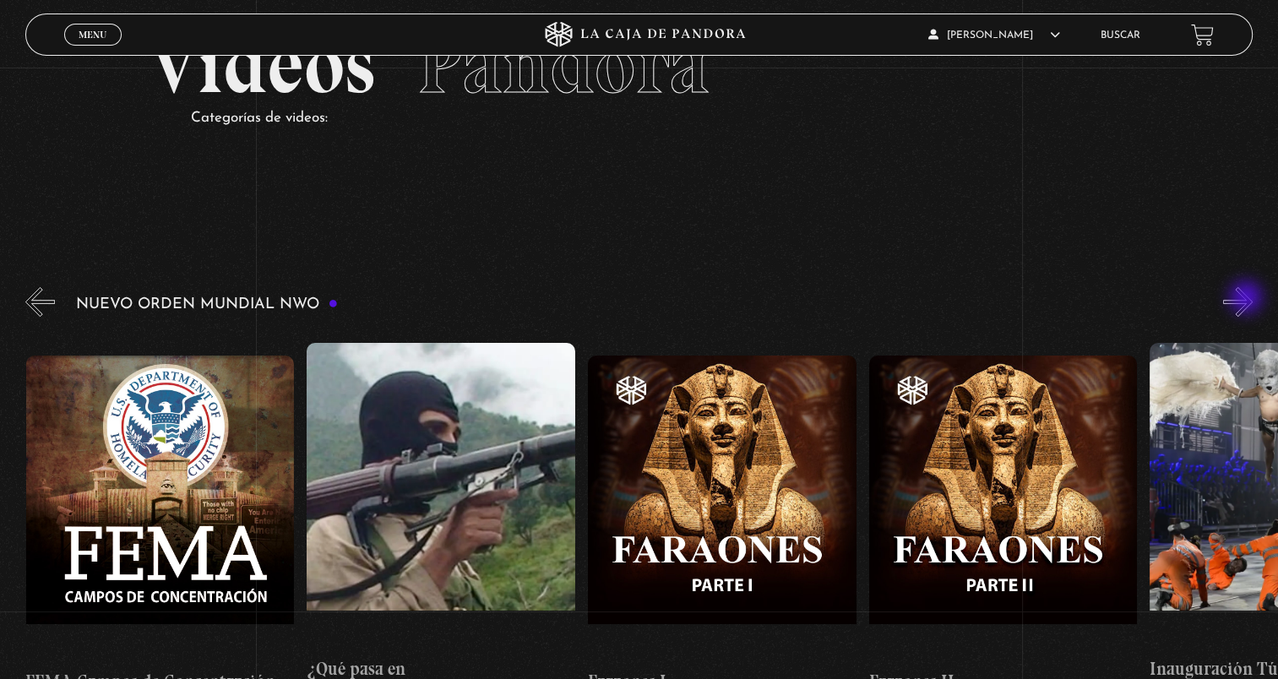
click at [1247, 299] on button "»" at bounding box center [1238, 302] width 30 height 30
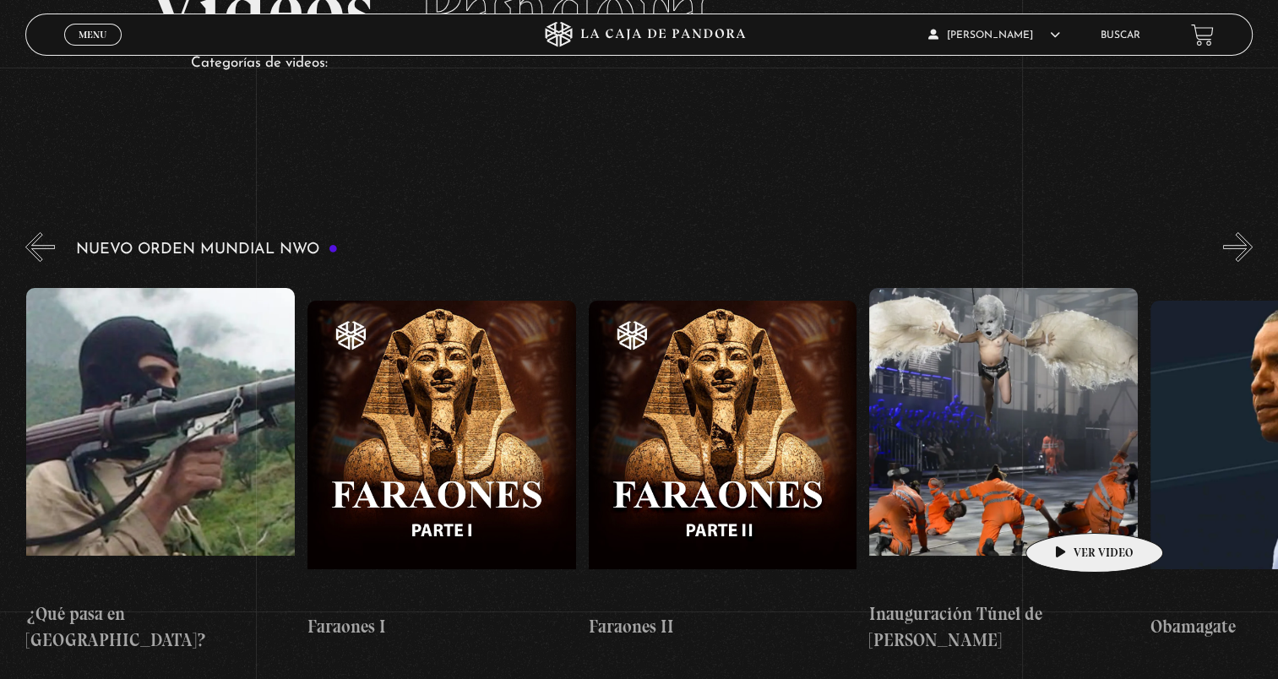
scroll to position [169, 0]
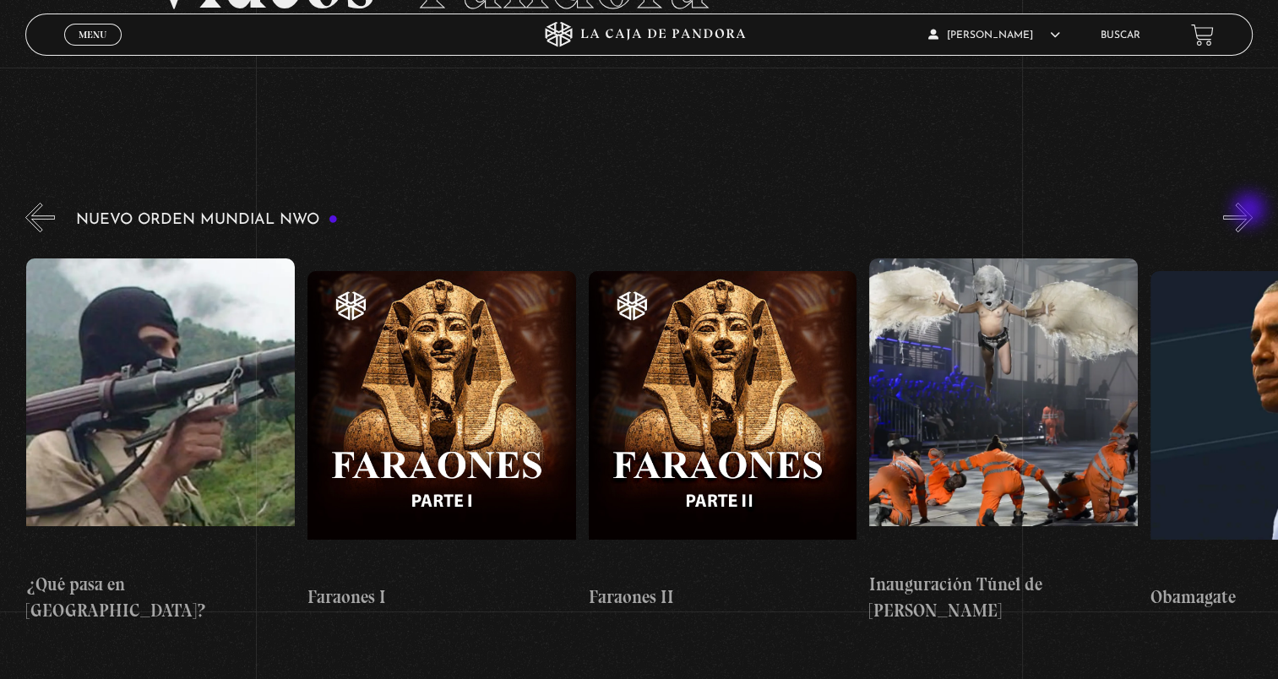
click at [1251, 211] on button "»" at bounding box center [1238, 218] width 30 height 30
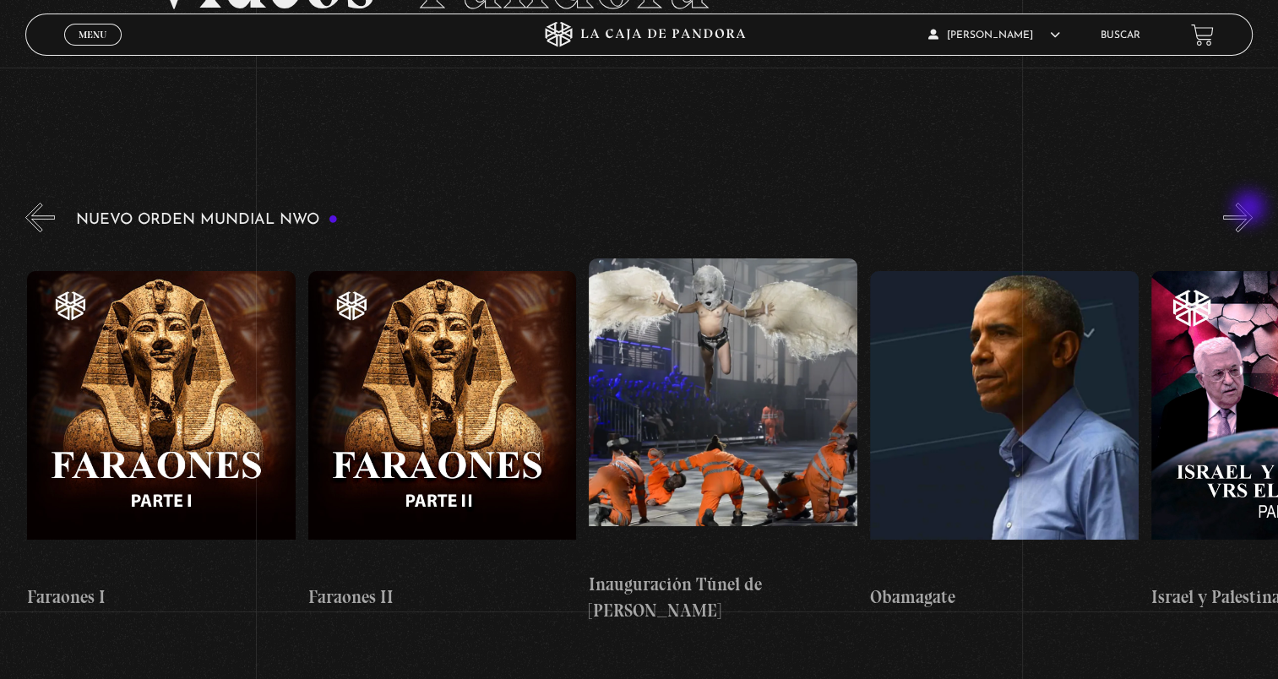
scroll to position [0, 19102]
click at [1251, 209] on button "»" at bounding box center [1238, 218] width 30 height 30
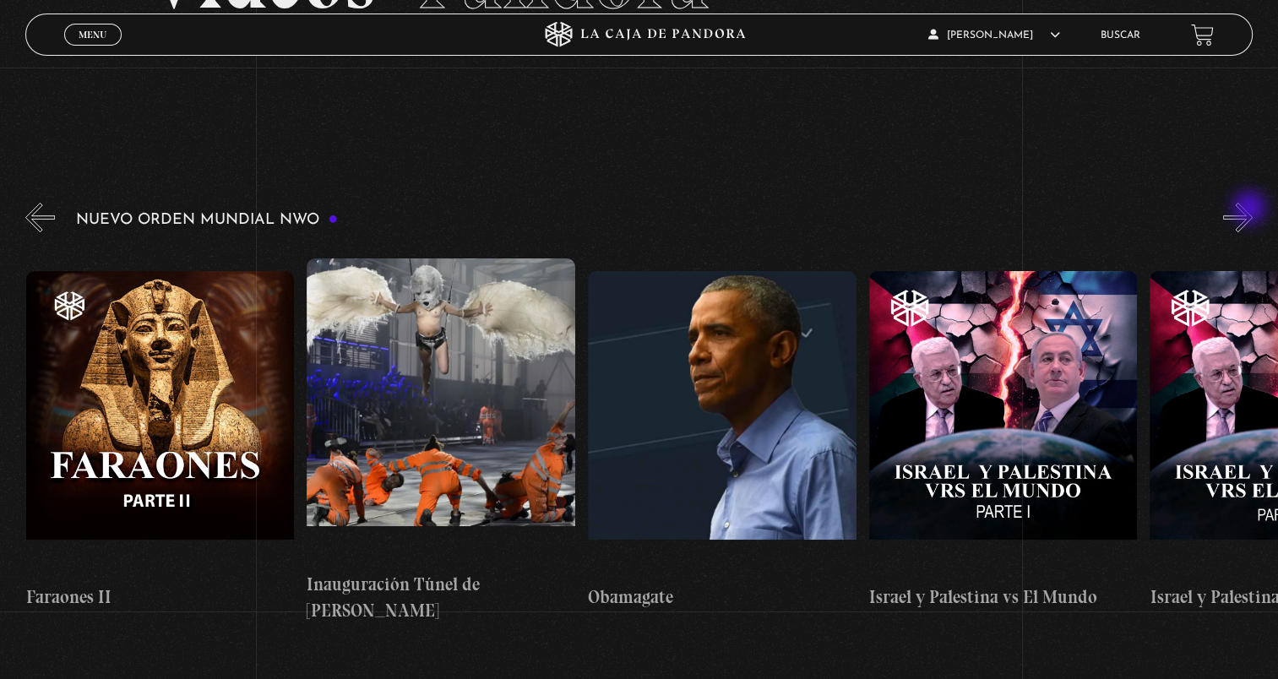
click at [1251, 209] on button "»" at bounding box center [1238, 218] width 30 height 30
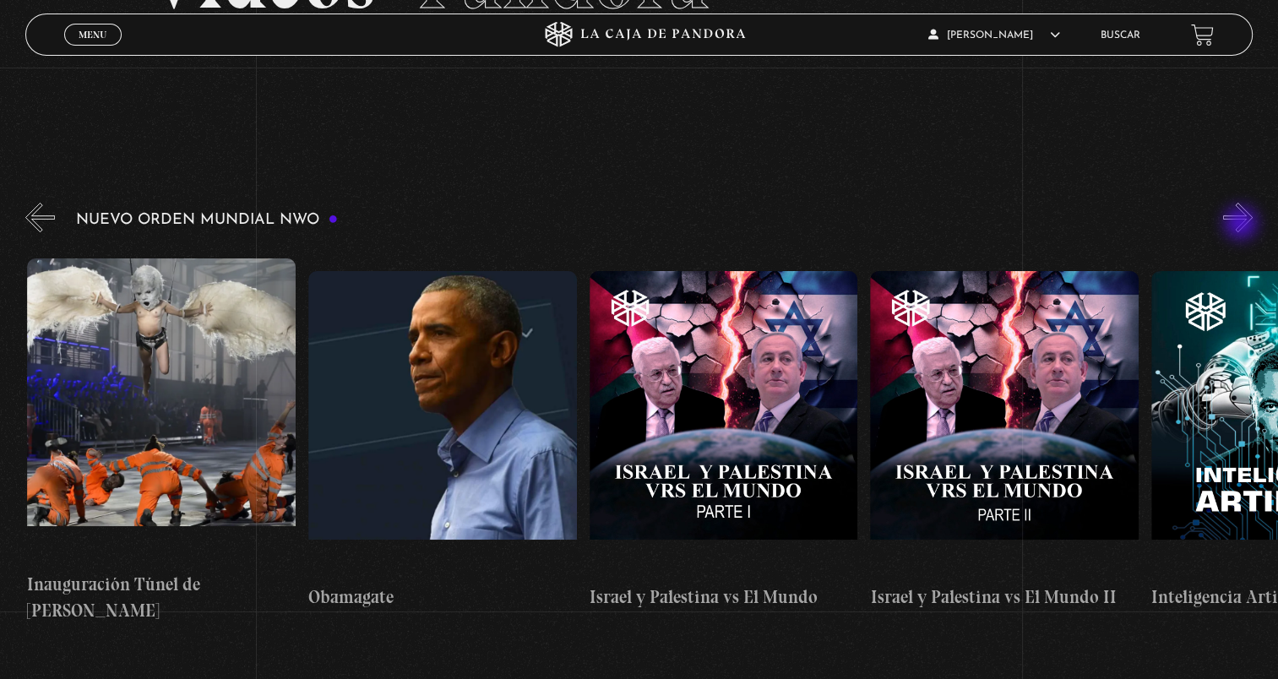
scroll to position [0, 19663]
click at [1242, 225] on button "»" at bounding box center [1238, 218] width 30 height 30
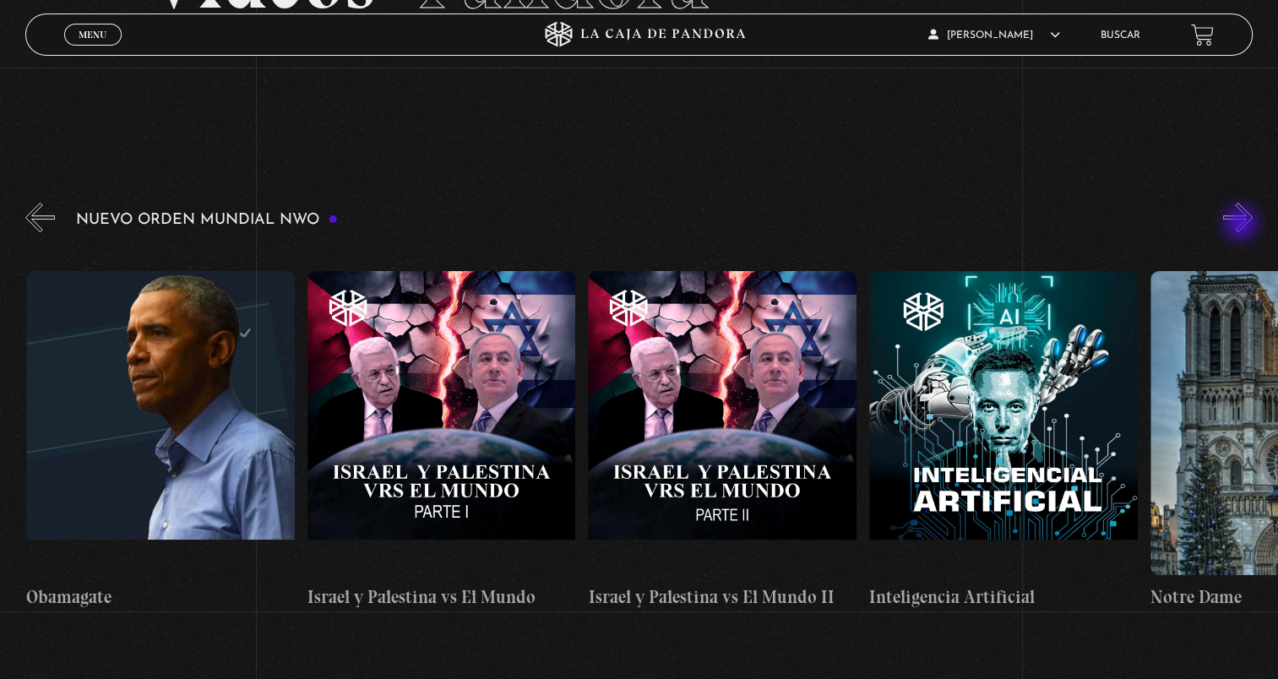
click at [1242, 225] on button "»" at bounding box center [1238, 218] width 30 height 30
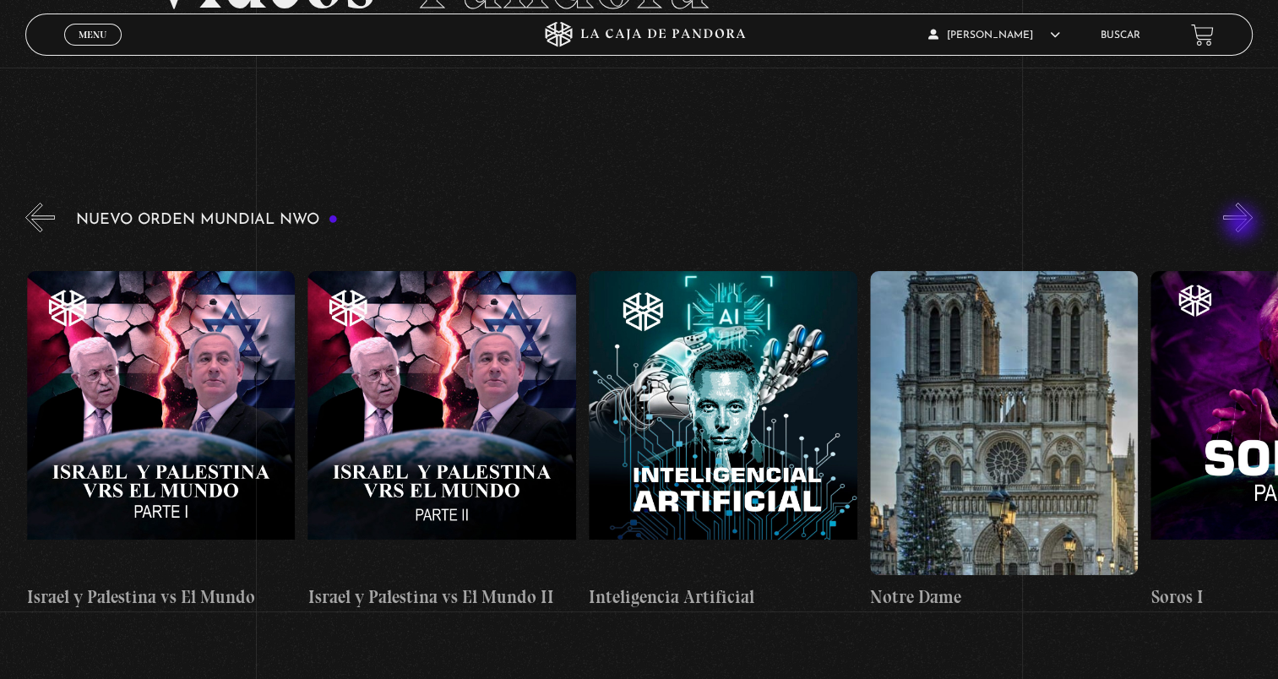
click at [1242, 225] on button "»" at bounding box center [1238, 218] width 30 height 30
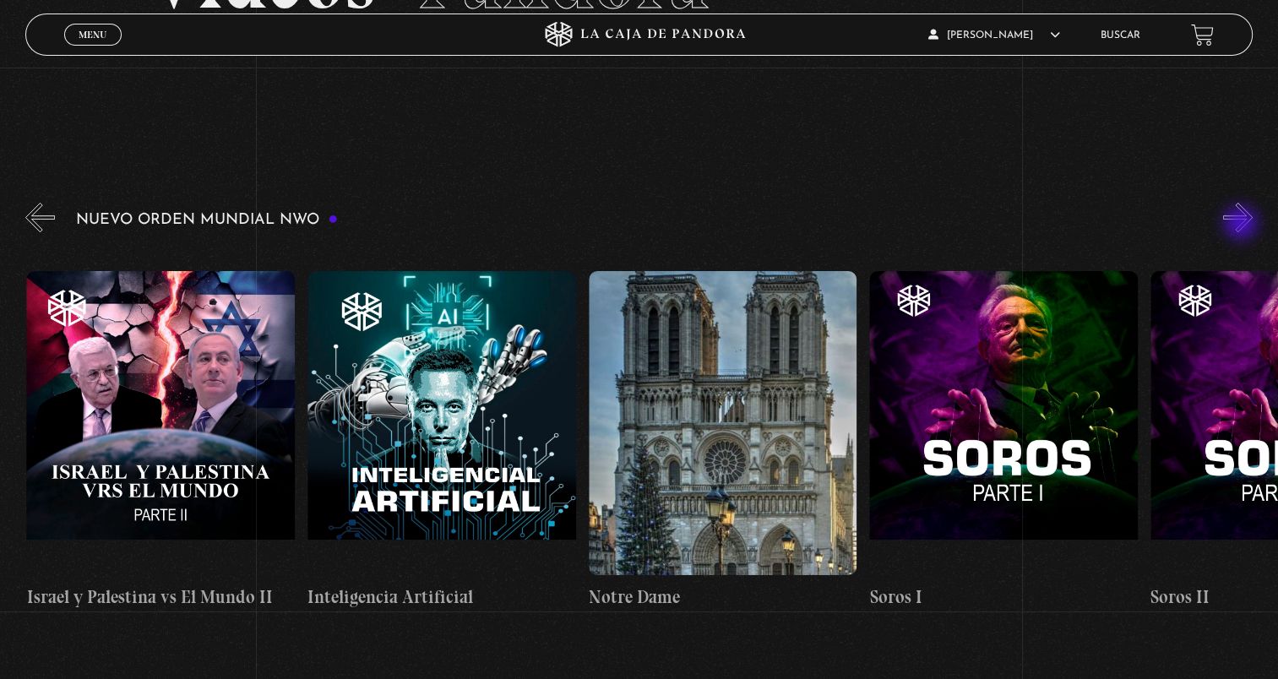
click at [1242, 225] on button "»" at bounding box center [1238, 218] width 30 height 30
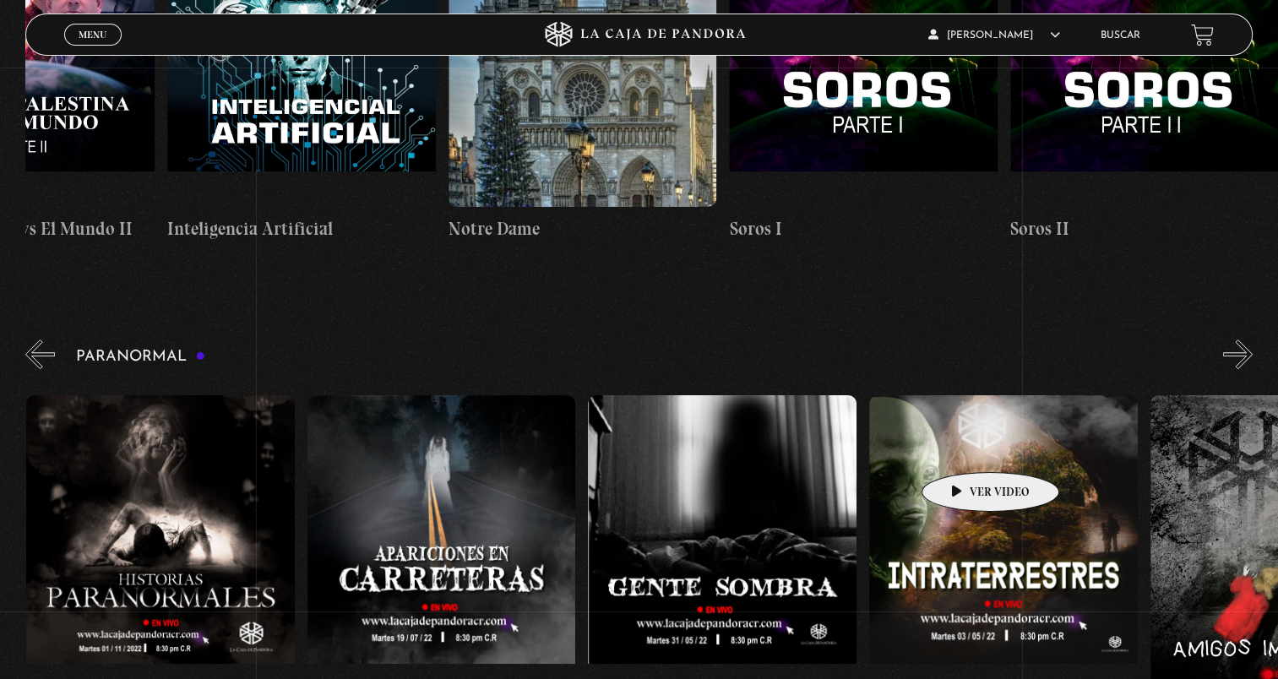
scroll to position [676, 0]
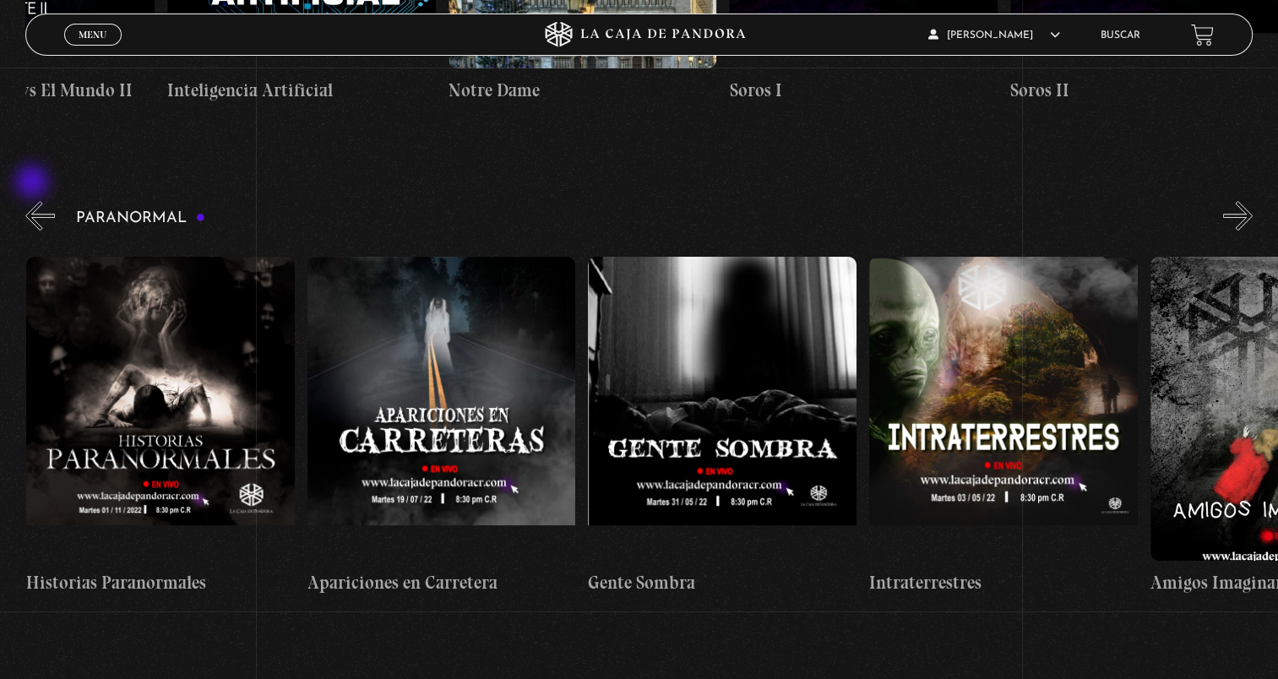
click at [34, 201] on button "«" at bounding box center [40, 216] width 30 height 30
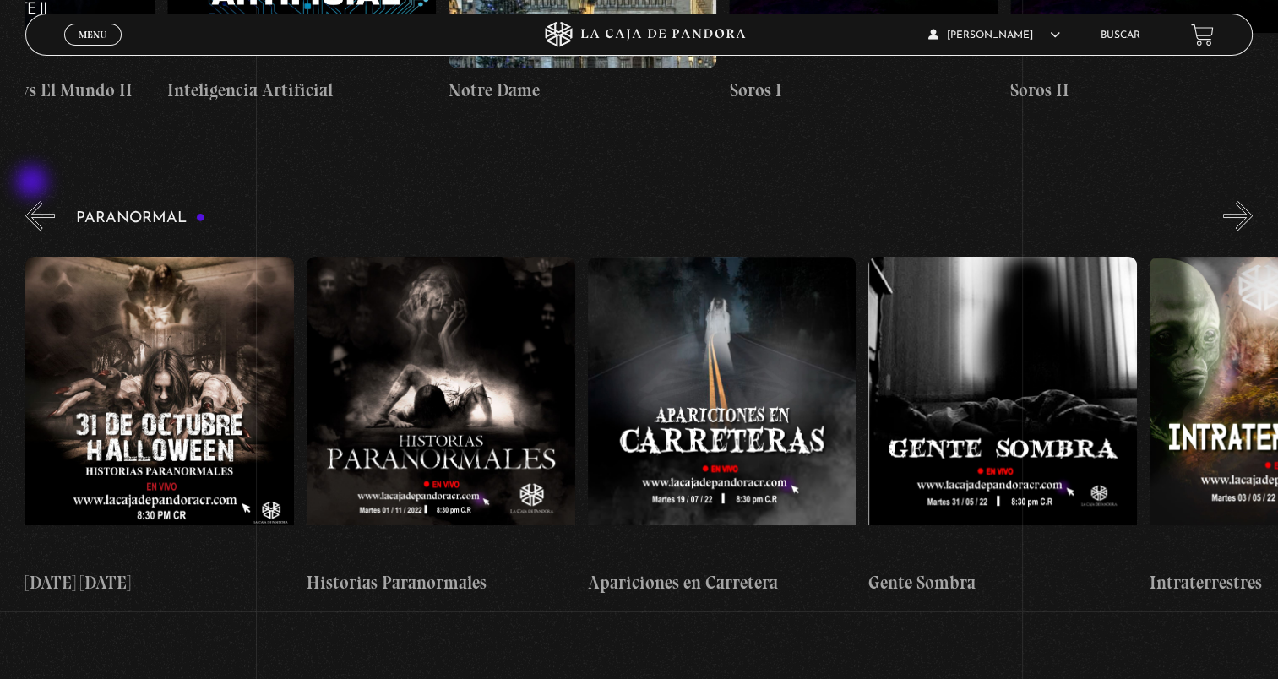
scroll to position [0, 0]
click at [1244, 201] on button "»" at bounding box center [1238, 216] width 30 height 30
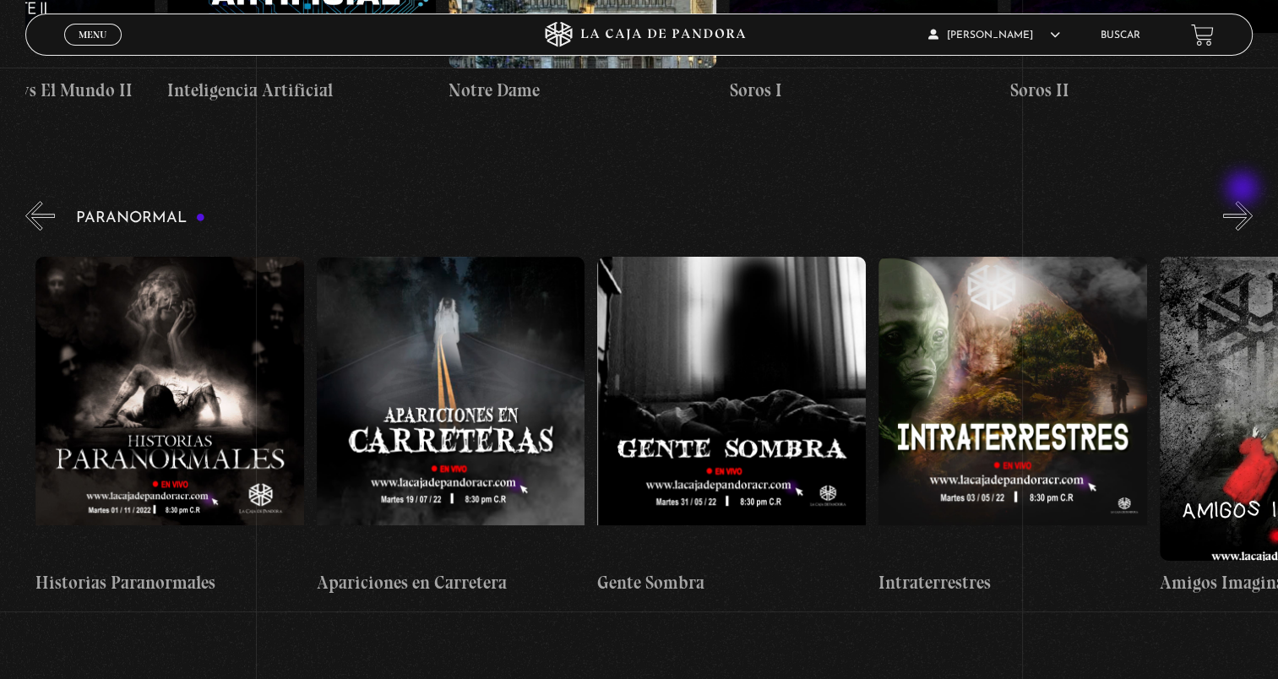
click at [1244, 201] on button "»" at bounding box center [1238, 216] width 30 height 30
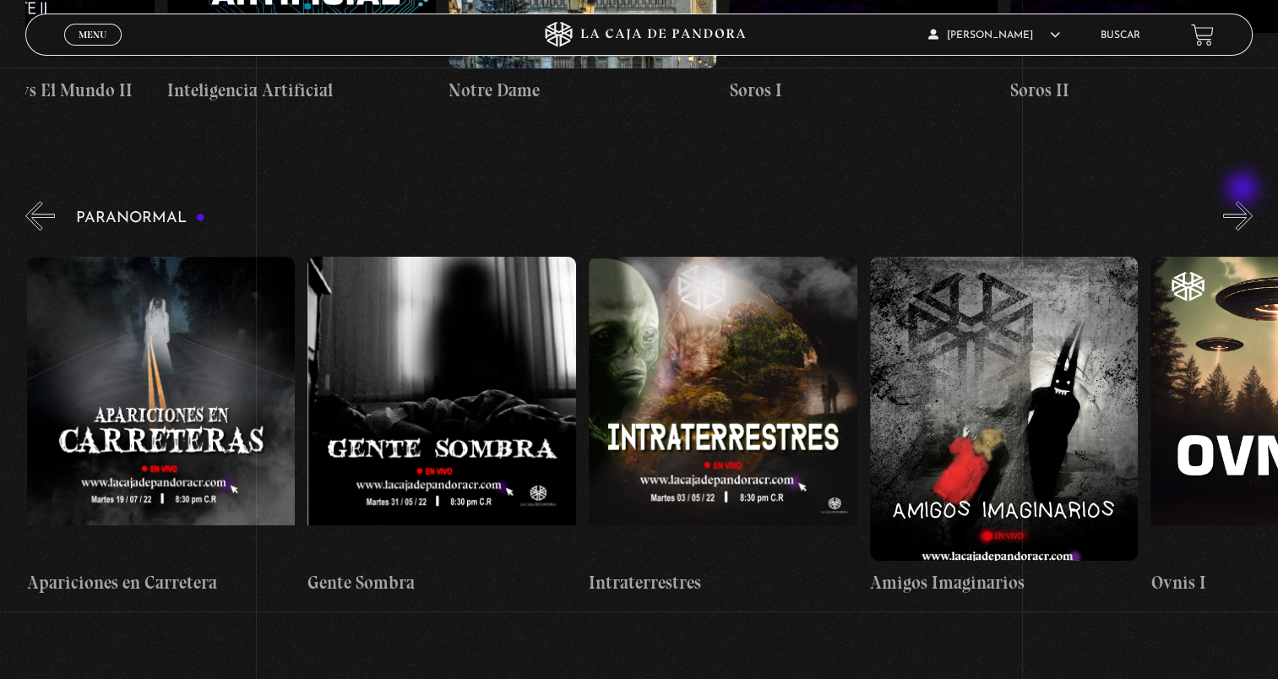
click at [1244, 201] on button "»" at bounding box center [1238, 216] width 30 height 30
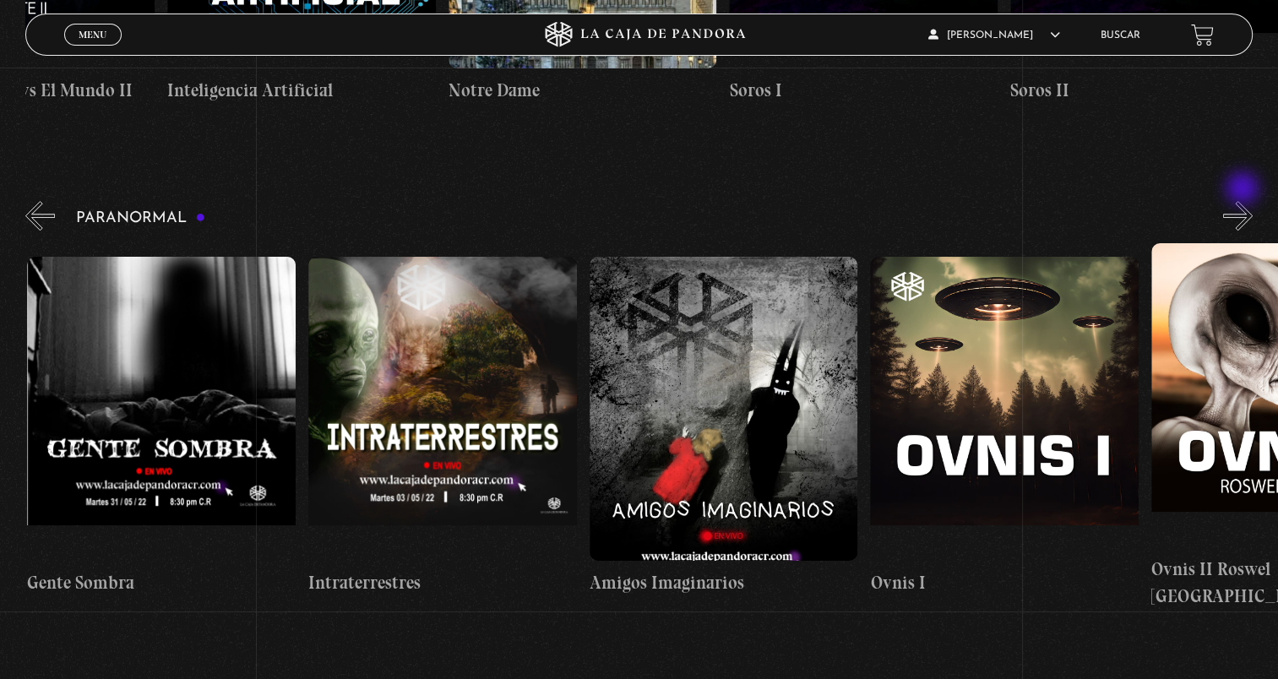
click at [1244, 201] on button "»" at bounding box center [1238, 216] width 30 height 30
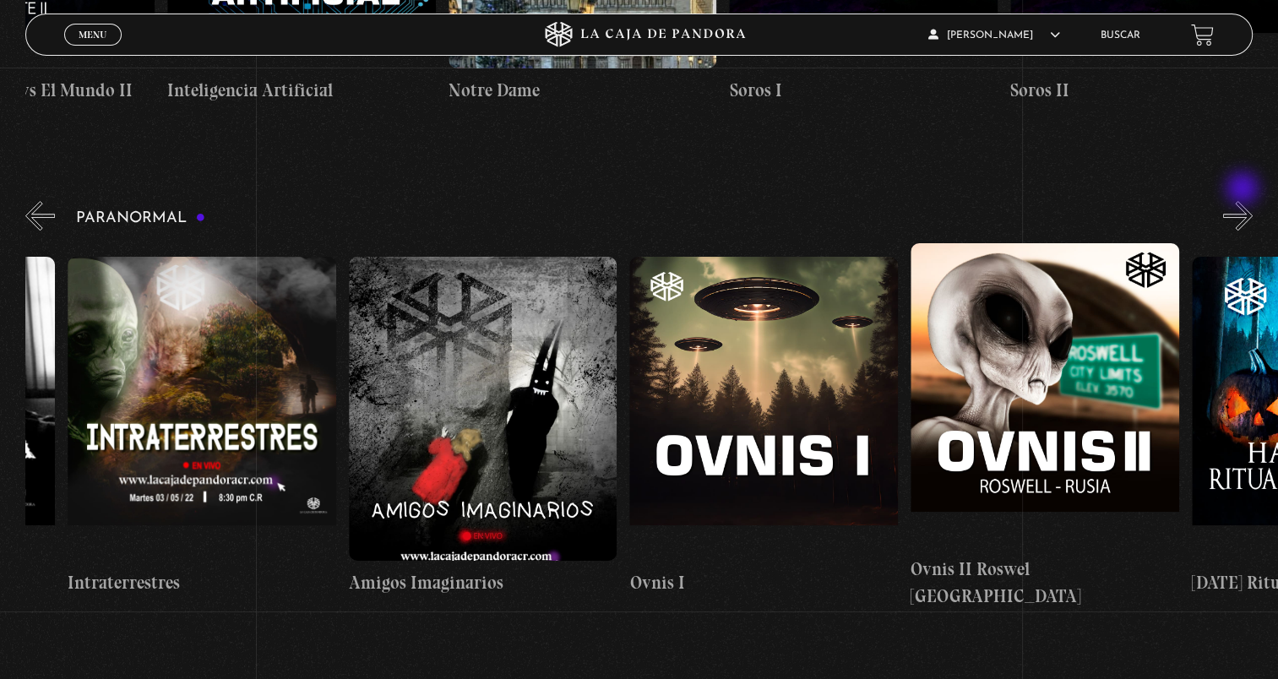
click at [1244, 201] on button "»" at bounding box center [1238, 216] width 30 height 30
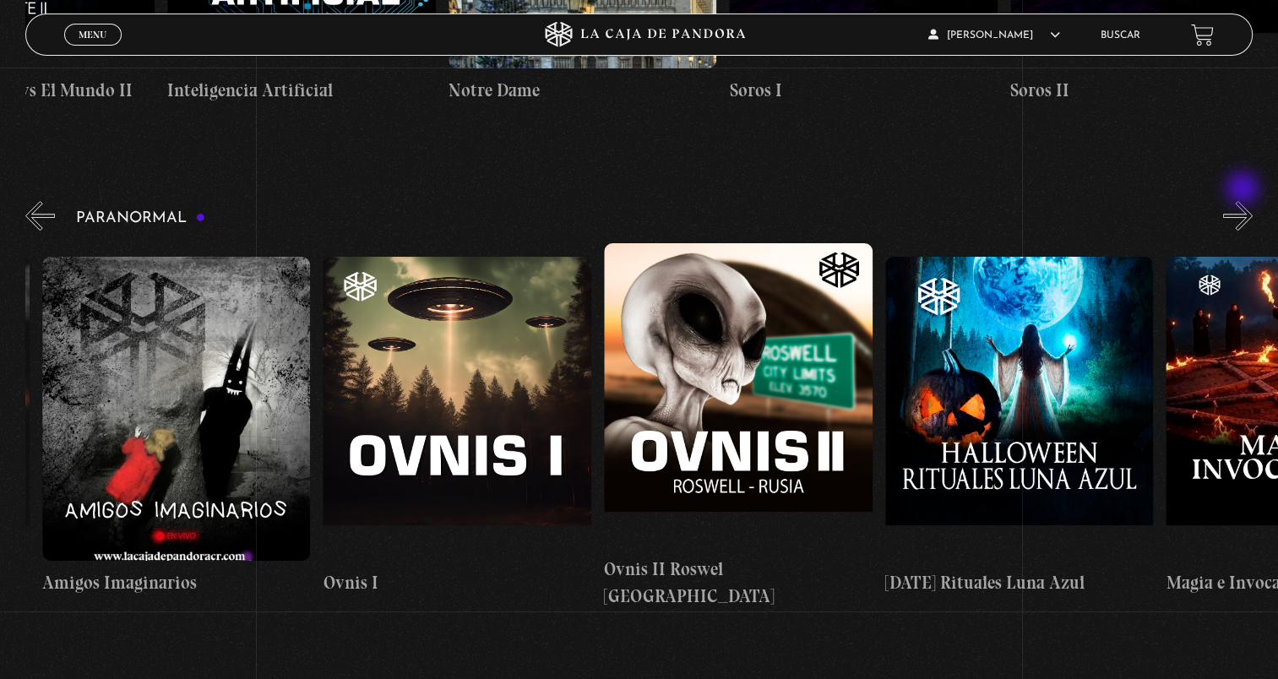
click at [1244, 201] on button "»" at bounding box center [1238, 216] width 30 height 30
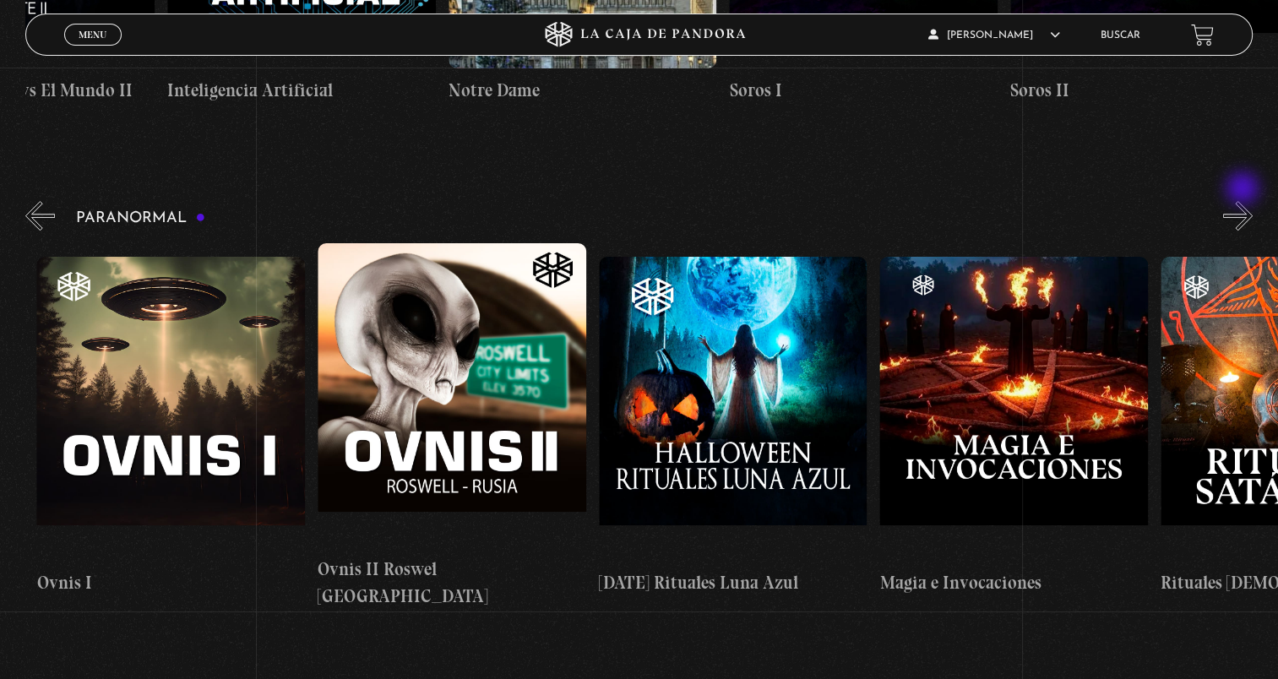
click at [1244, 201] on button "»" at bounding box center [1238, 216] width 30 height 30
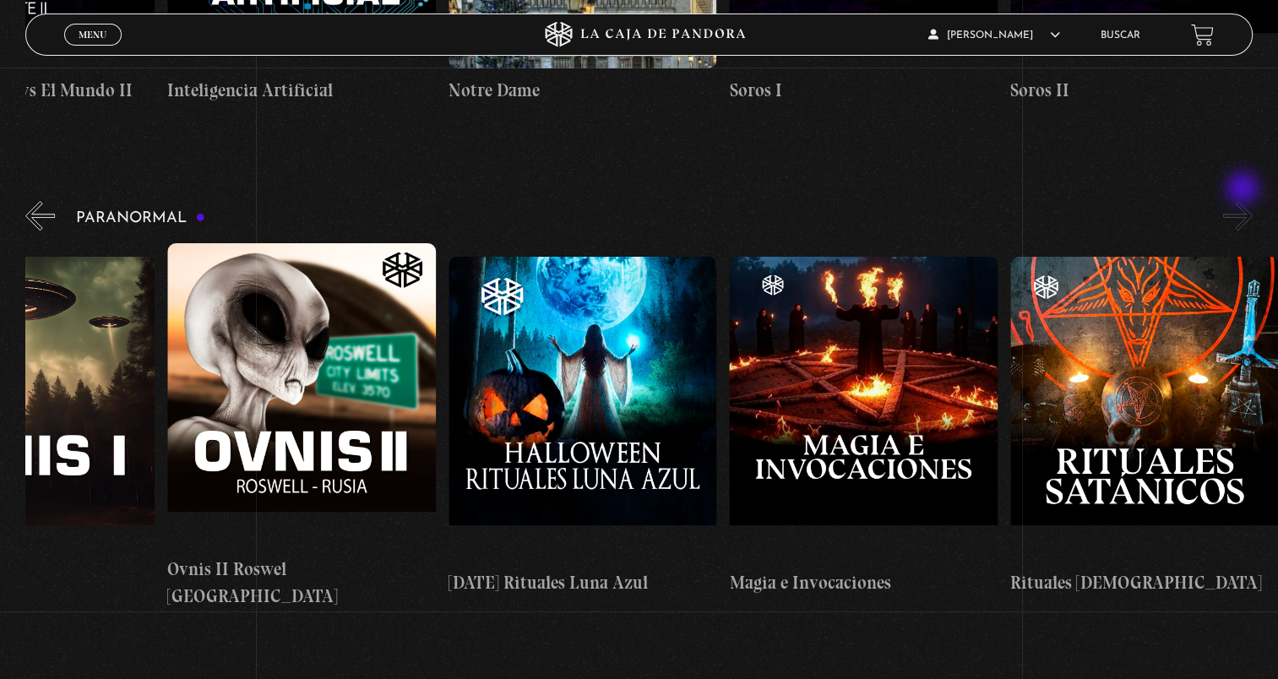
scroll to position [0, 1825]
click at [41, 201] on button "«" at bounding box center [40, 216] width 30 height 30
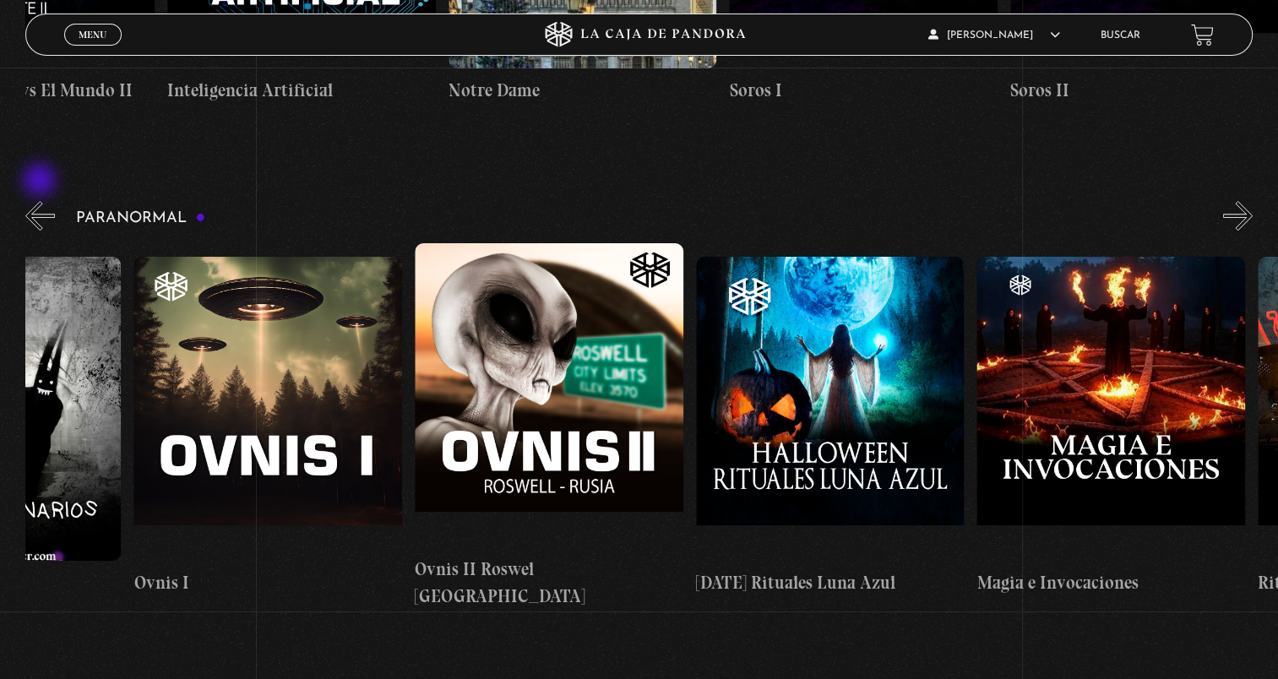
click at [41, 201] on button "«" at bounding box center [40, 216] width 30 height 30
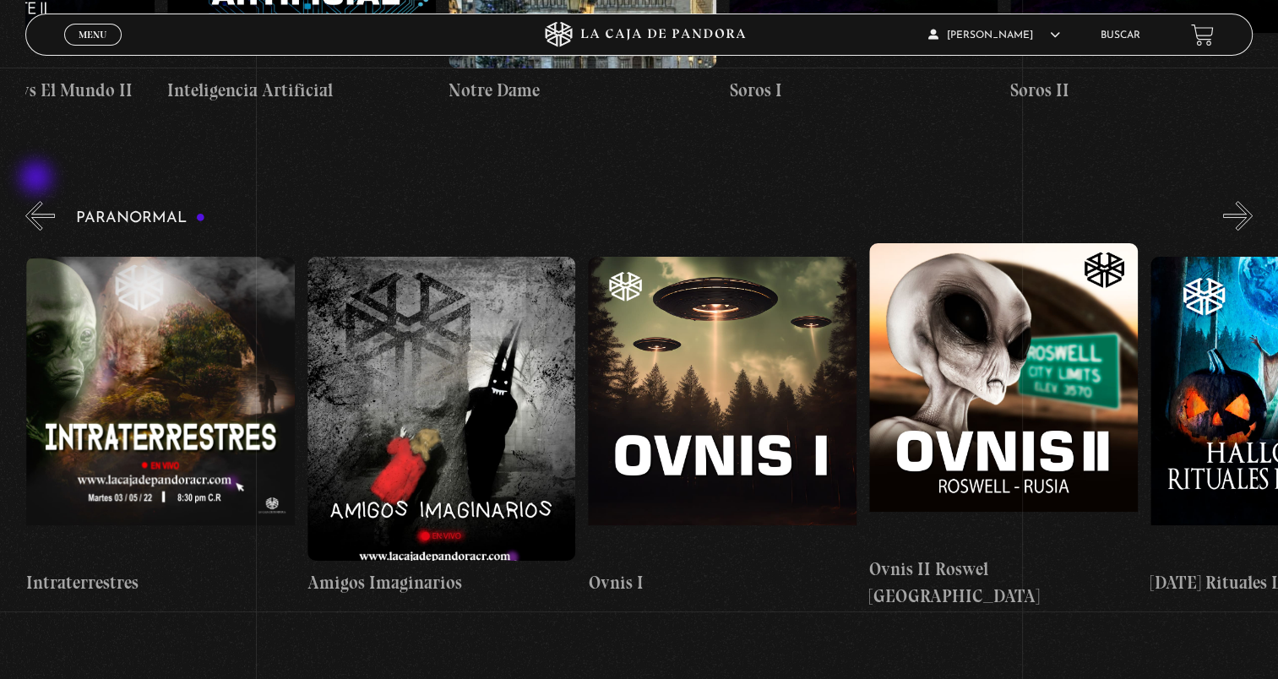
click at [38, 201] on button "«" at bounding box center [40, 216] width 30 height 30
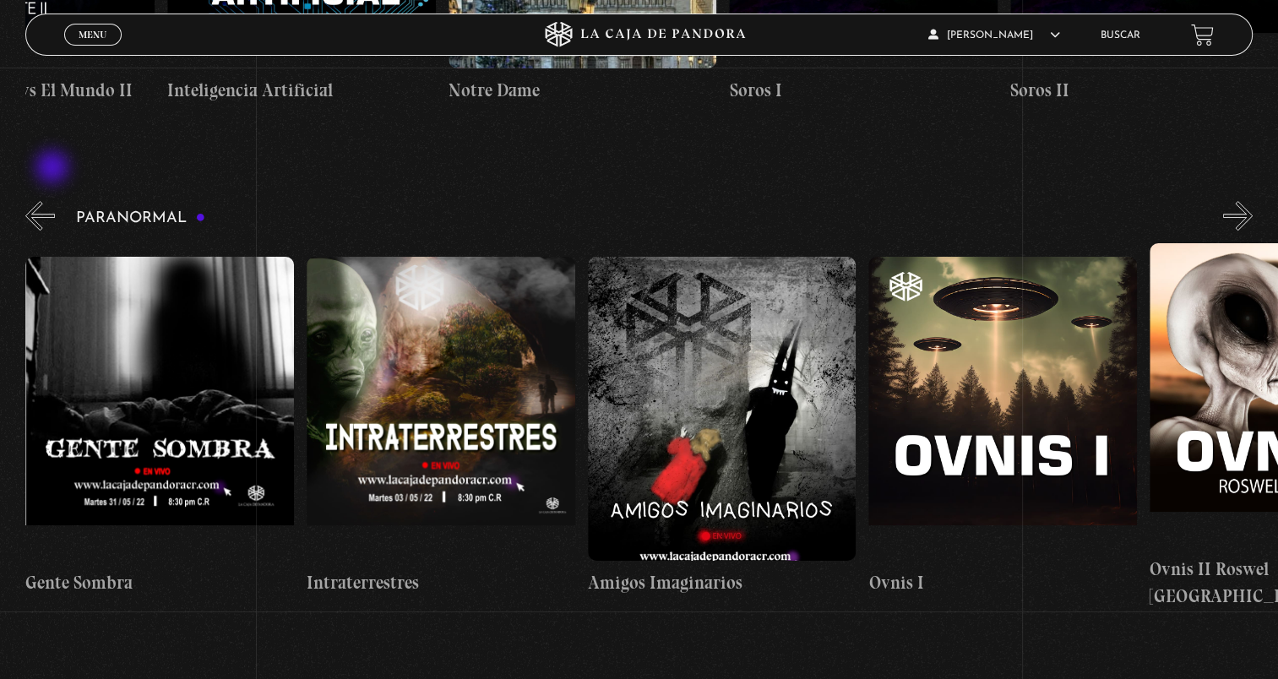
click at [41, 201] on button "«" at bounding box center [40, 216] width 30 height 30
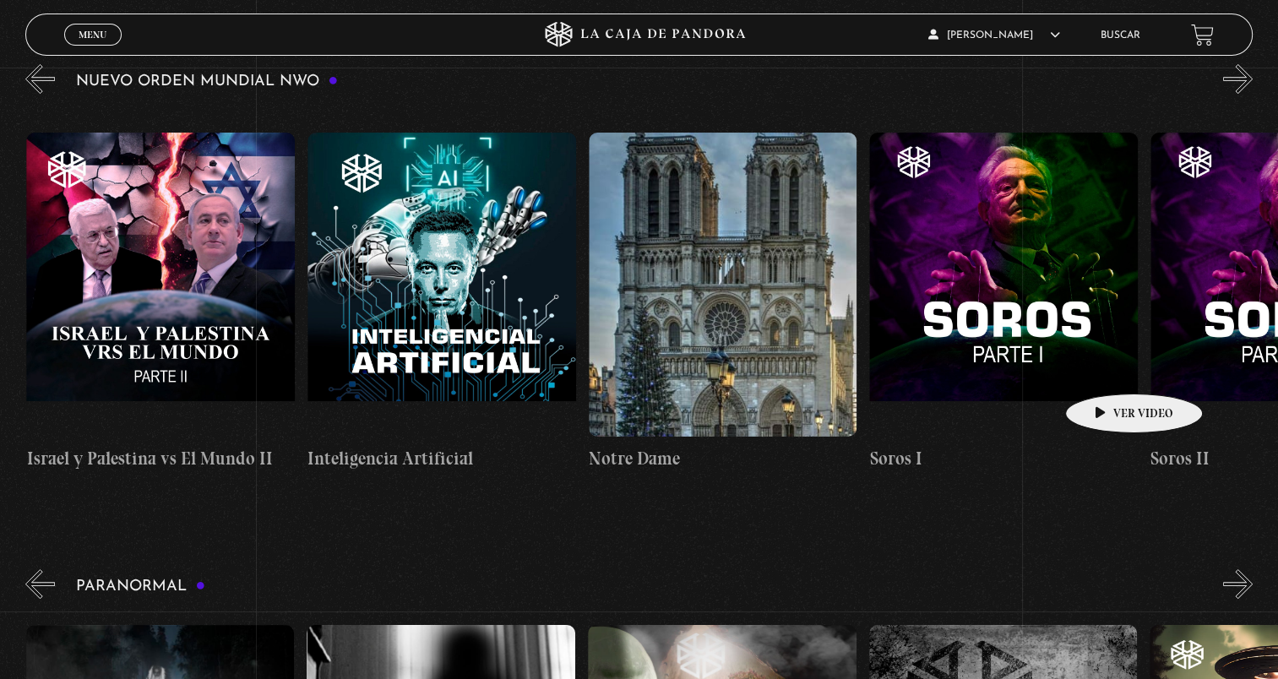
scroll to position [169, 0]
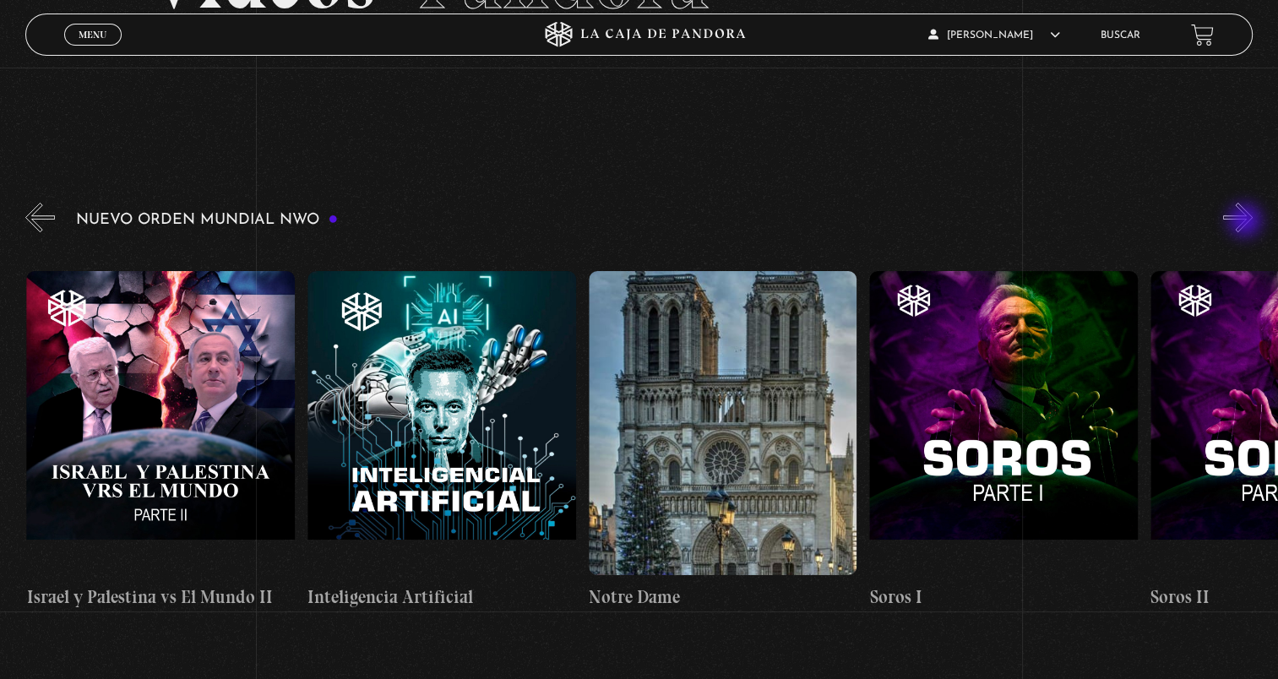
click at [1246, 222] on button "»" at bounding box center [1238, 218] width 30 height 30
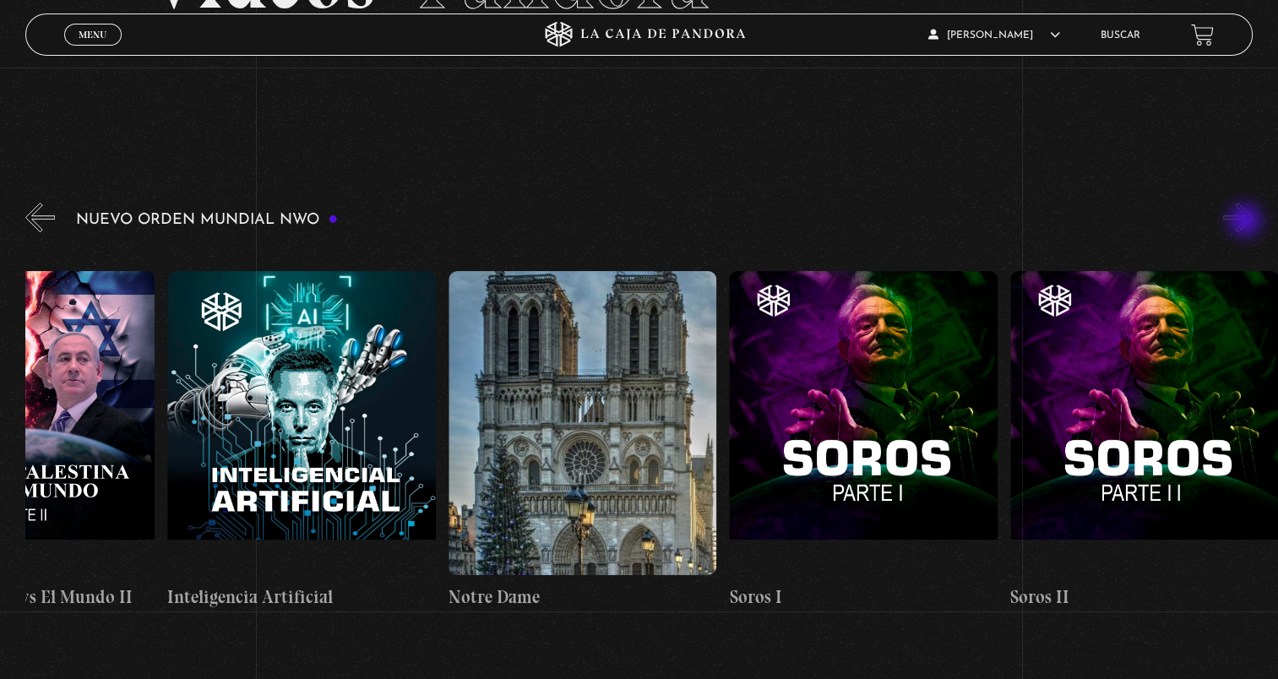
scroll to position [0, 20646]
click at [35, 205] on button "«" at bounding box center [40, 218] width 30 height 30
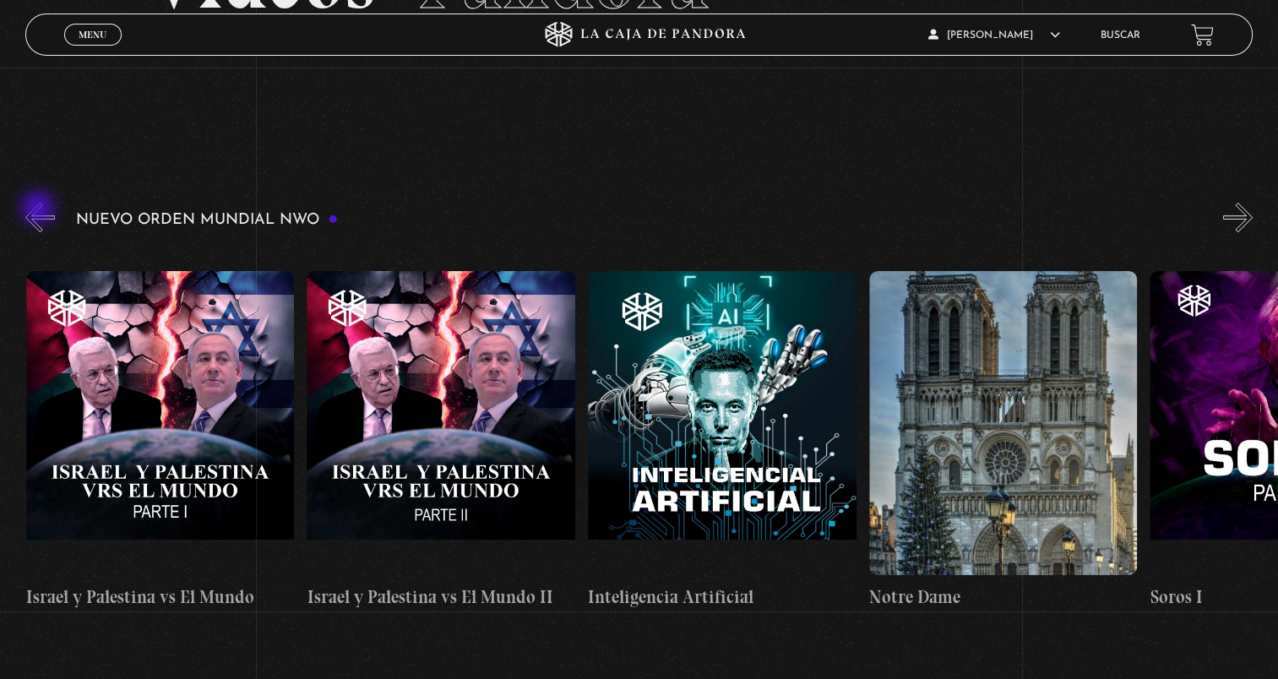
click at [40, 209] on button "«" at bounding box center [40, 218] width 30 height 30
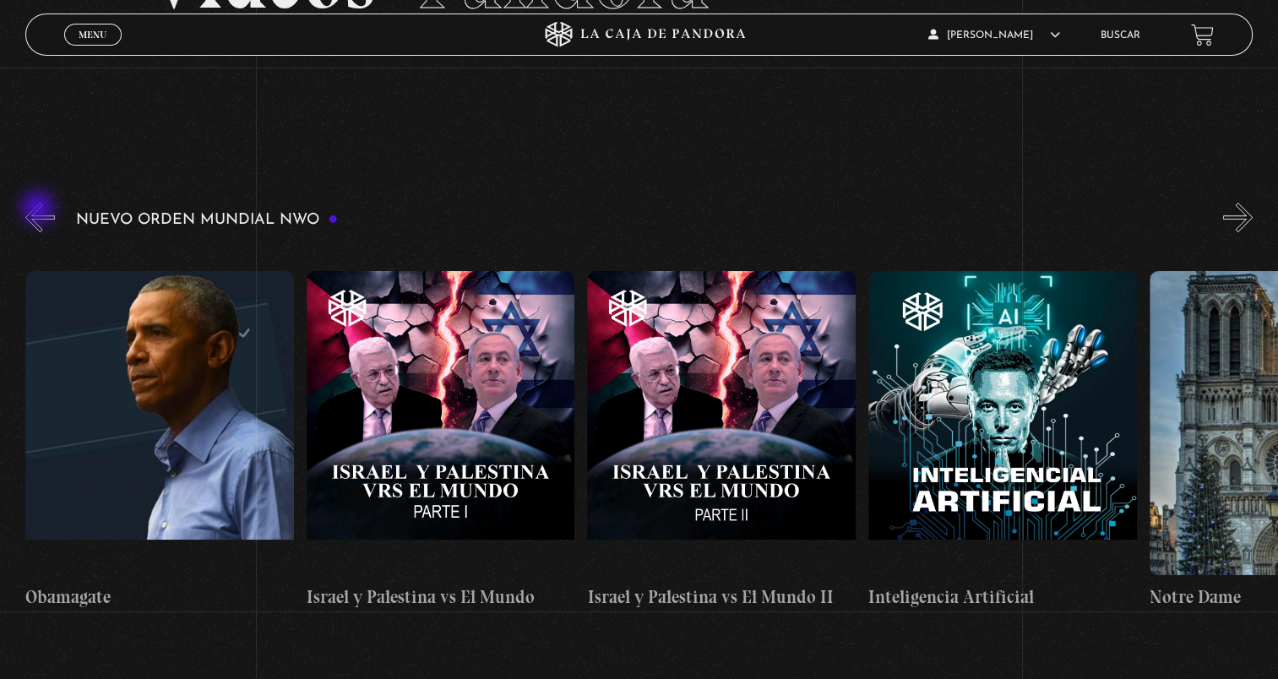
click at [40, 209] on button "«" at bounding box center [40, 218] width 30 height 30
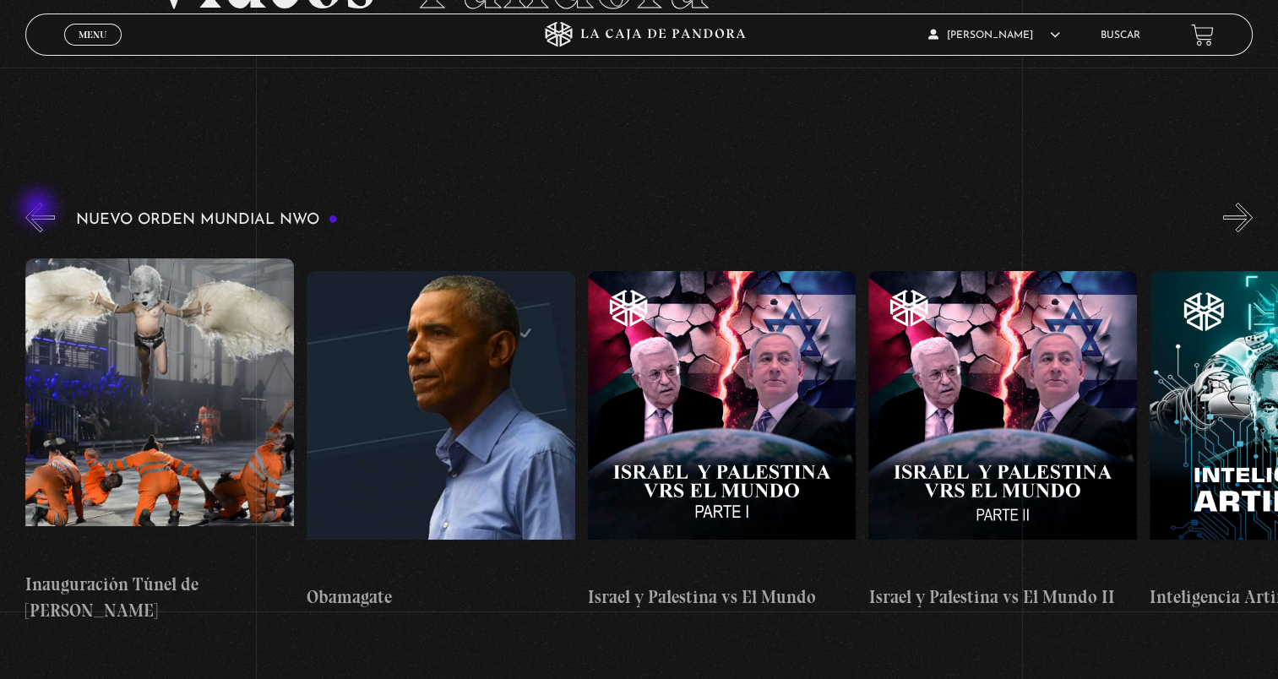
click at [40, 209] on button "«" at bounding box center [40, 218] width 30 height 30
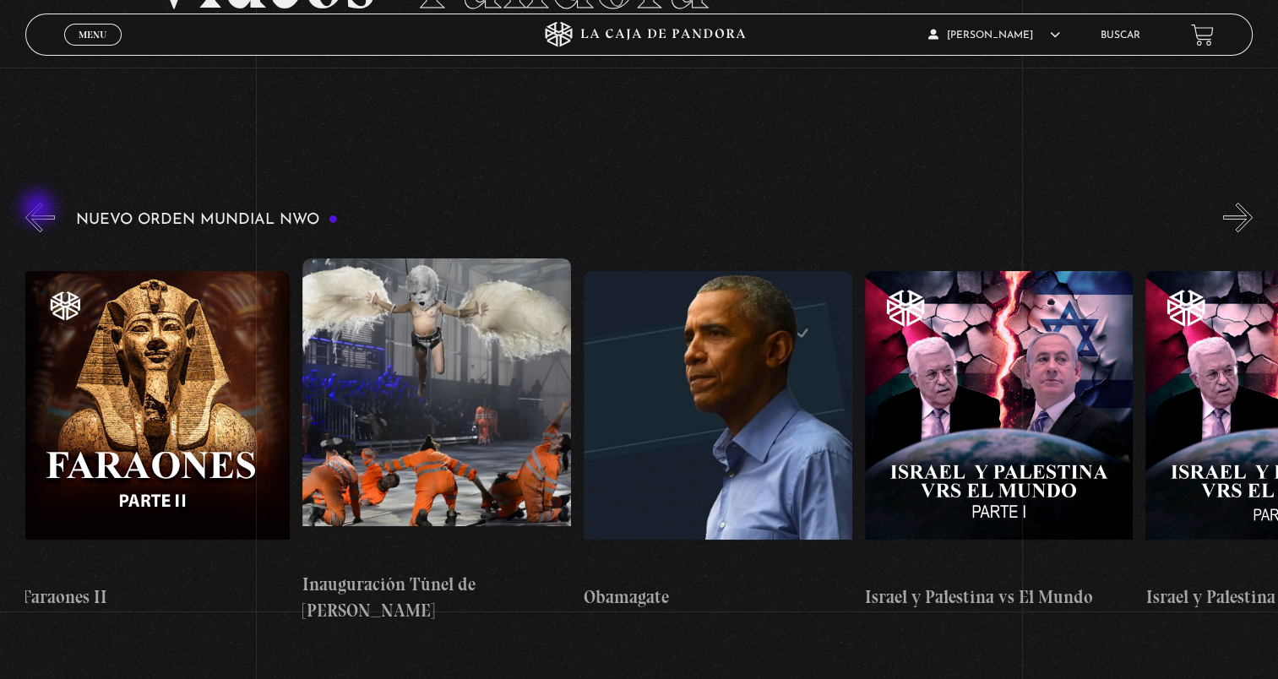
click at [40, 209] on button "«" at bounding box center [40, 218] width 30 height 30
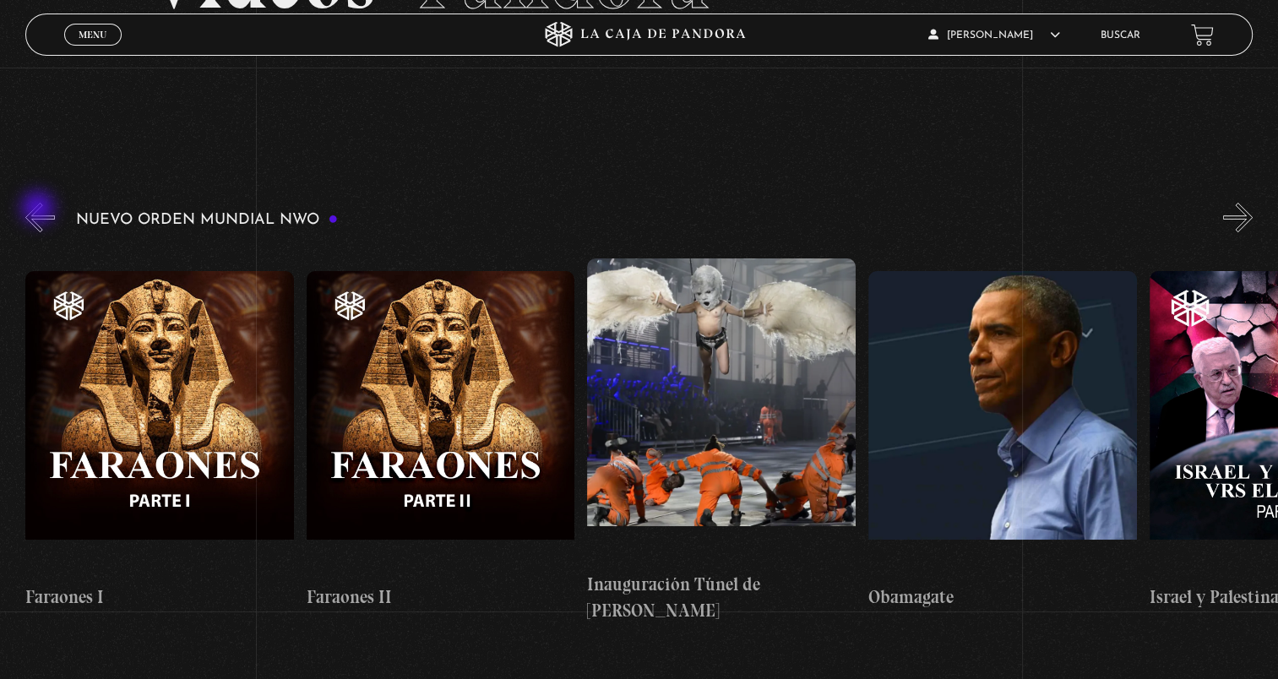
scroll to position [0, 19102]
click at [40, 209] on button "«" at bounding box center [40, 218] width 30 height 30
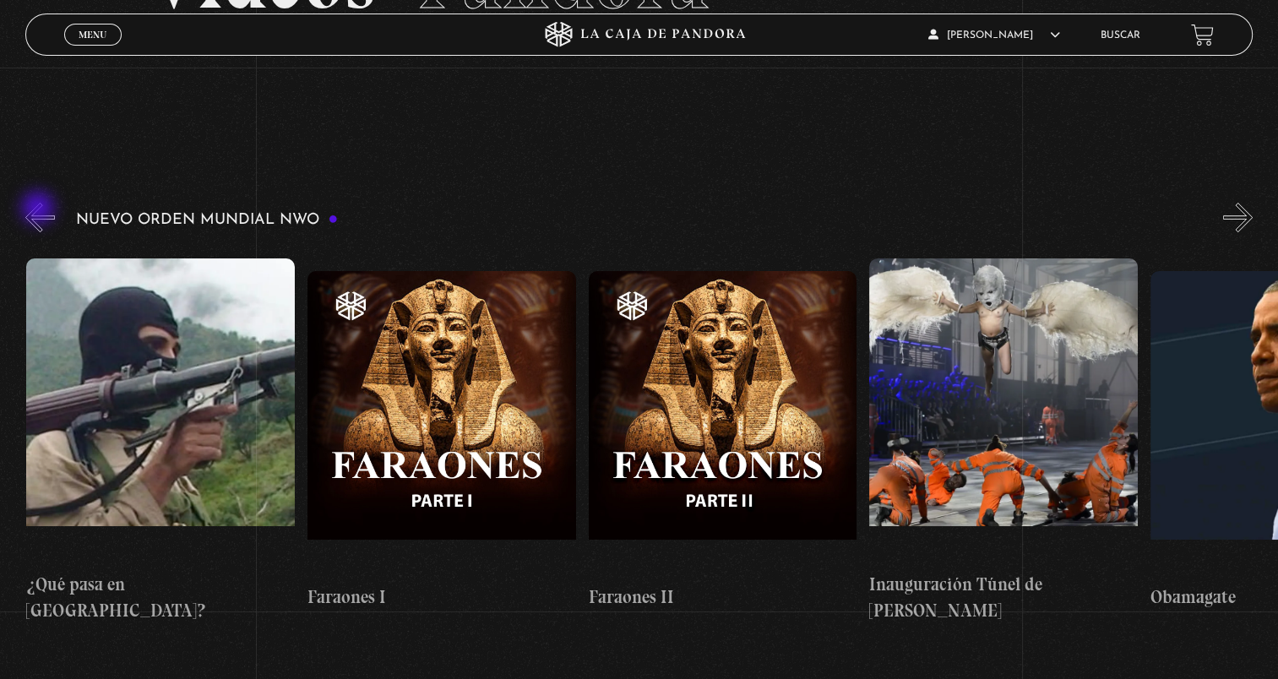
click at [40, 209] on button "«" at bounding box center [40, 218] width 30 height 30
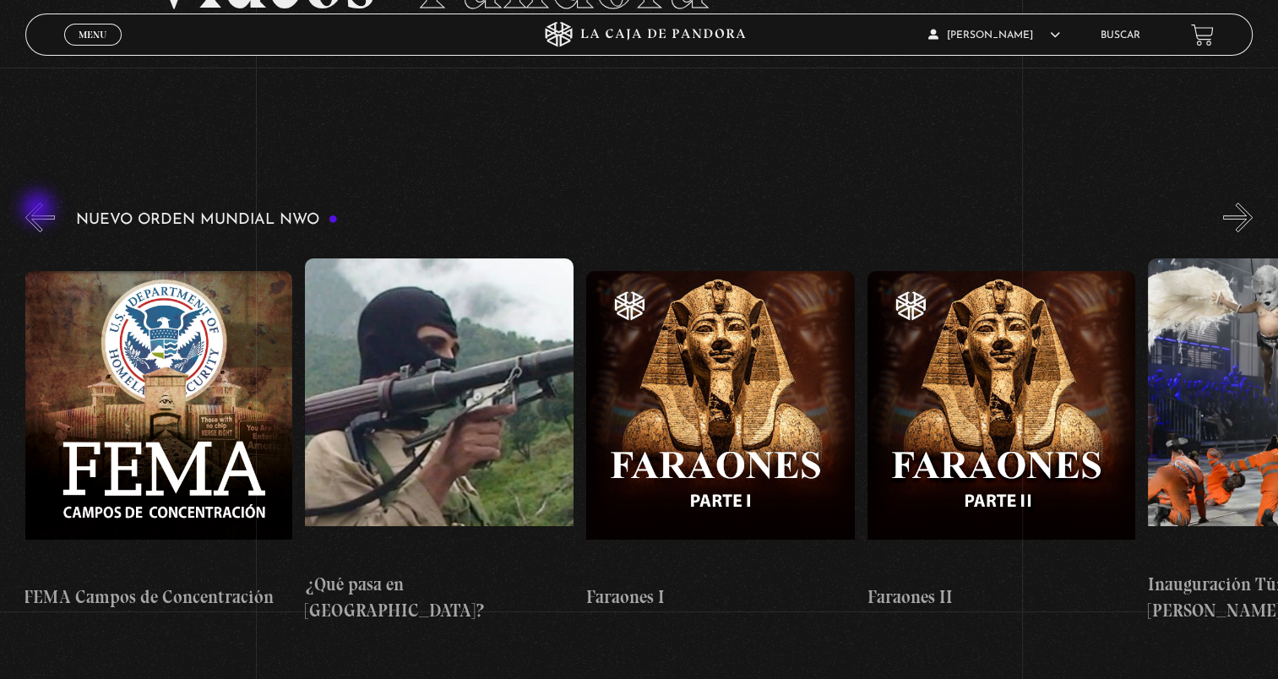
click at [40, 209] on button "«" at bounding box center [40, 218] width 30 height 30
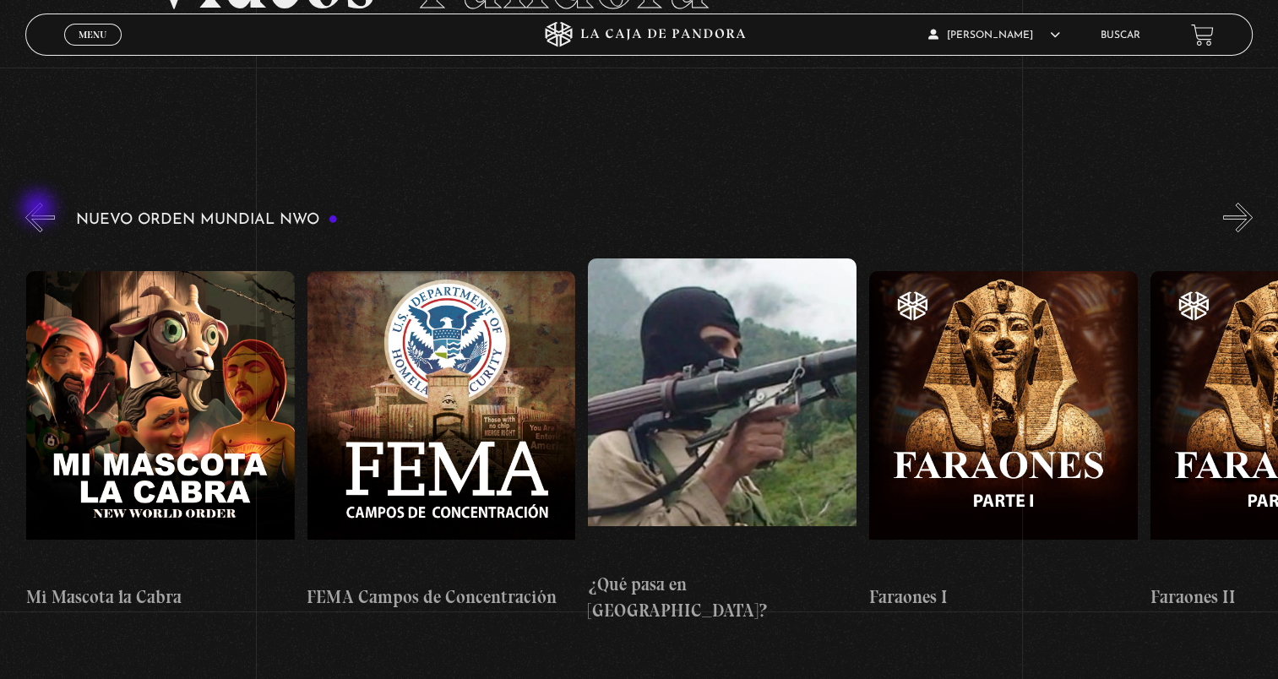
click at [40, 209] on button "«" at bounding box center [40, 218] width 30 height 30
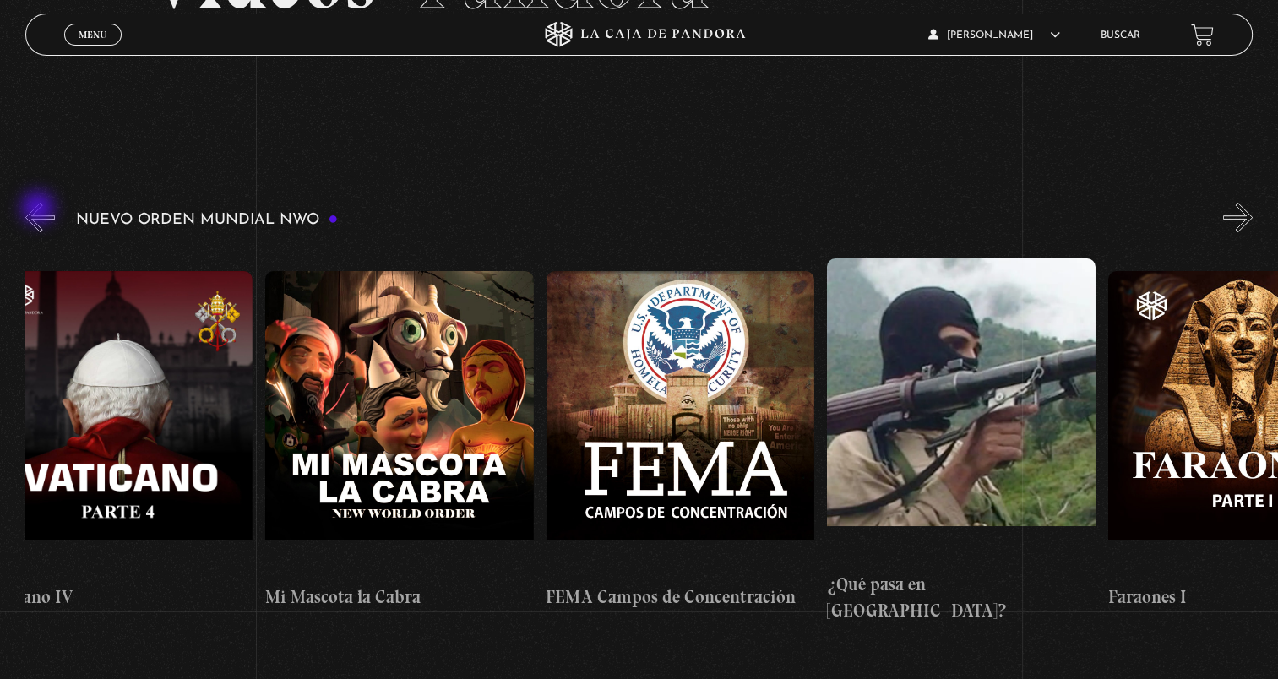
click at [40, 209] on button "«" at bounding box center [40, 218] width 30 height 30
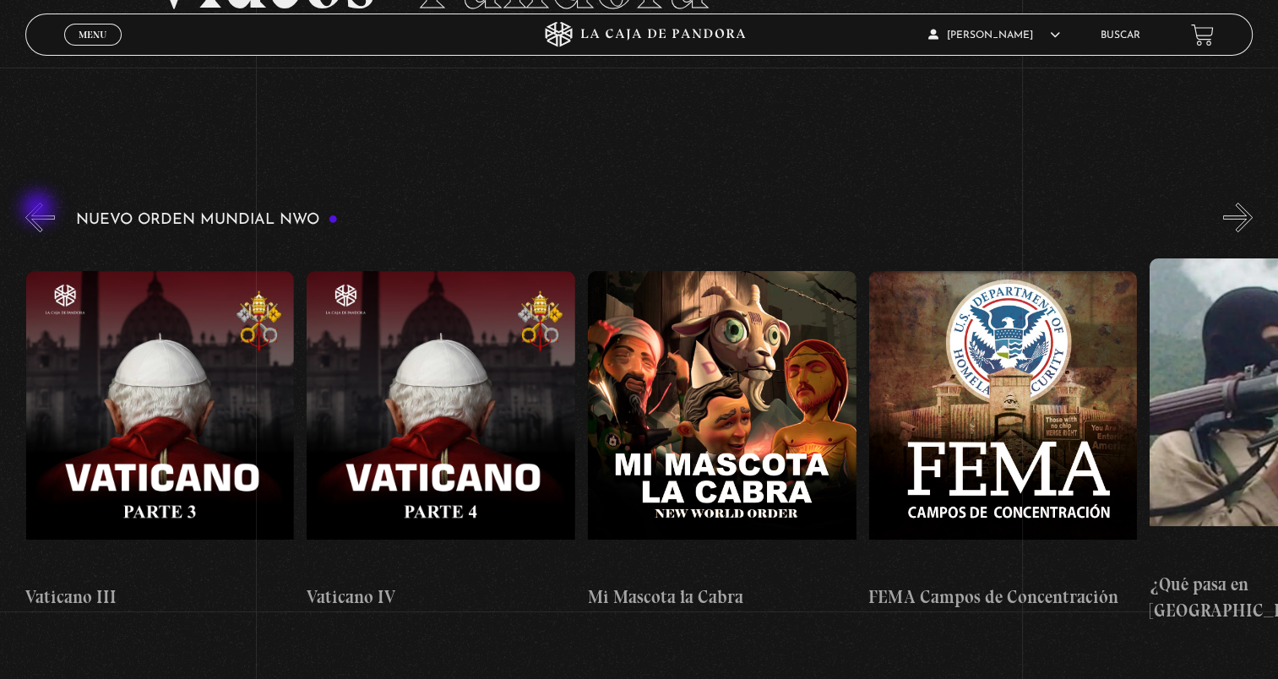
click at [40, 209] on button "«" at bounding box center [40, 218] width 30 height 30
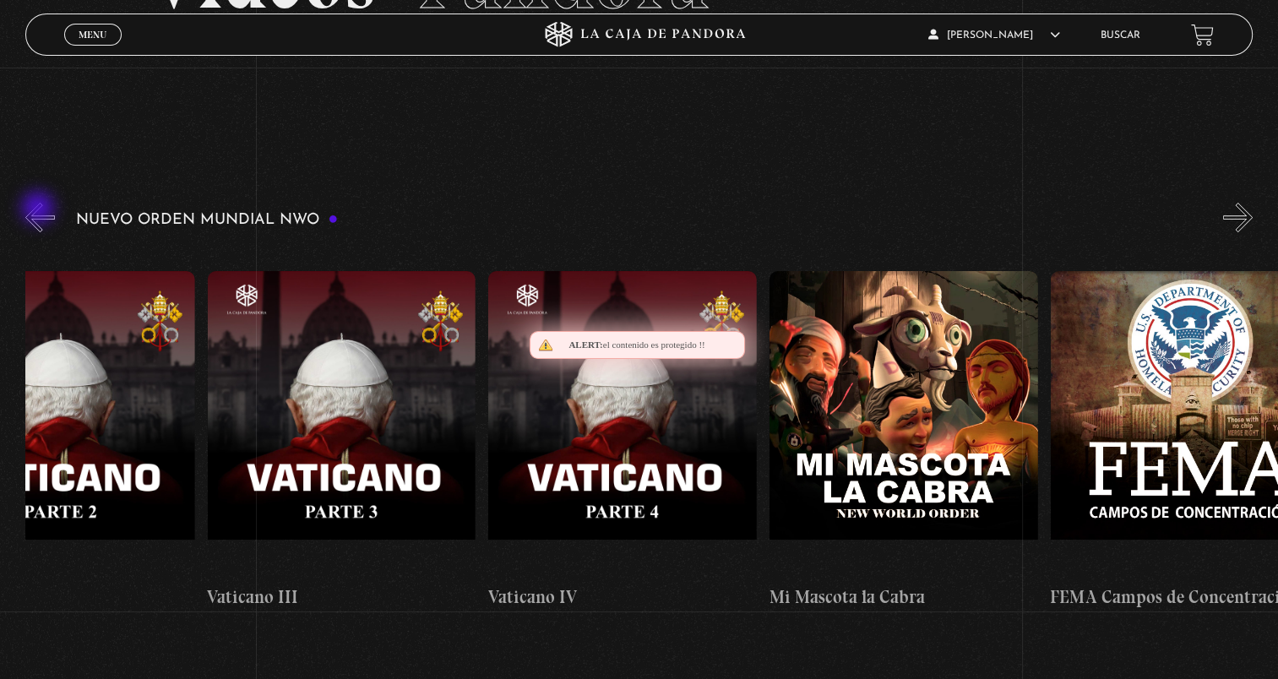
click at [40, 209] on button "«" at bounding box center [40, 218] width 30 height 30
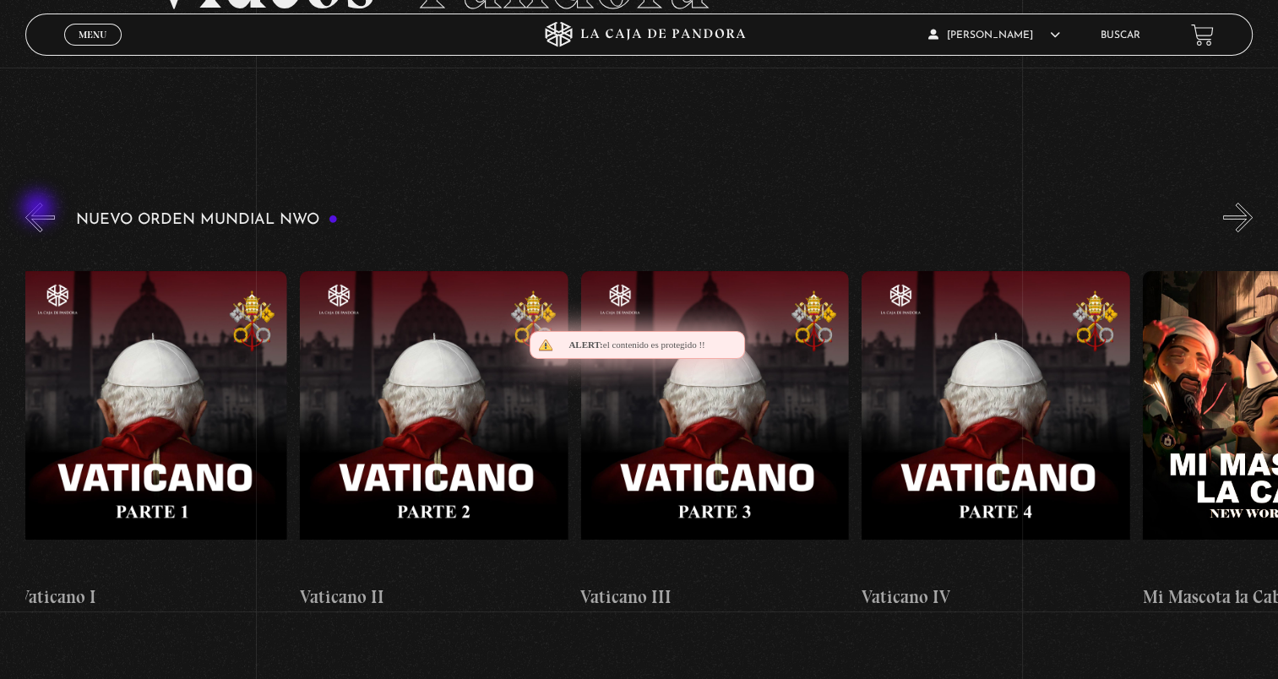
click at [40, 209] on button "«" at bounding box center [40, 218] width 30 height 30
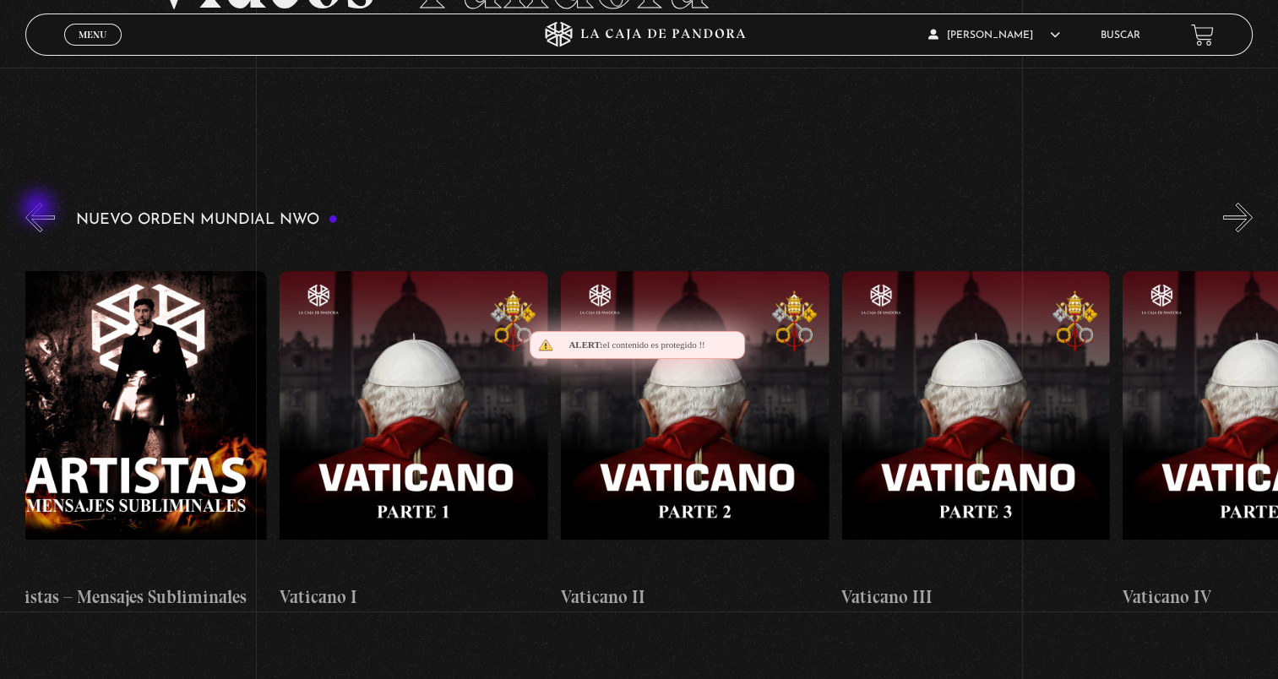
click at [40, 209] on button "«" at bounding box center [40, 218] width 30 height 30
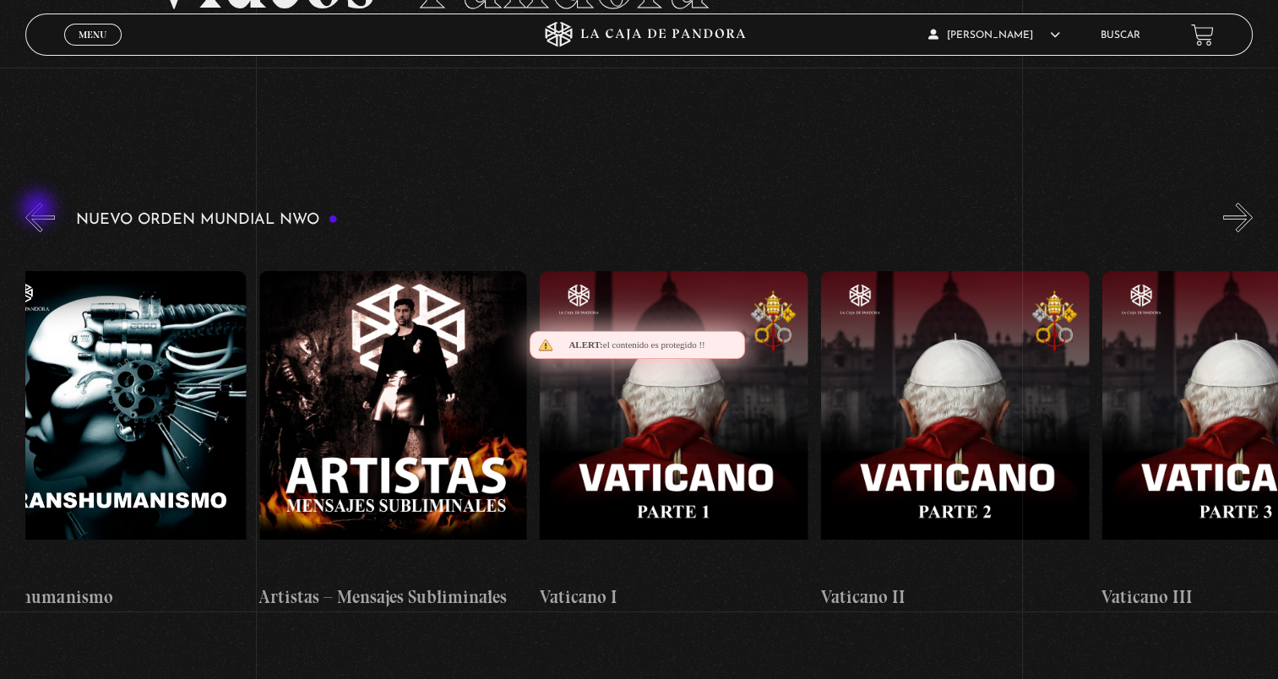
click at [40, 209] on button "«" at bounding box center [40, 218] width 30 height 30
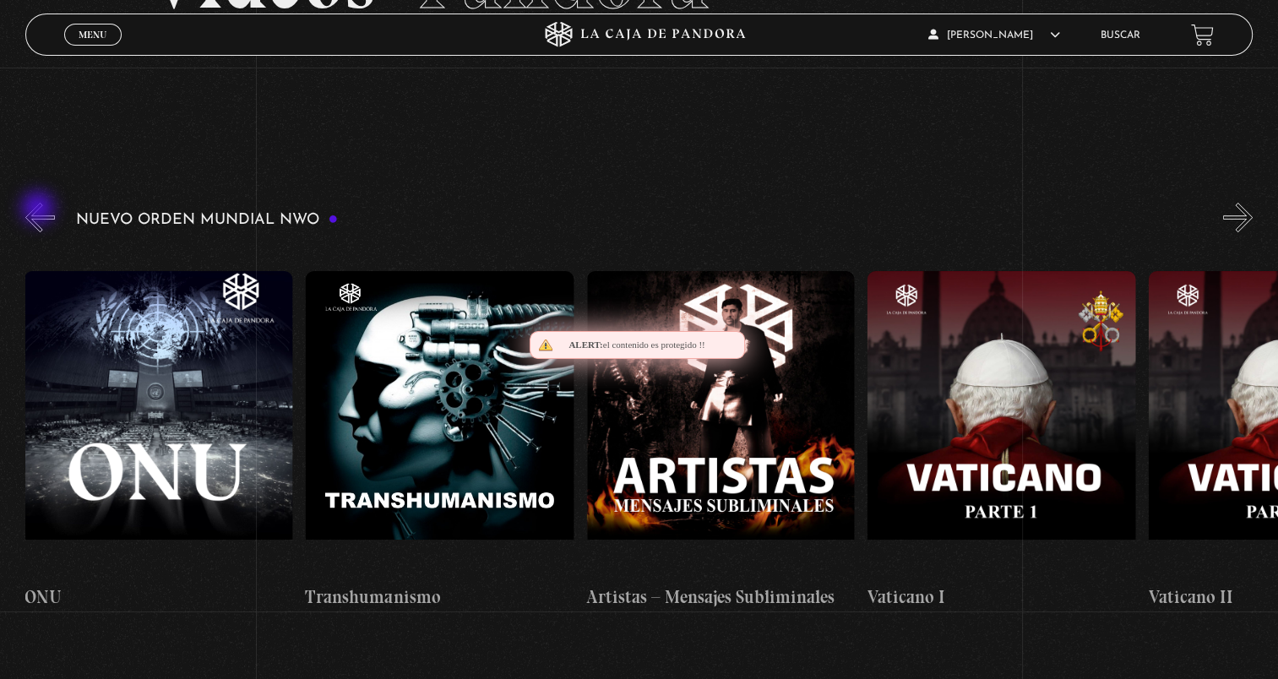
click at [40, 209] on button "«" at bounding box center [40, 218] width 30 height 30
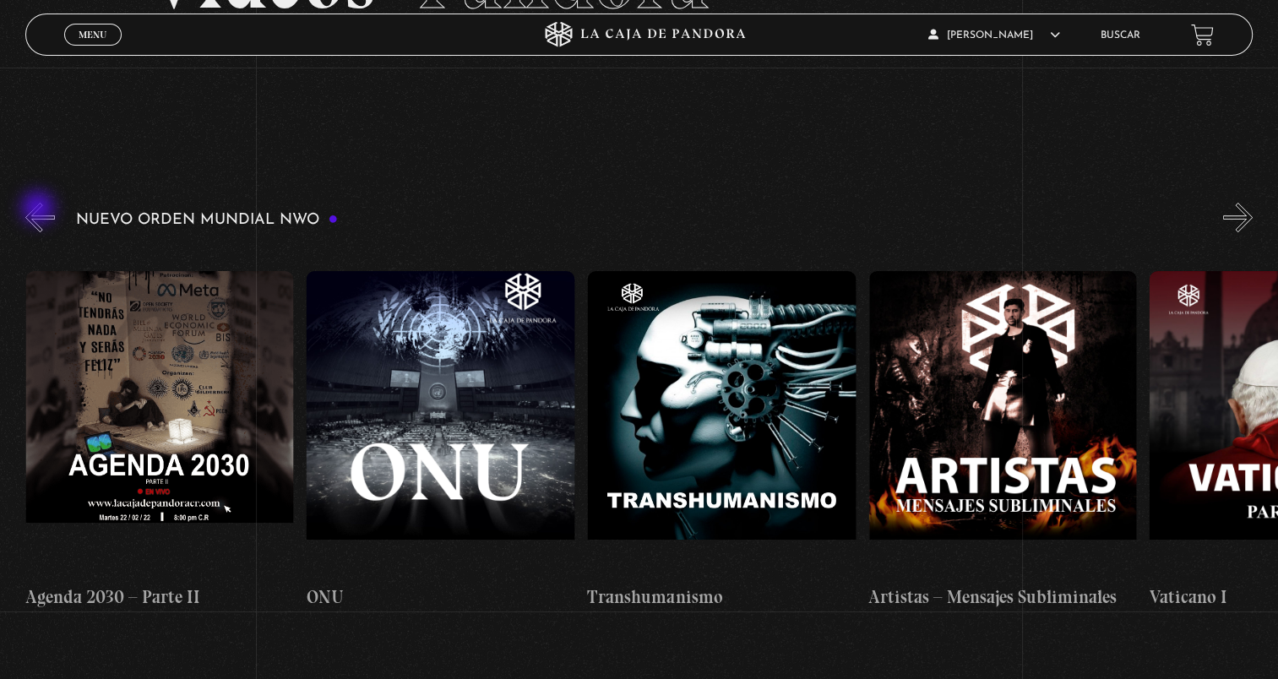
scroll to position [0, 16012]
click at [42, 209] on button "«" at bounding box center [40, 218] width 30 height 30
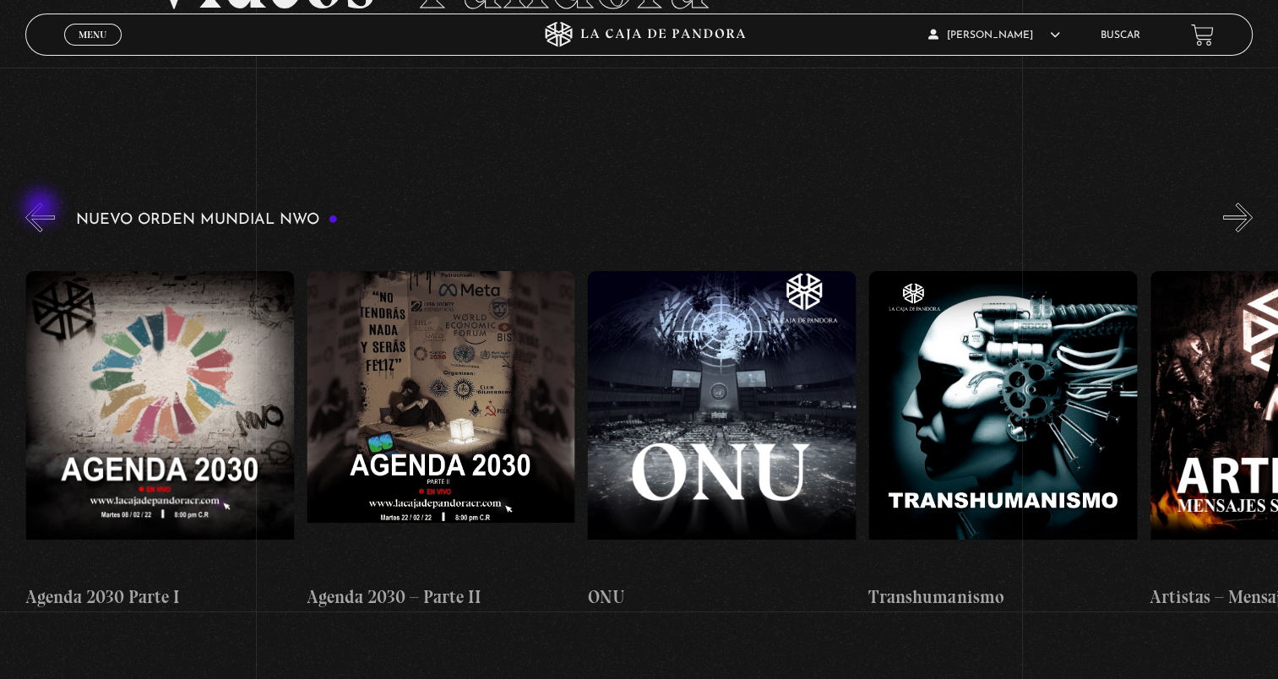
click at [42, 209] on button "«" at bounding box center [40, 218] width 30 height 30
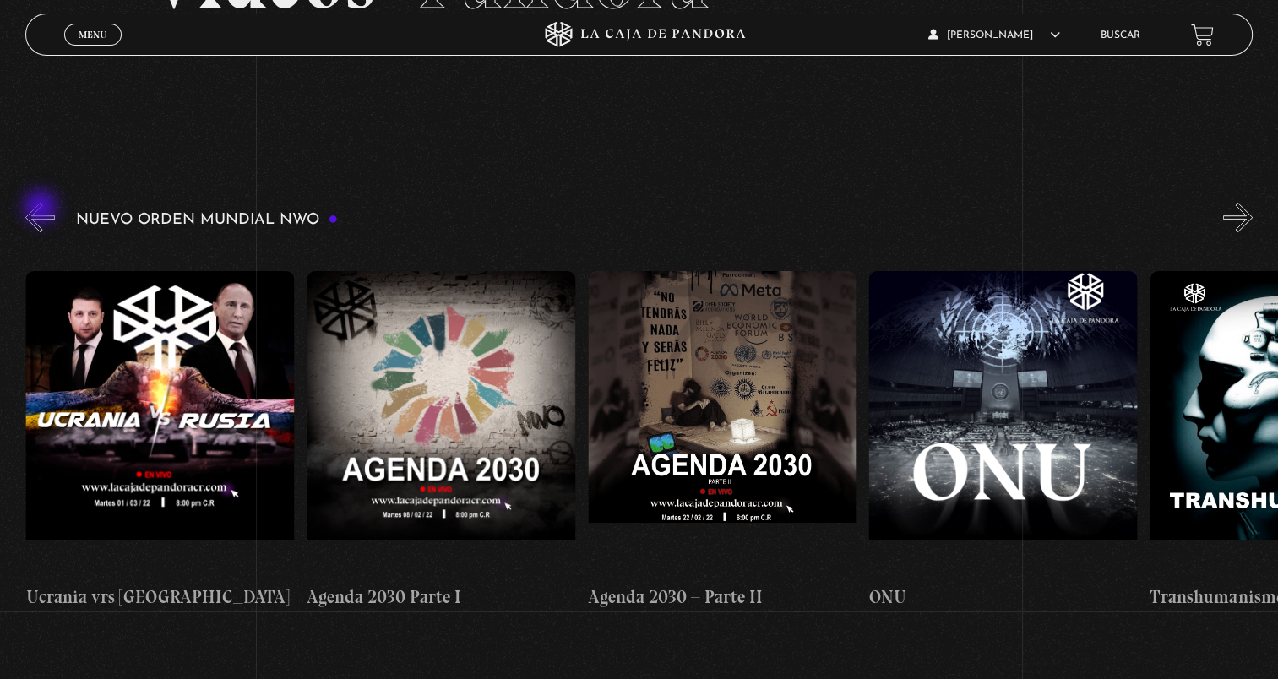
click at [42, 209] on button "«" at bounding box center [40, 218] width 30 height 30
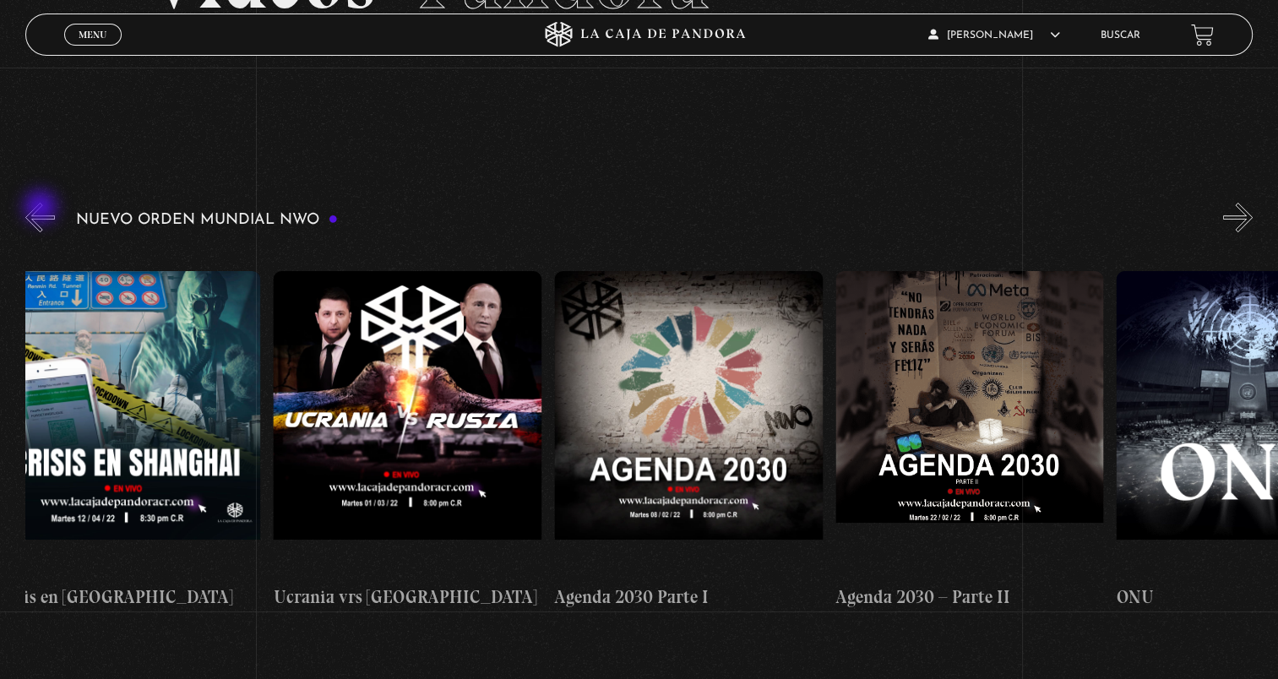
click at [42, 209] on button "«" at bounding box center [40, 218] width 30 height 30
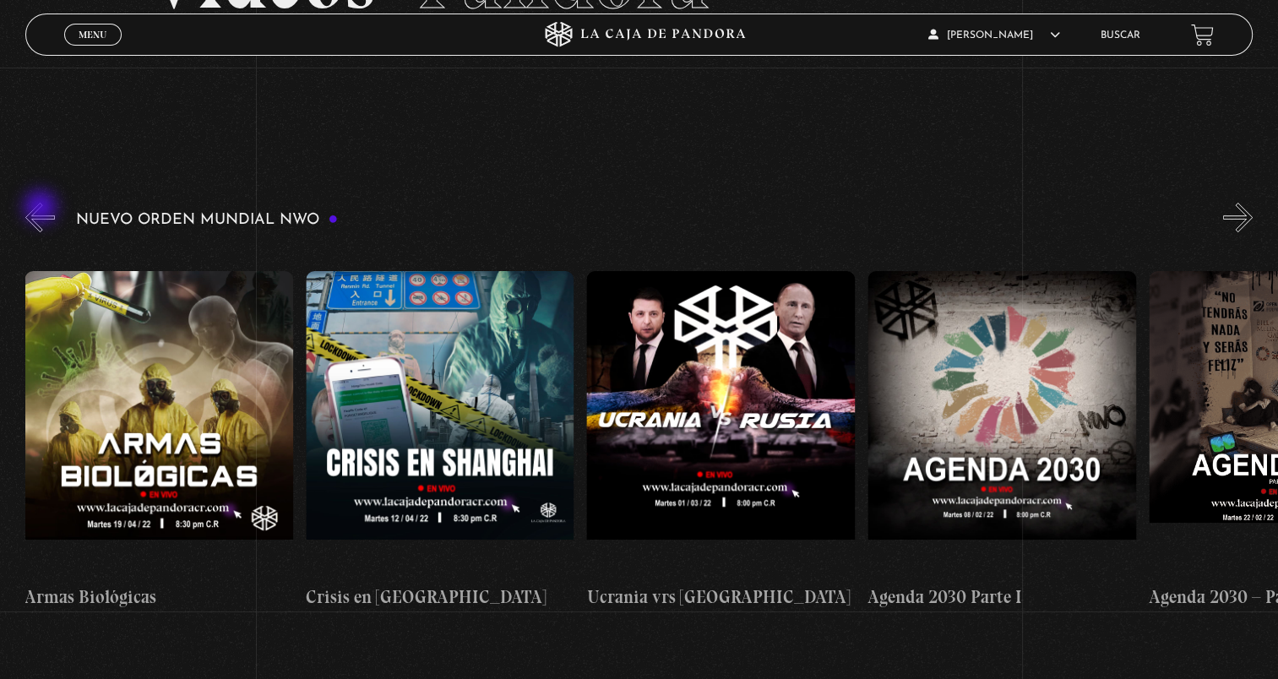
click at [42, 209] on button "«" at bounding box center [40, 218] width 30 height 30
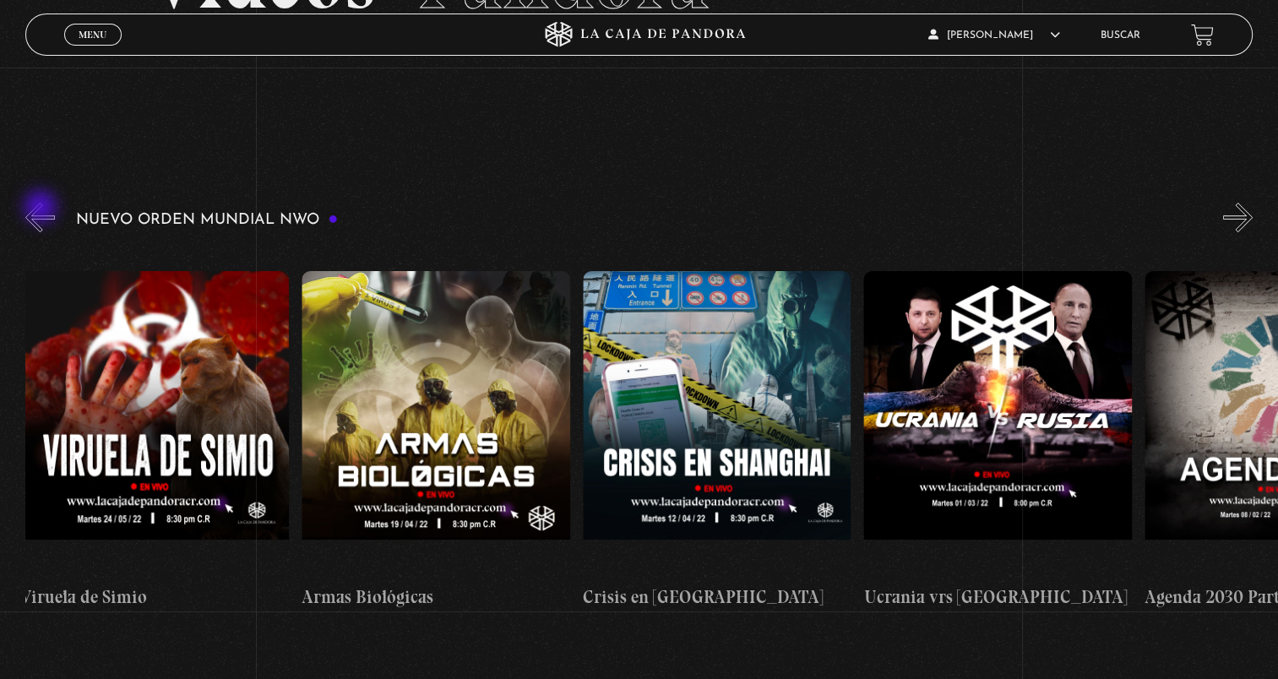
click at [42, 209] on button "«" at bounding box center [40, 218] width 30 height 30
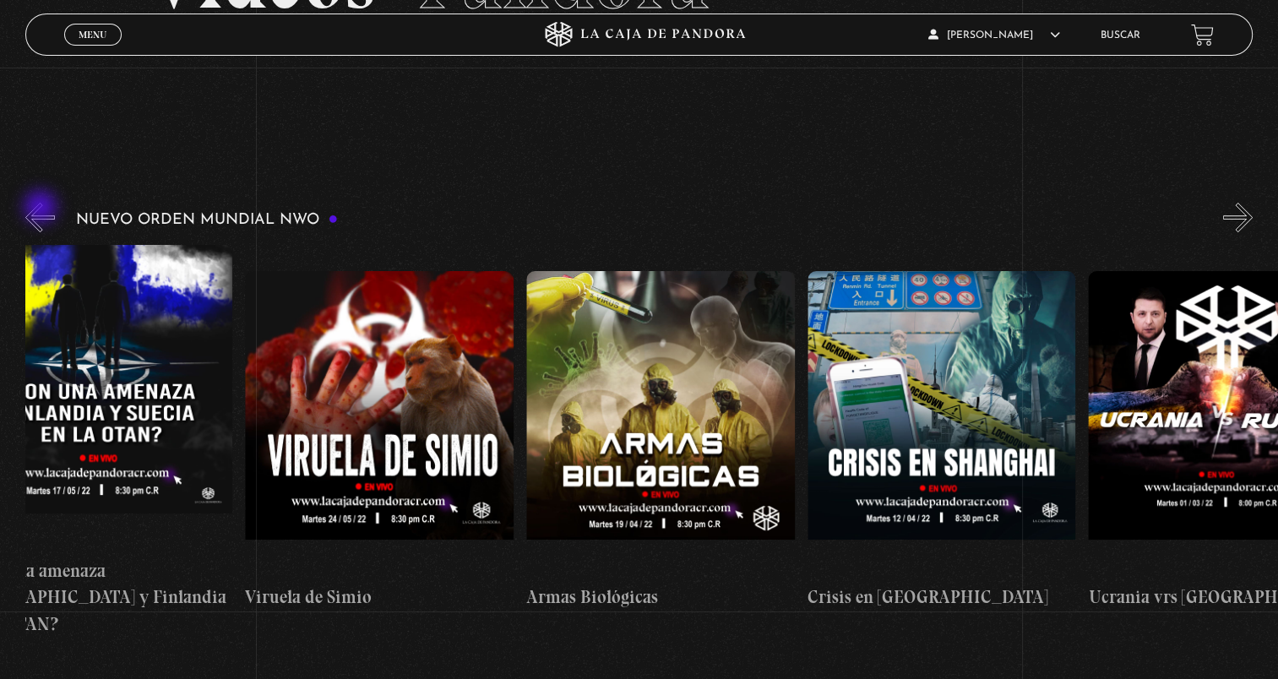
click at [42, 209] on button "«" at bounding box center [40, 218] width 30 height 30
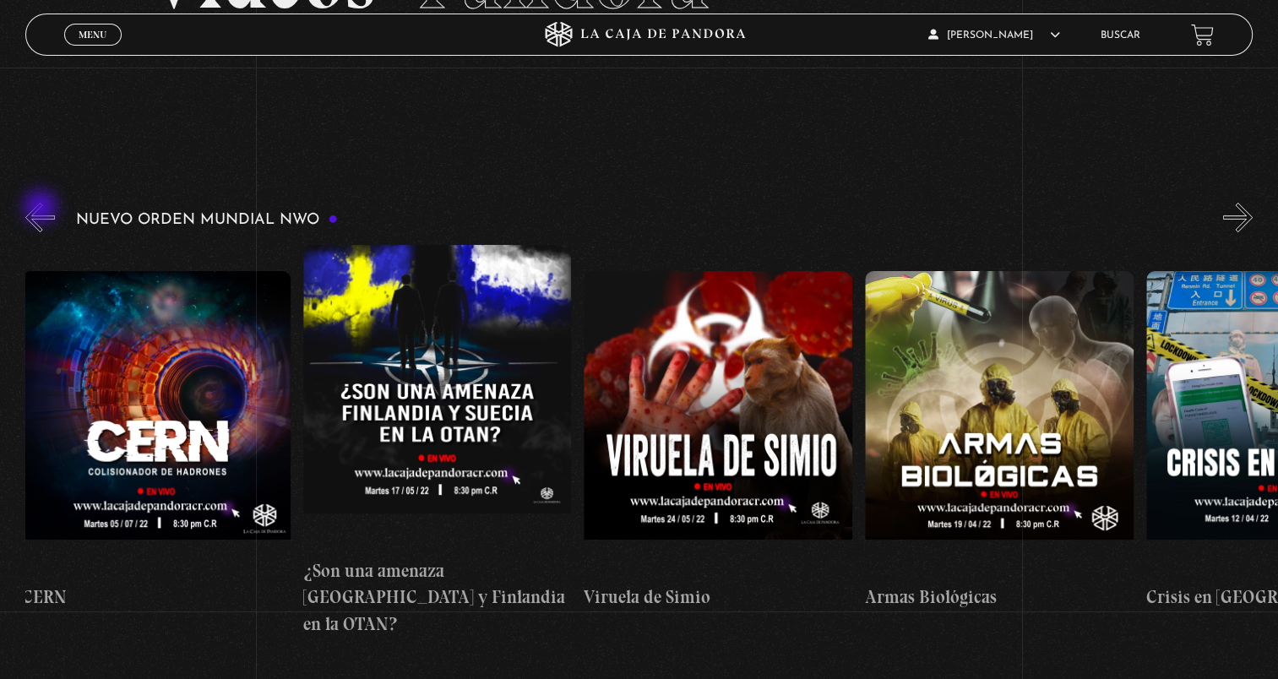
click at [42, 209] on button "«" at bounding box center [40, 218] width 30 height 30
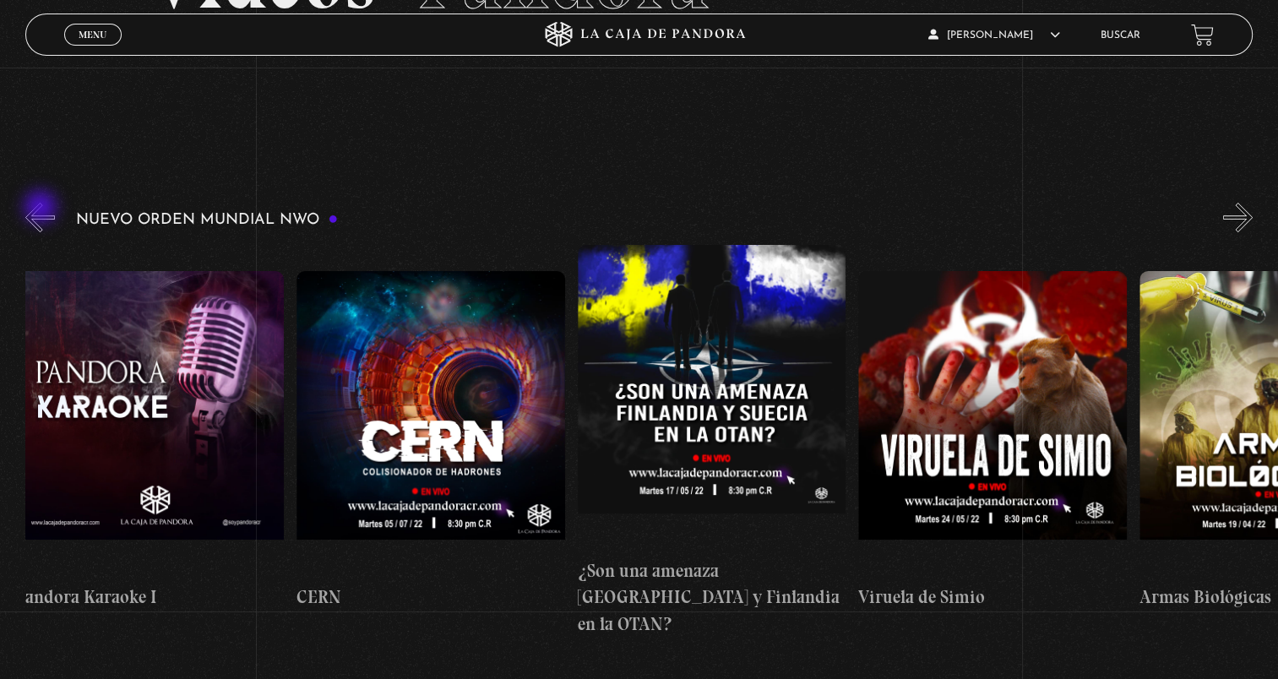
click at [42, 209] on button "«" at bounding box center [40, 218] width 30 height 30
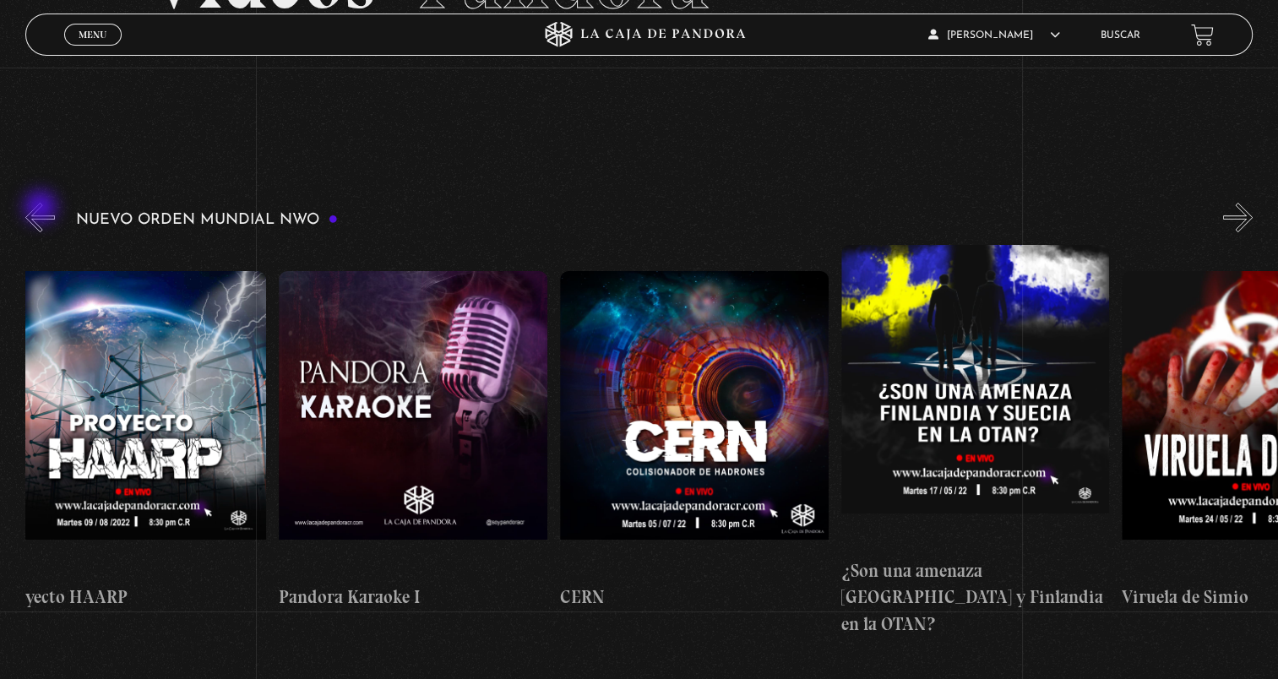
click at [42, 209] on button "«" at bounding box center [40, 218] width 30 height 30
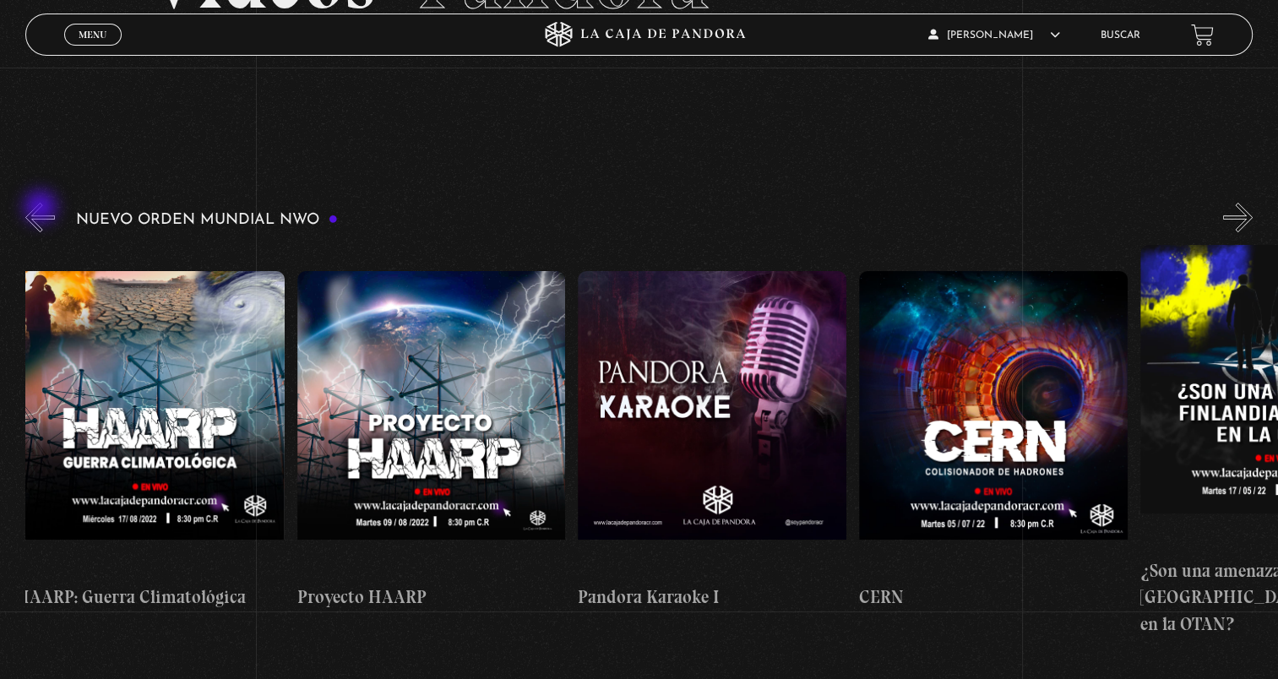
click at [42, 209] on button "«" at bounding box center [40, 218] width 30 height 30
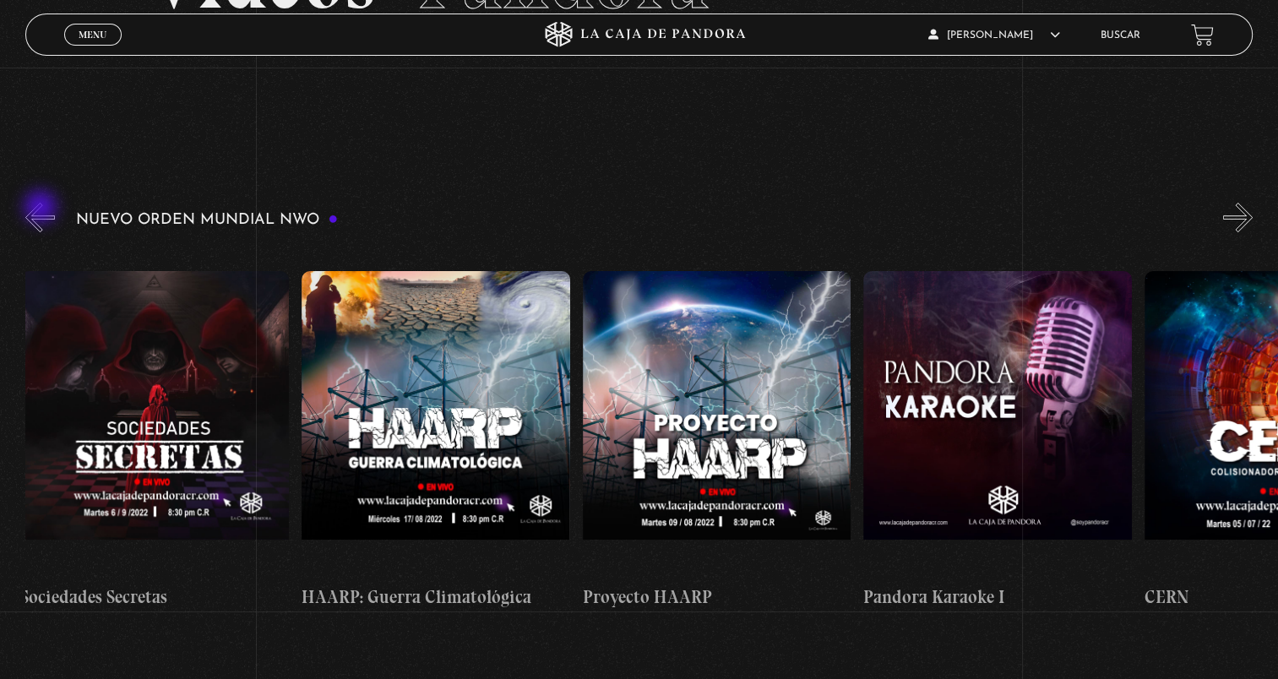
click at [42, 209] on button "«" at bounding box center [40, 218] width 30 height 30
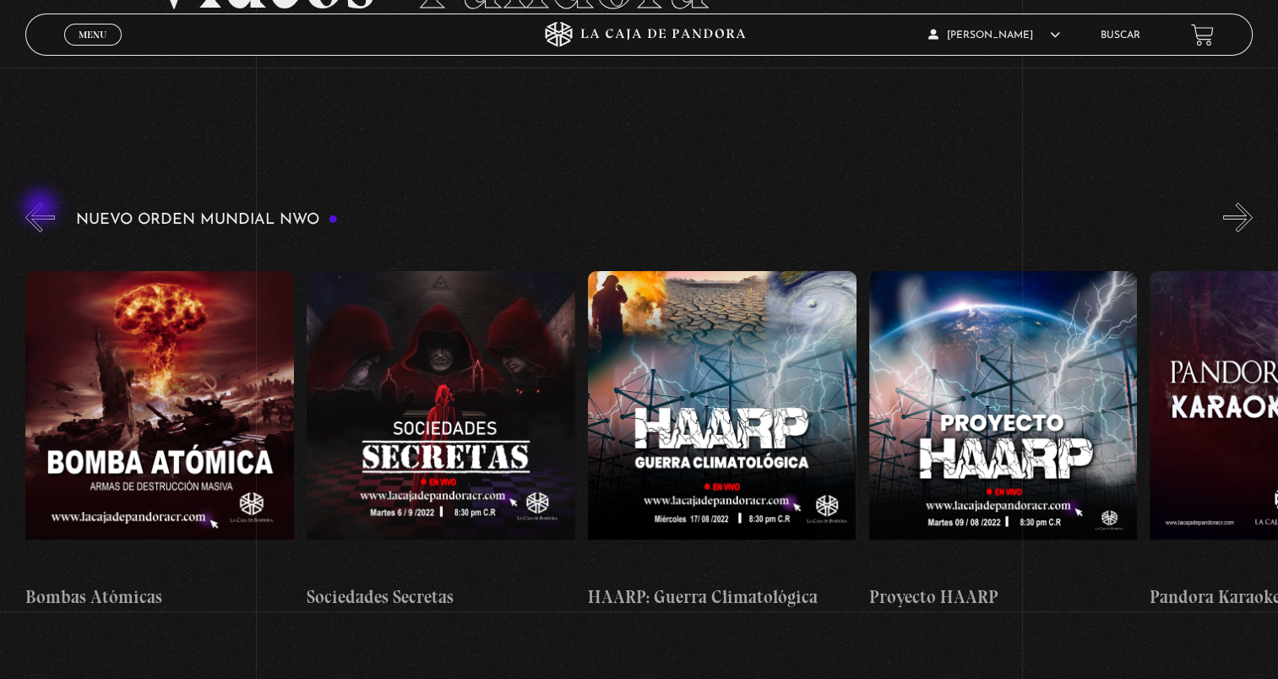
click at [42, 209] on button "«" at bounding box center [40, 218] width 30 height 30
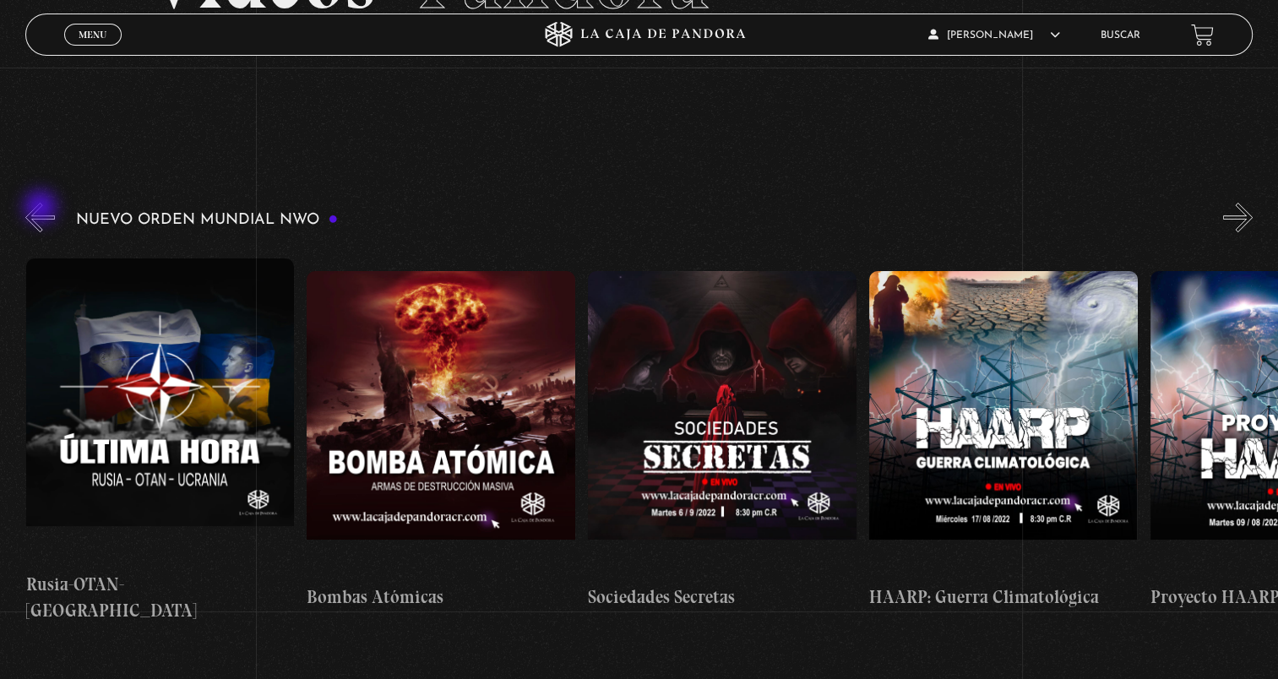
click at [42, 209] on button "«" at bounding box center [40, 218] width 30 height 30
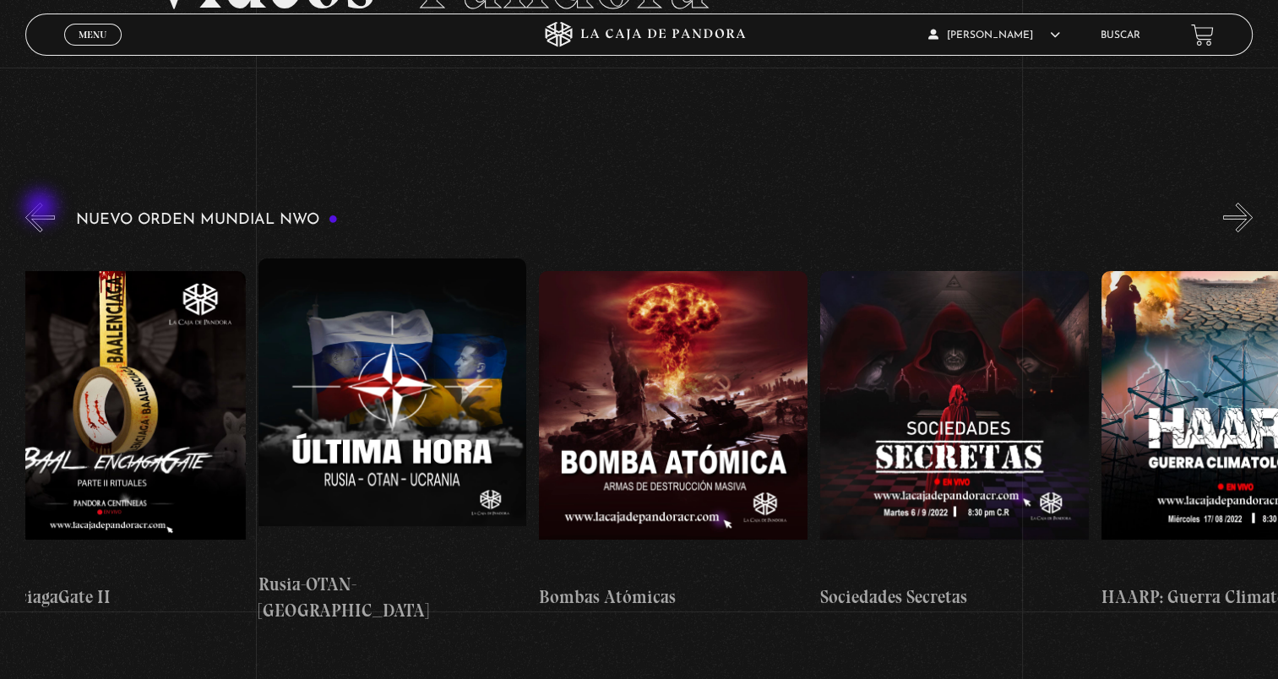
click at [42, 209] on button "«" at bounding box center [40, 218] width 30 height 30
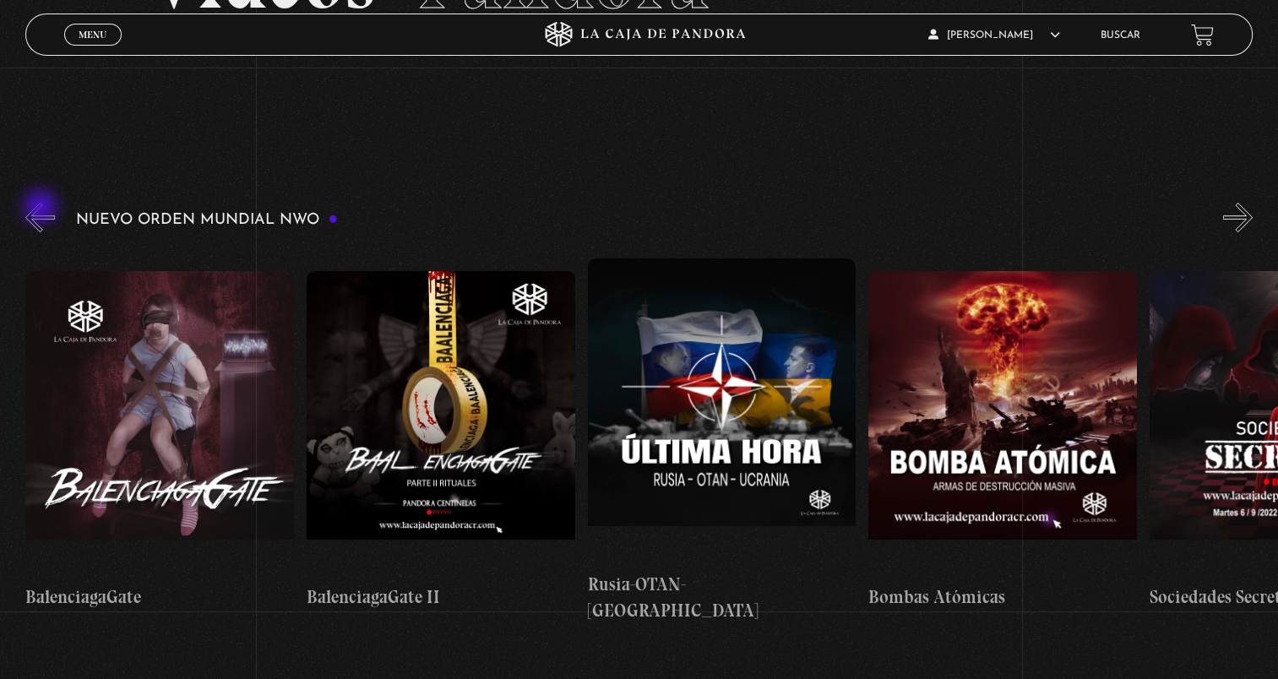
click at [42, 209] on button "«" at bounding box center [40, 218] width 30 height 30
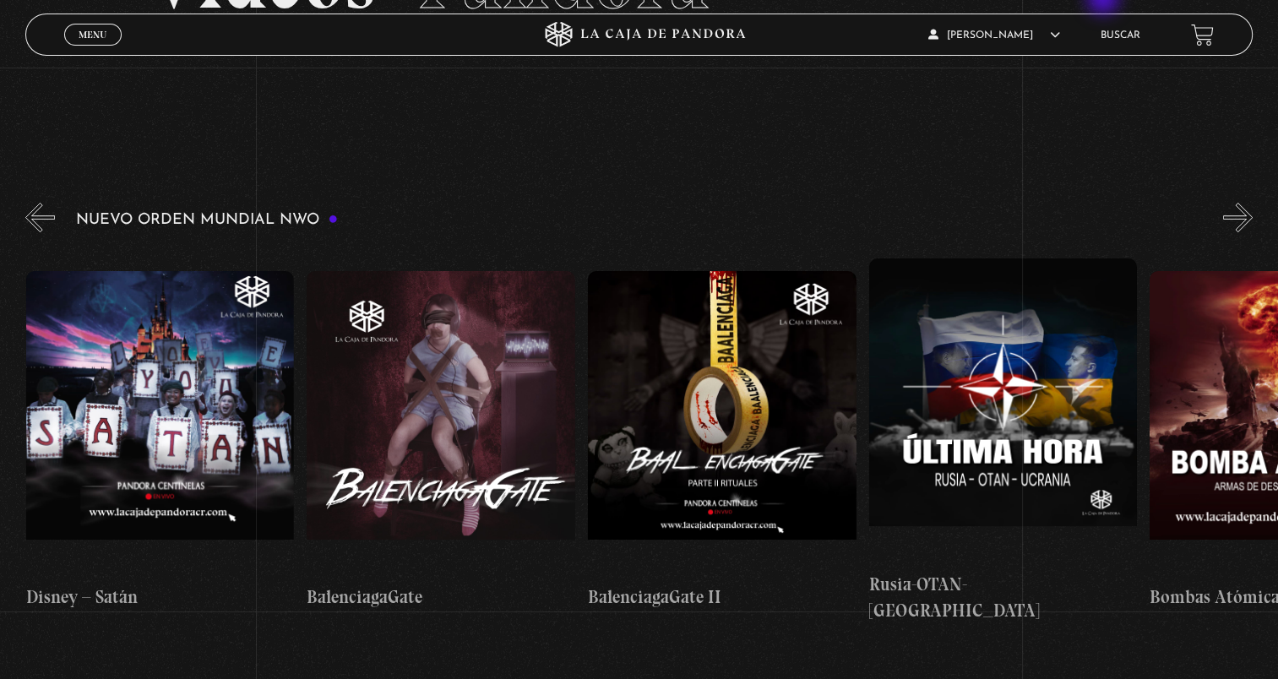
scroll to position [0, 562]
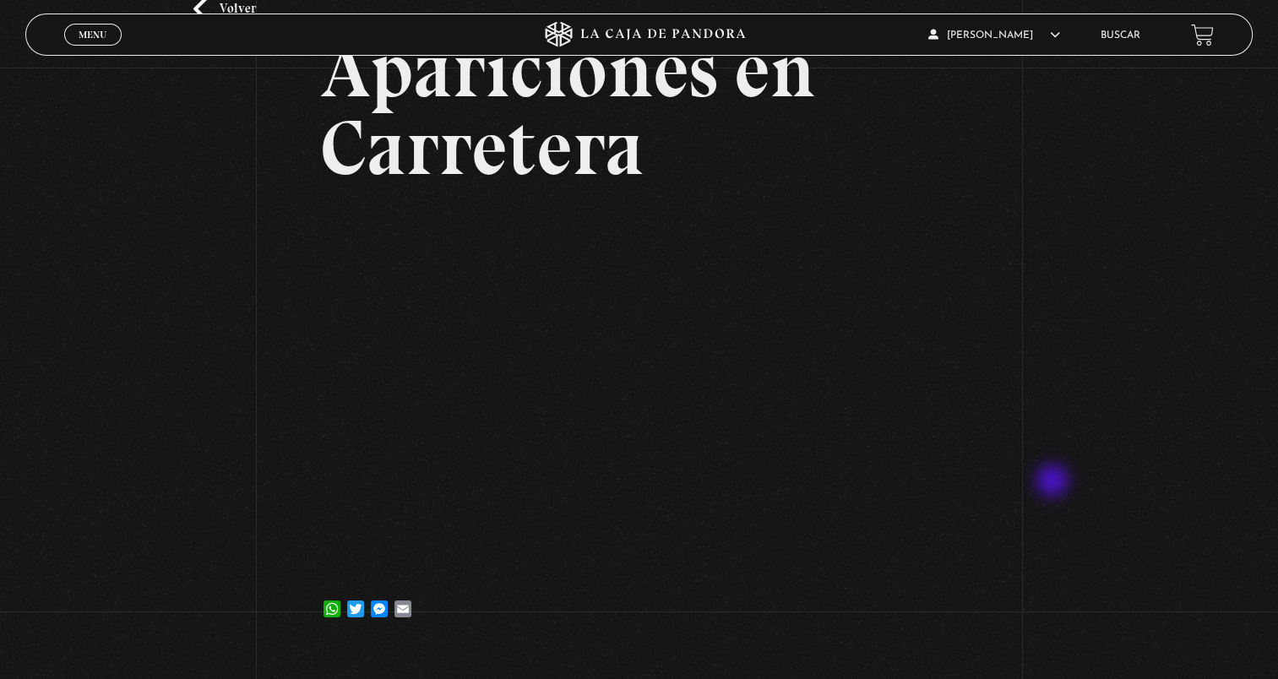
scroll to position [169, 0]
